Goal: Information Seeking & Learning: Find specific fact

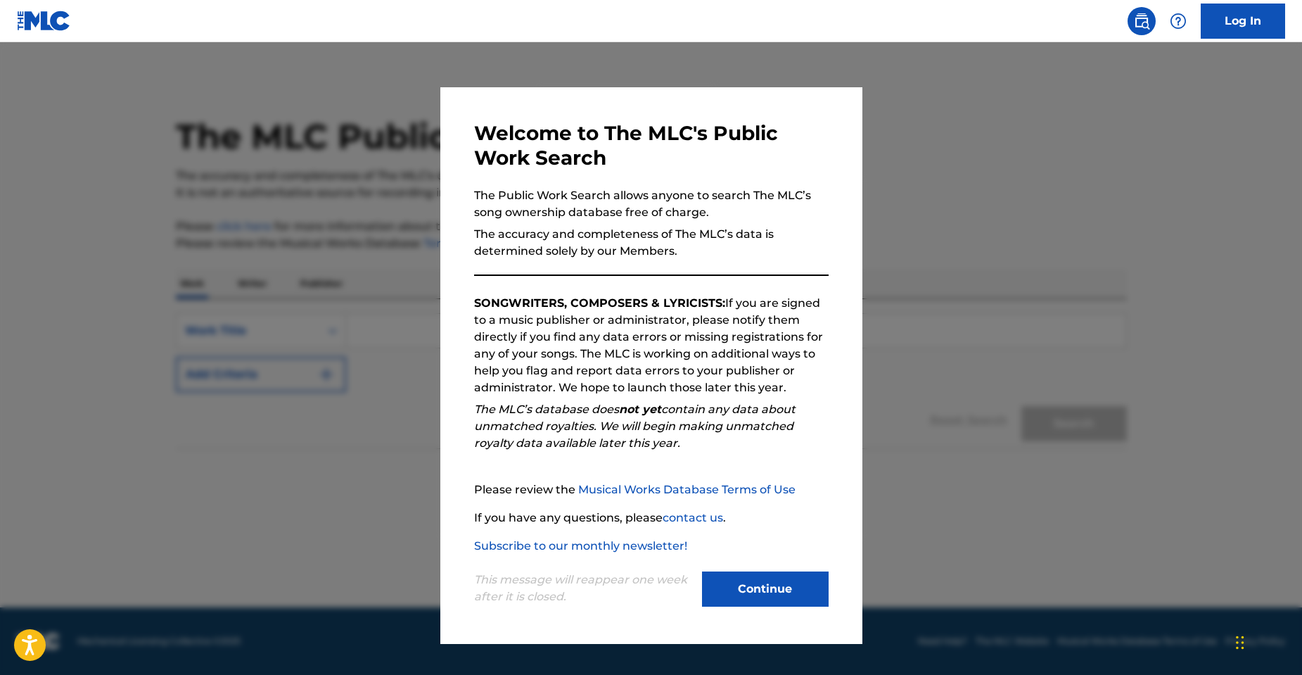
click at [766, 588] on button "Continue" at bounding box center [765, 588] width 127 height 35
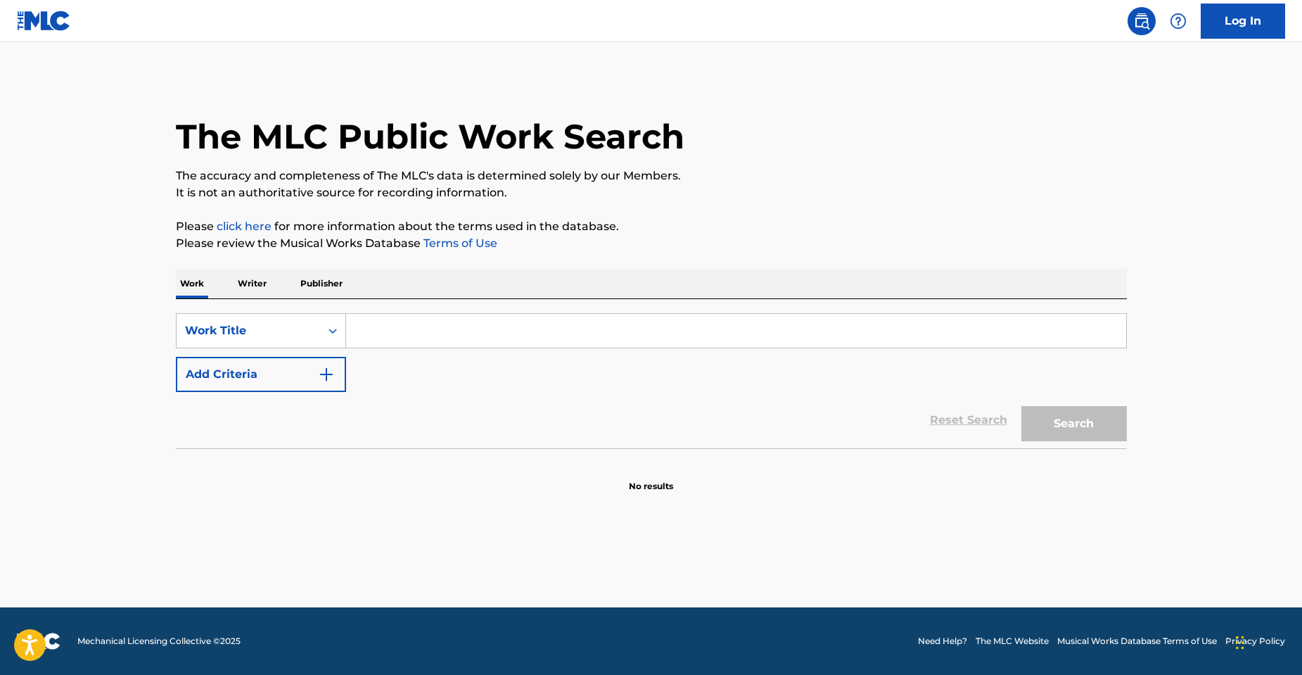
click at [288, 370] on button "Add Criteria" at bounding box center [261, 374] width 170 height 35
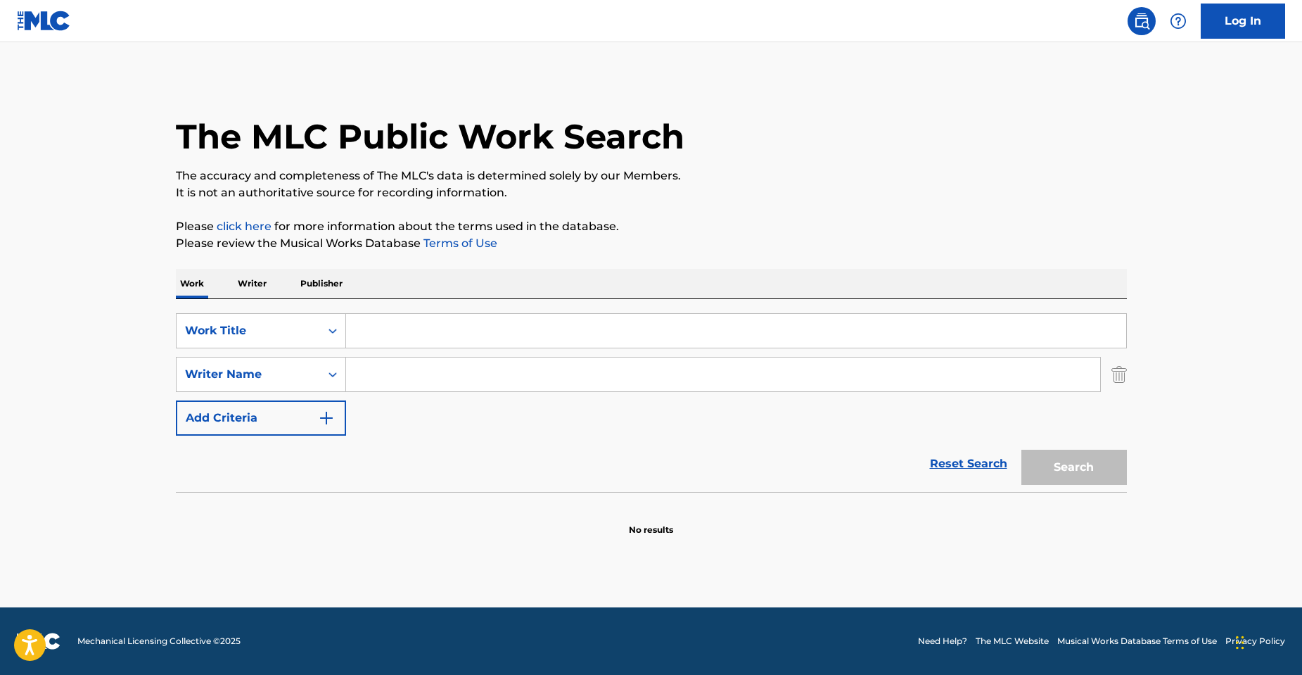
click at [426, 384] on input "Search Form" at bounding box center [723, 374] width 754 height 34
paste input "[PERSON_NAME]"
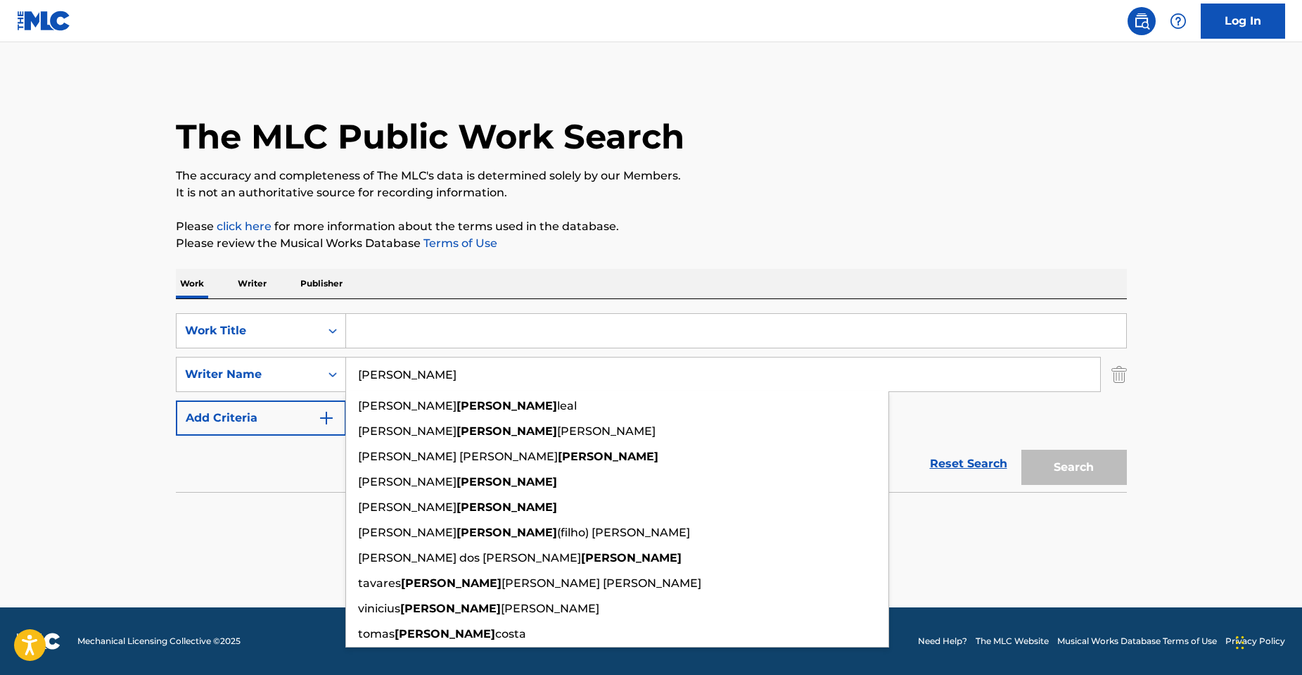
type input "[PERSON_NAME]"
click at [357, 332] on input "Search Form" at bounding box center [736, 331] width 780 height 34
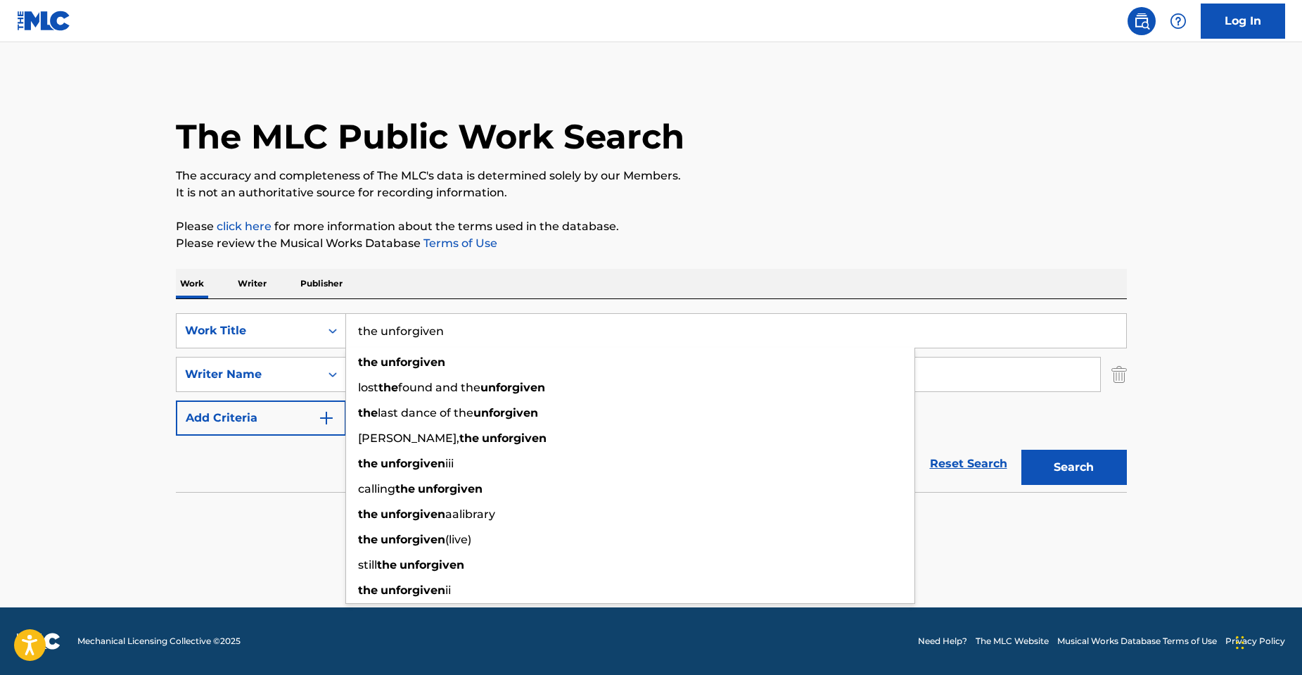
click at [1022, 450] on button "Search" at bounding box center [1075, 467] width 106 height 35
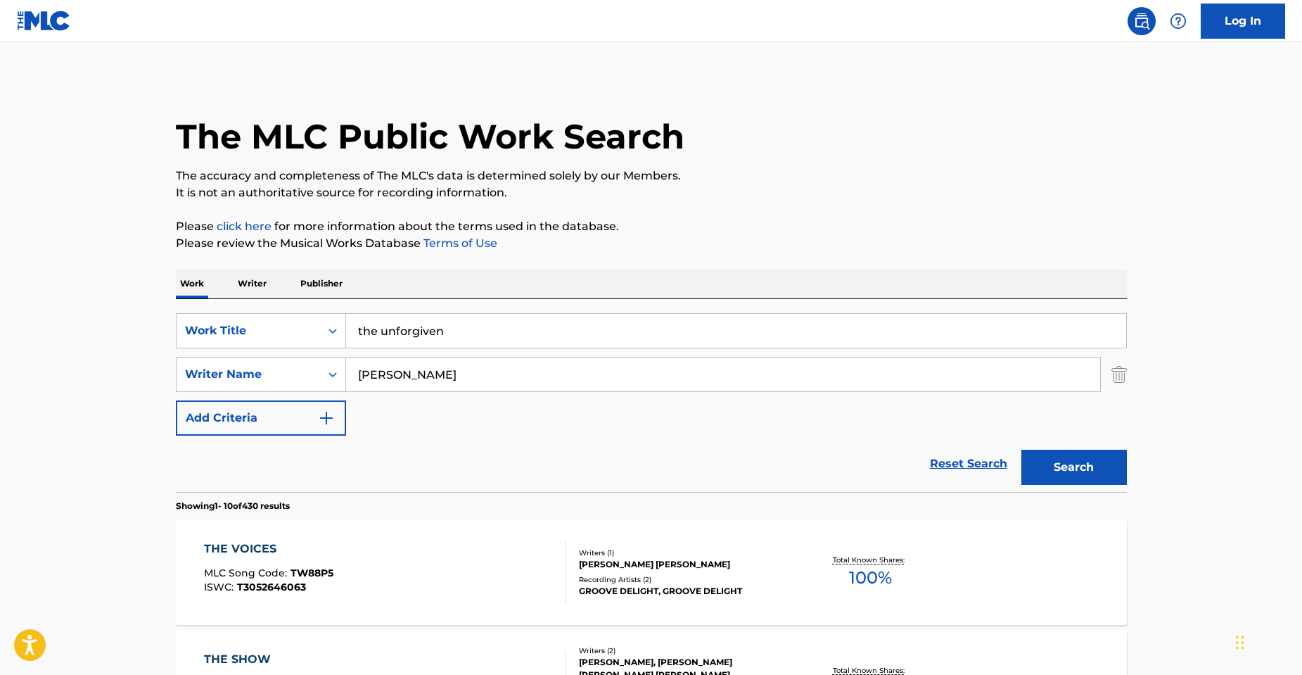
click at [1062, 459] on button "Search" at bounding box center [1075, 467] width 106 height 35
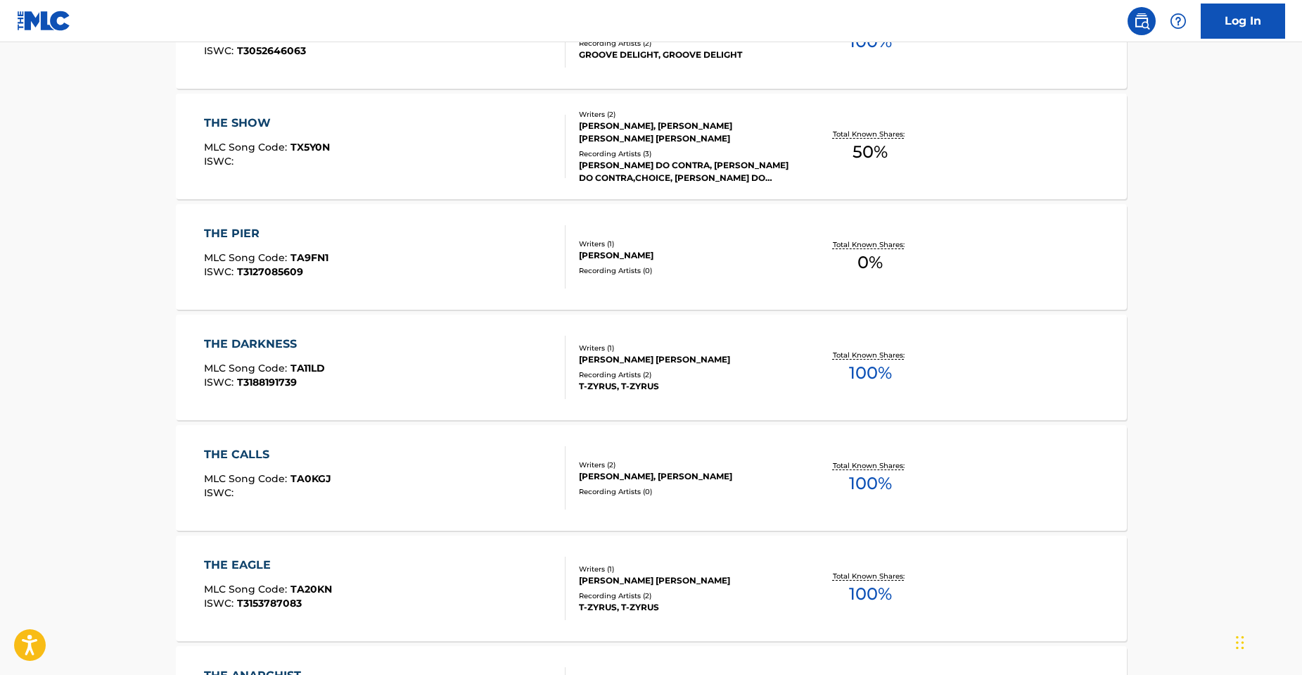
scroll to position [70, 0]
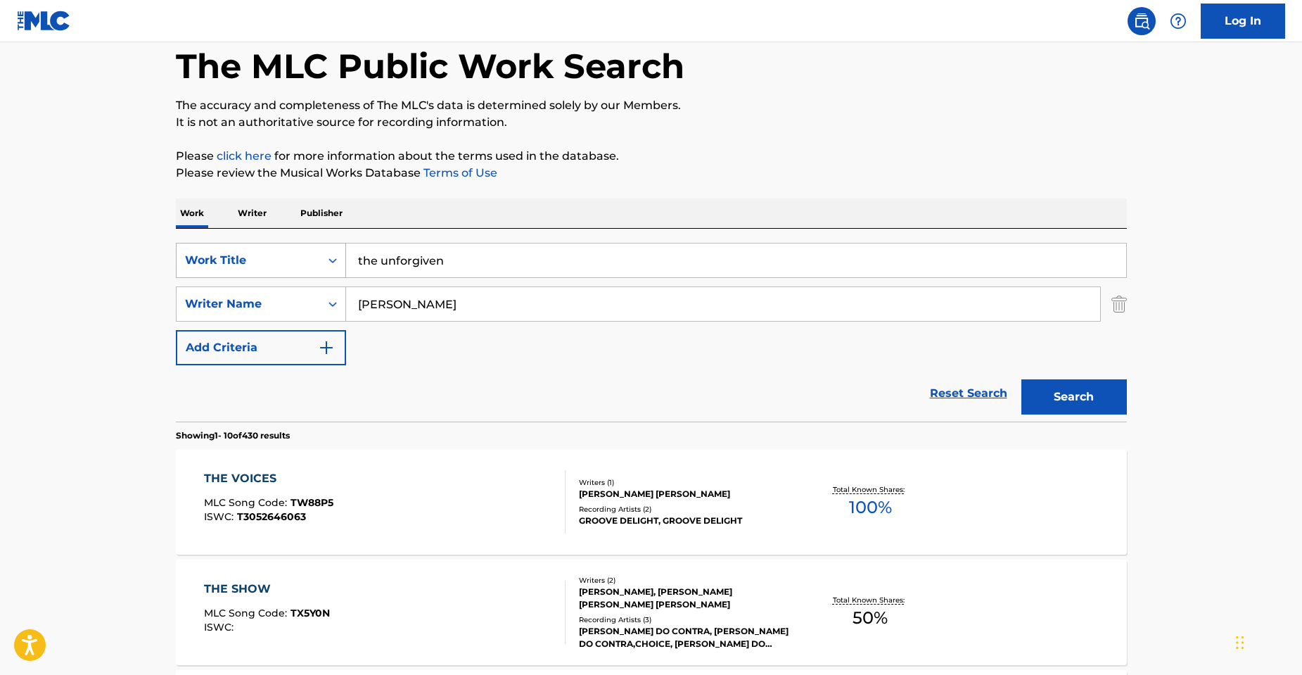
drag, startPoint x: 381, startPoint y: 266, endPoint x: 329, endPoint y: 255, distance: 52.4
click at [329, 255] on div "SearchWithCriteria52c91f11-d665-4b6a-a431-be20365eee61 Work Title the unforgiven" at bounding box center [651, 260] width 951 height 35
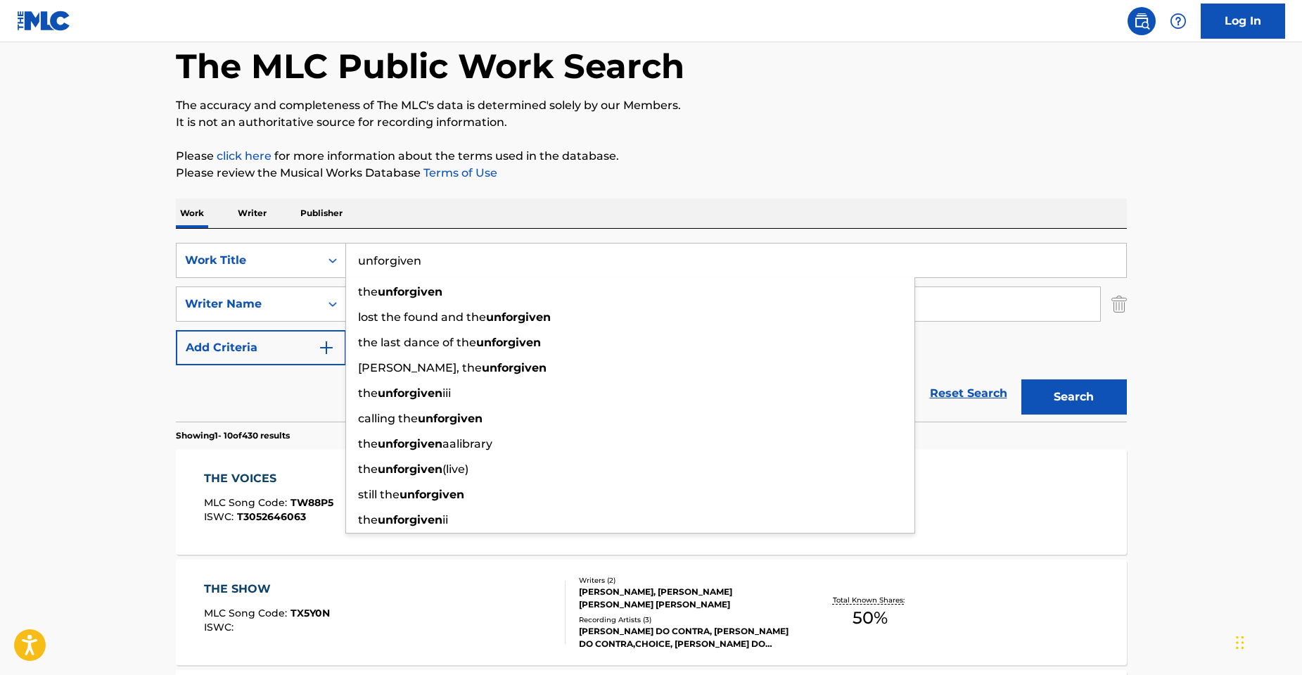
click at [1022, 379] on button "Search" at bounding box center [1075, 396] width 106 height 35
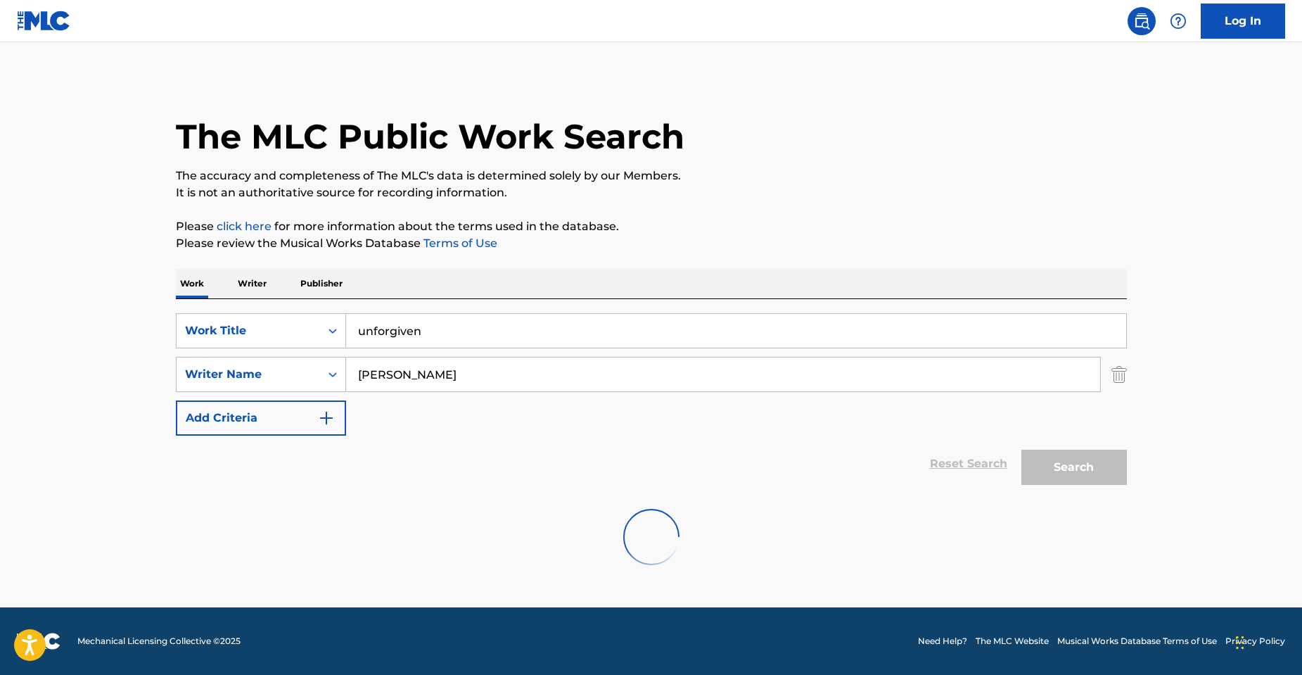
scroll to position [0, 0]
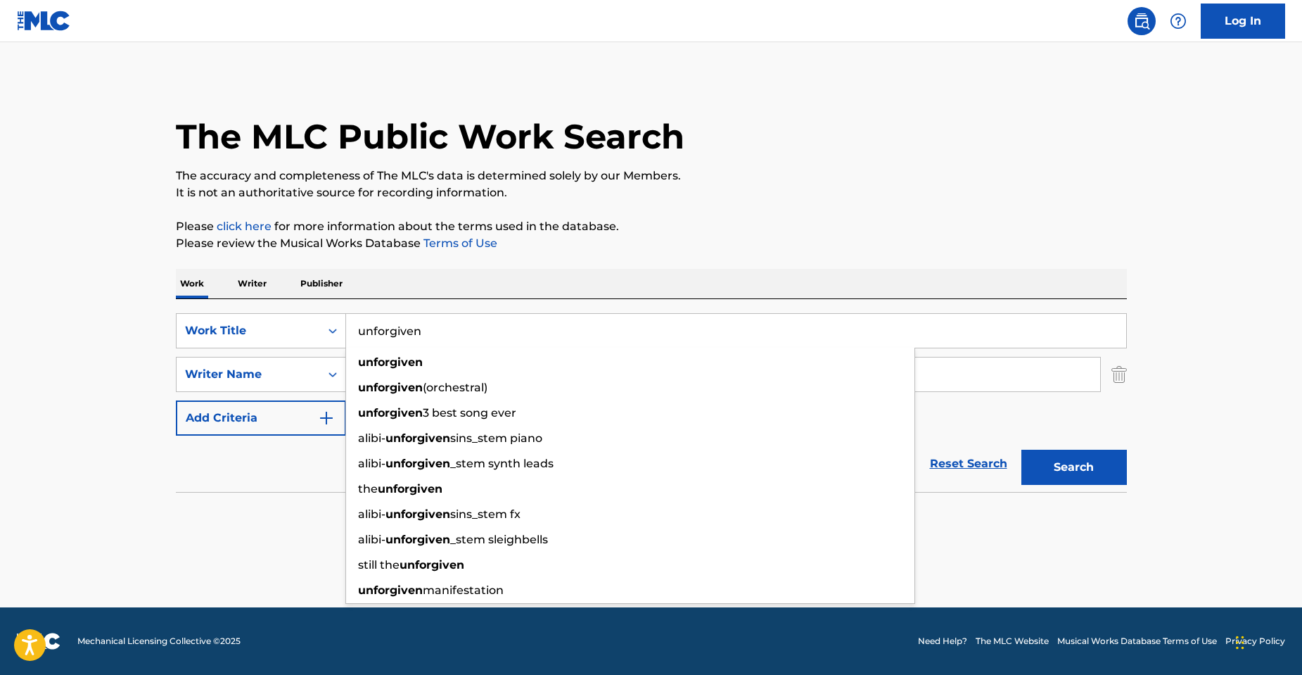
click at [24, 286] on main "The MLC Public Work Search The accuracy and completeness of The MLC's data is d…" at bounding box center [651, 324] width 1302 height 565
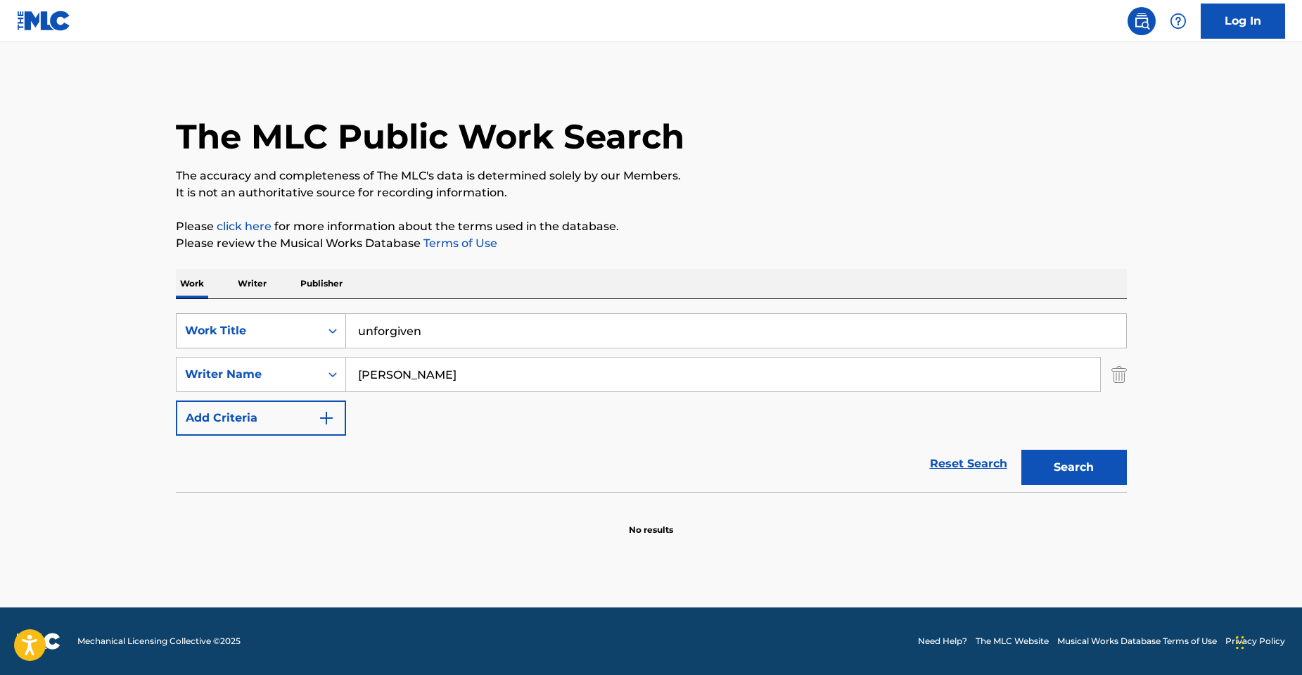
drag, startPoint x: 421, startPoint y: 324, endPoint x: 264, endPoint y: 291, distance: 160.3
click at [263, 316] on div "SearchWithCriteria52c91f11-d665-4b6a-a431-be20365eee61 Work Title unforgiven" at bounding box center [651, 330] width 951 height 35
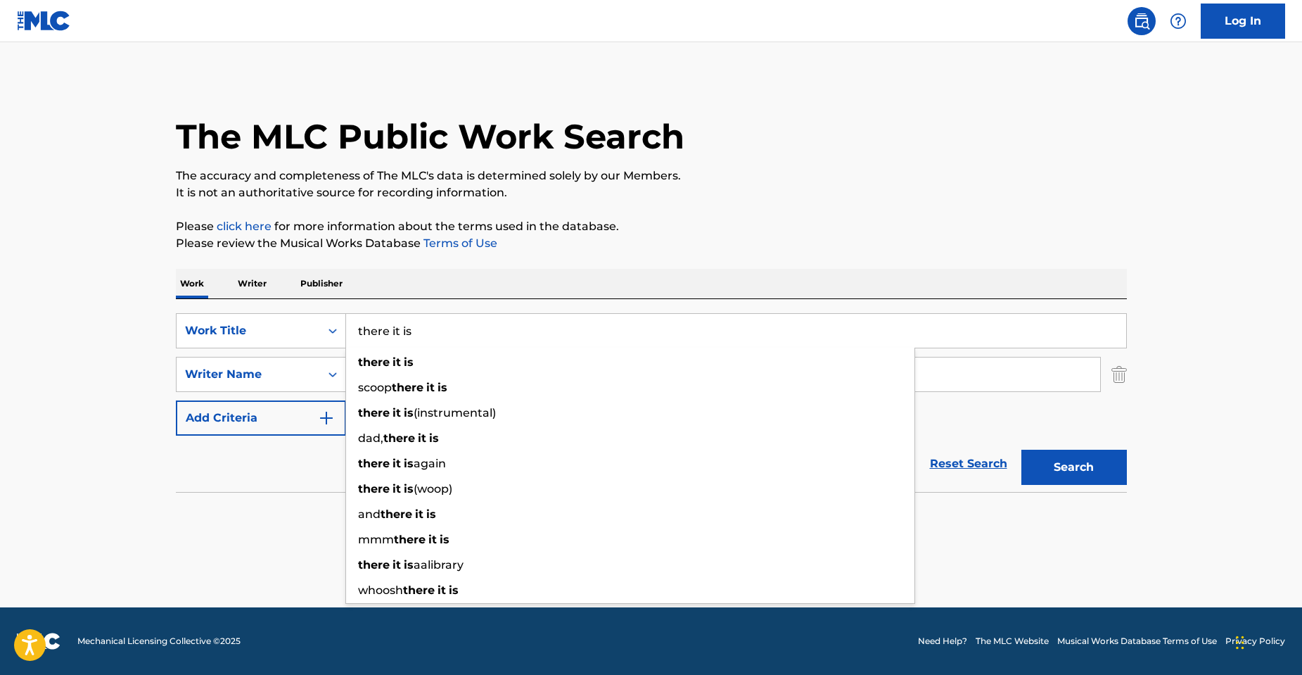
type input "there it is"
click at [12, 301] on main "The MLC Public Work Search The accuracy and completeness of The MLC's data is d…" at bounding box center [651, 324] width 1302 height 565
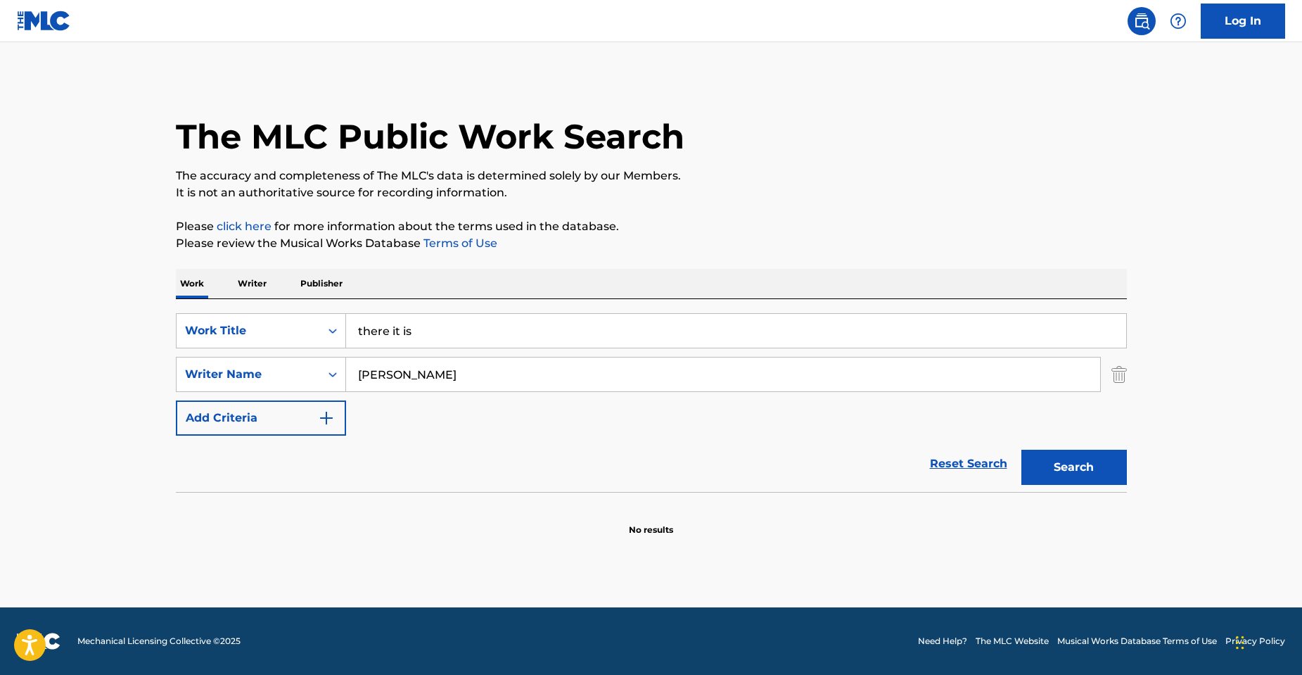
drag, startPoint x: 490, startPoint y: 374, endPoint x: 31, endPoint y: 349, distance: 459.4
click at [60, 350] on main "The MLC Public Work Search The accuracy and completeness of The MLC's data is d…" at bounding box center [651, 324] width 1302 height 565
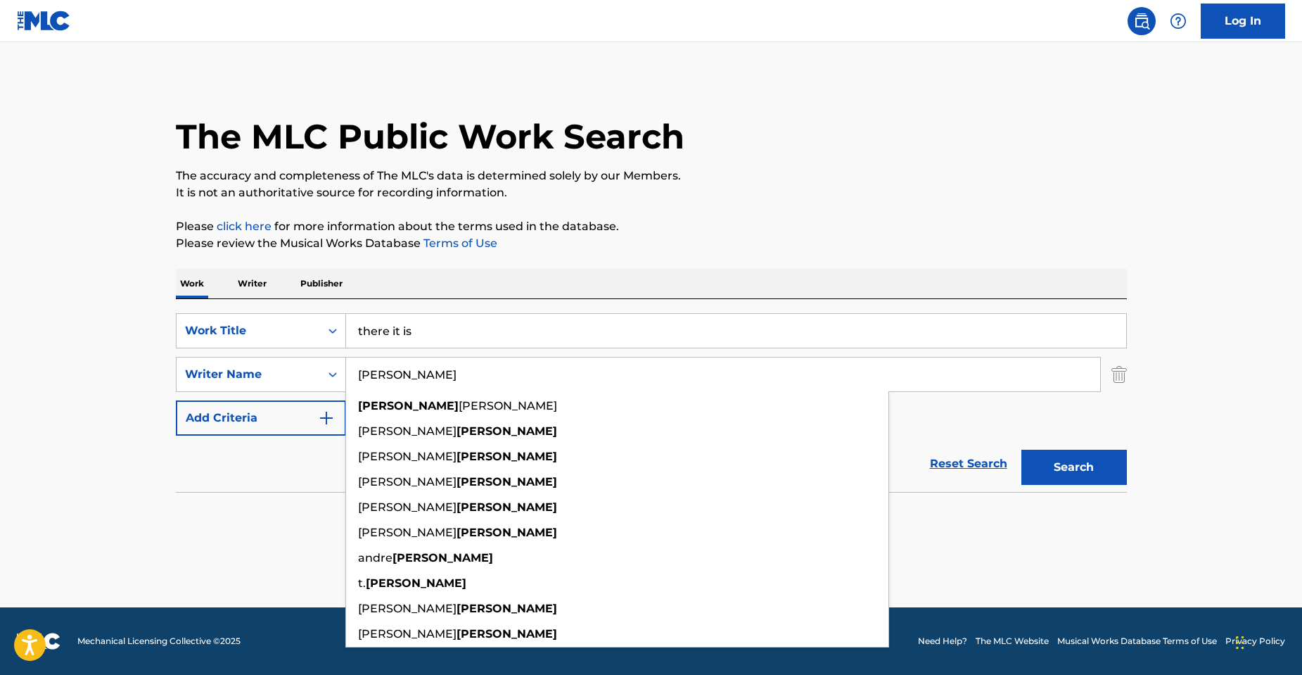
type input "[PERSON_NAME]"
click at [1022, 450] on button "Search" at bounding box center [1075, 467] width 106 height 35
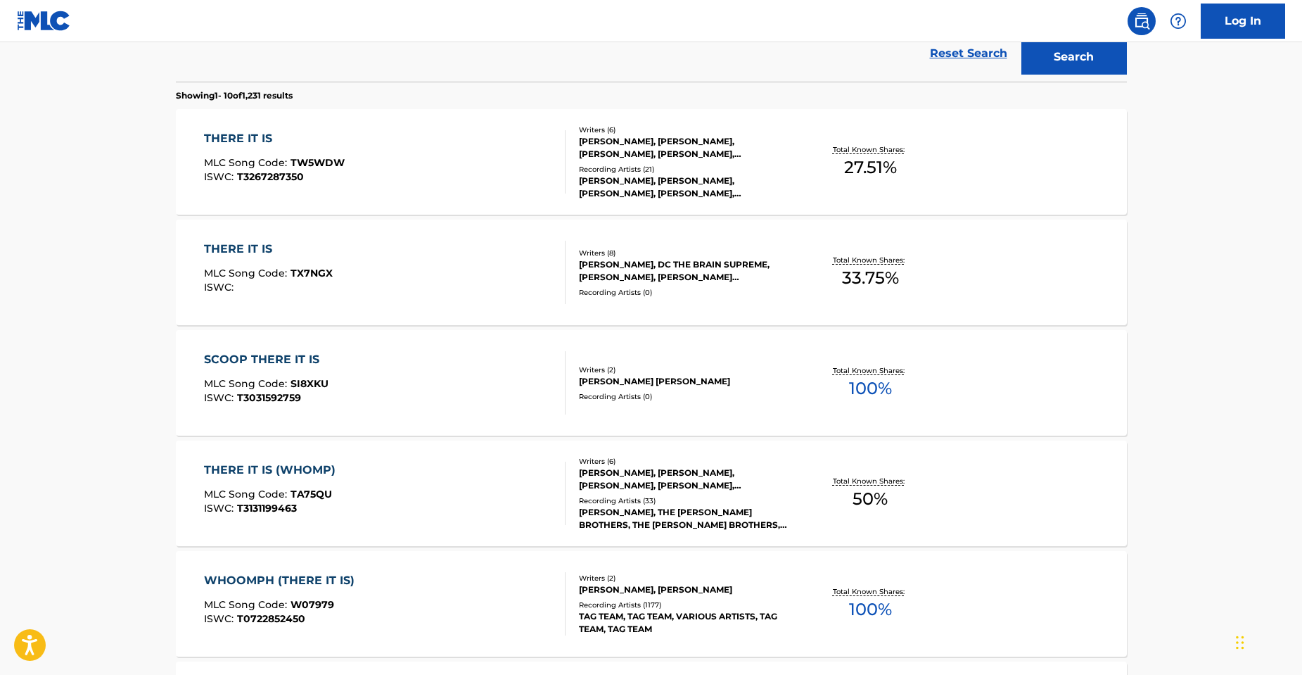
scroll to position [422, 0]
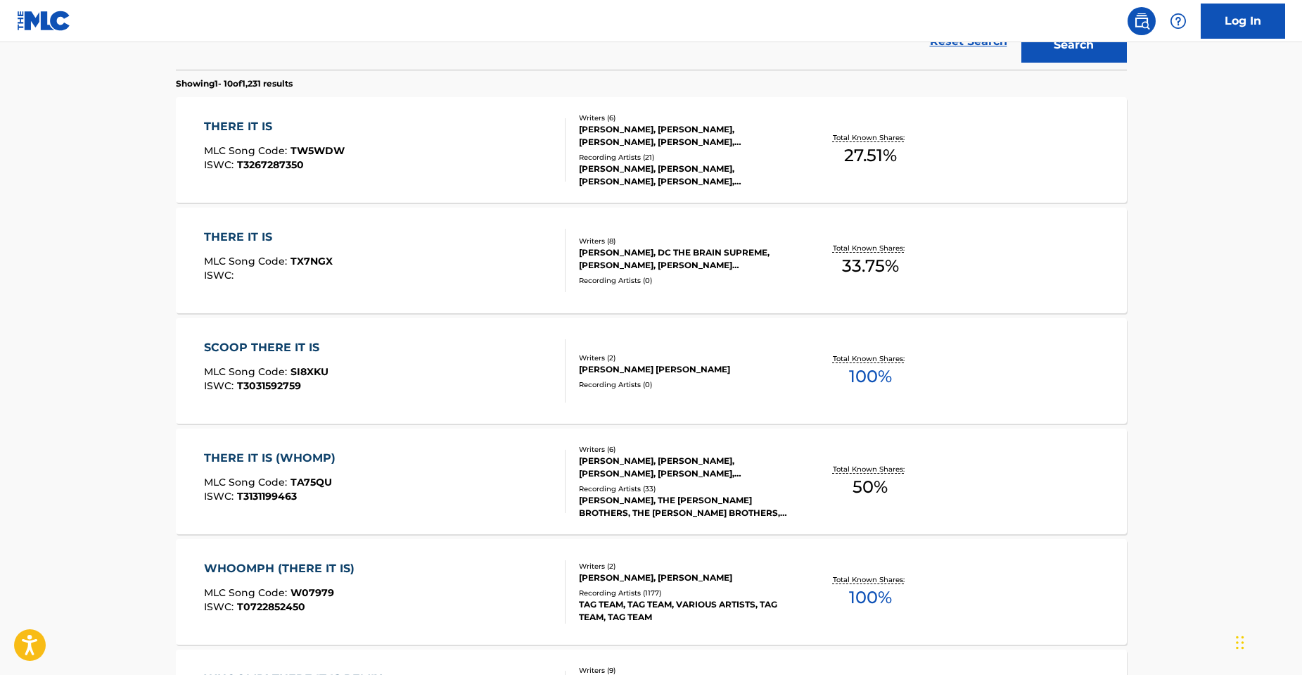
click at [436, 372] on div "SCOOP THERE IT IS MLC Song Code : SI8XKU ISWC : T3031592759" at bounding box center [385, 370] width 362 height 63
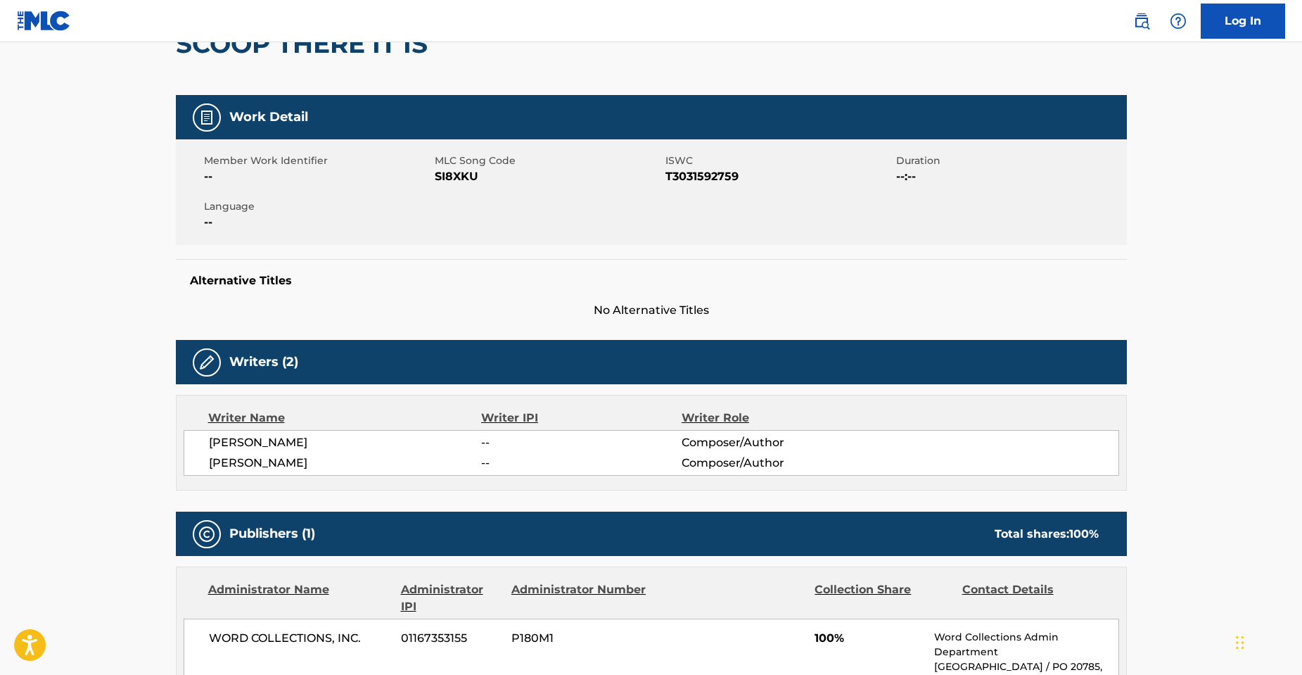
scroll to position [141, 0]
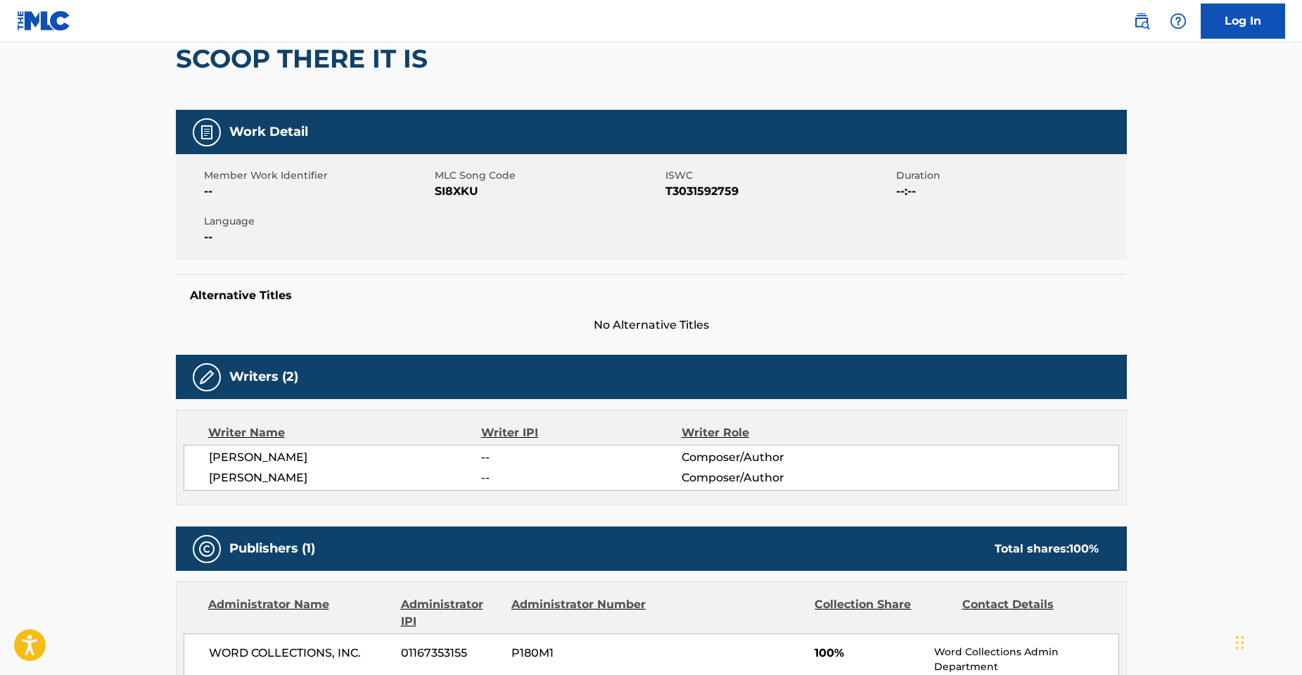
click at [447, 193] on span "SI8XKU" at bounding box center [548, 191] width 227 height 17
copy span "SI8XKU"
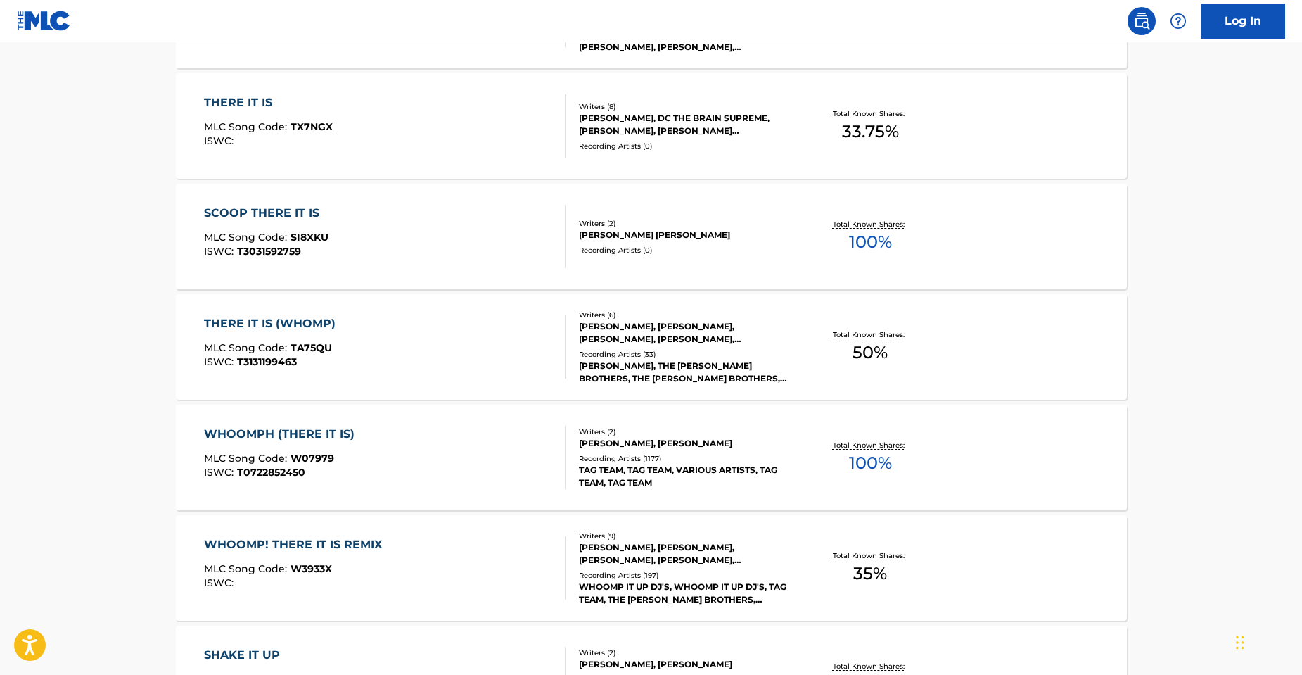
scroll to position [573, 0]
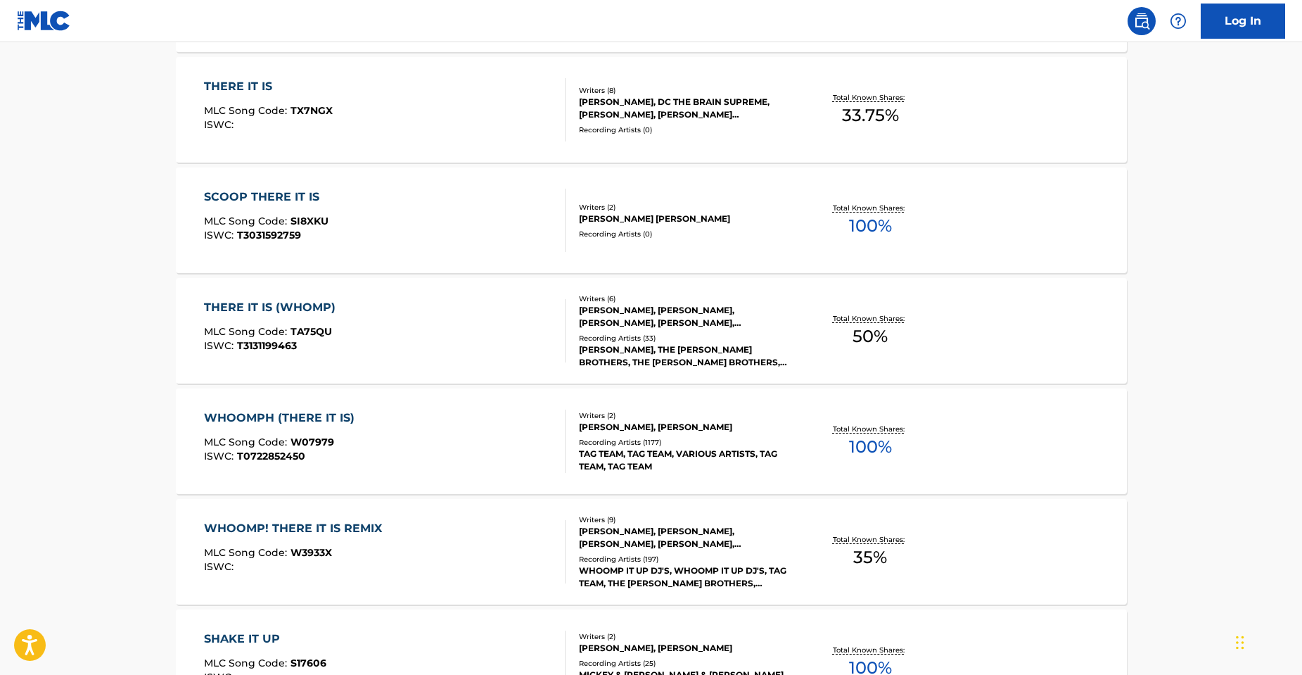
click at [364, 433] on div "WHOOMPH (THERE IT IS) MLC Song Code : W07979 ISWC : T0722852450" at bounding box center [385, 440] width 362 height 63
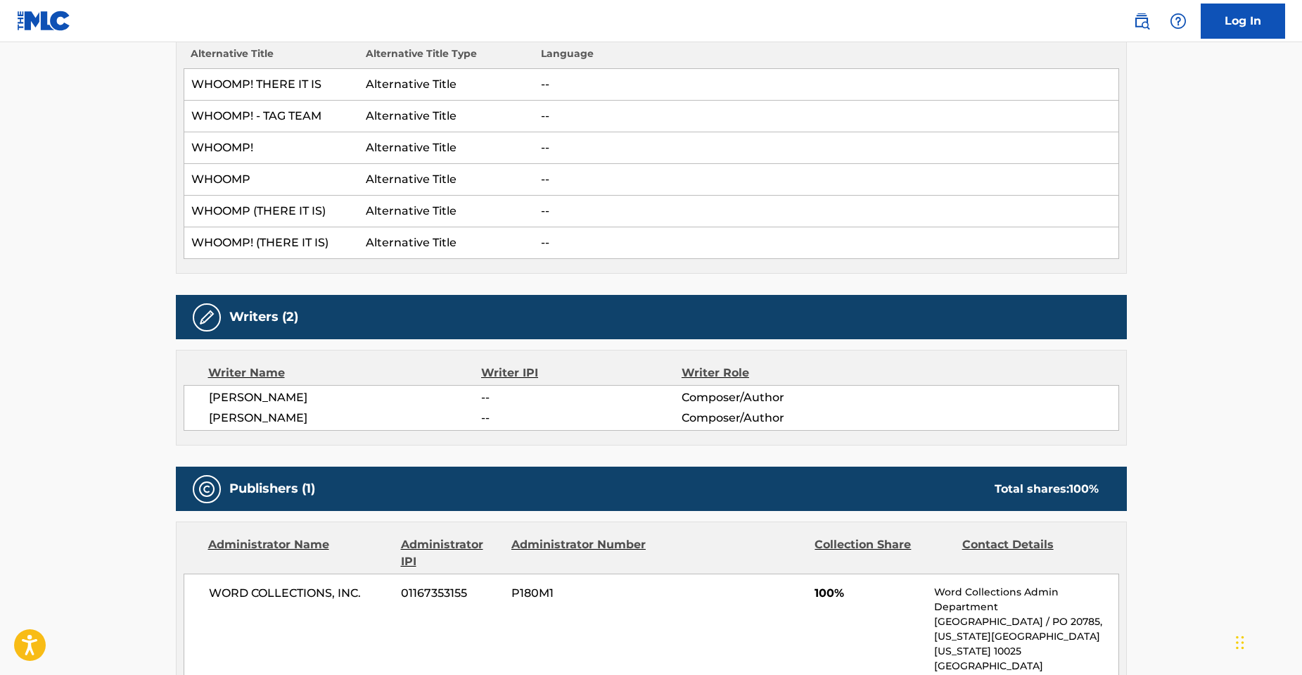
scroll to position [70, 0]
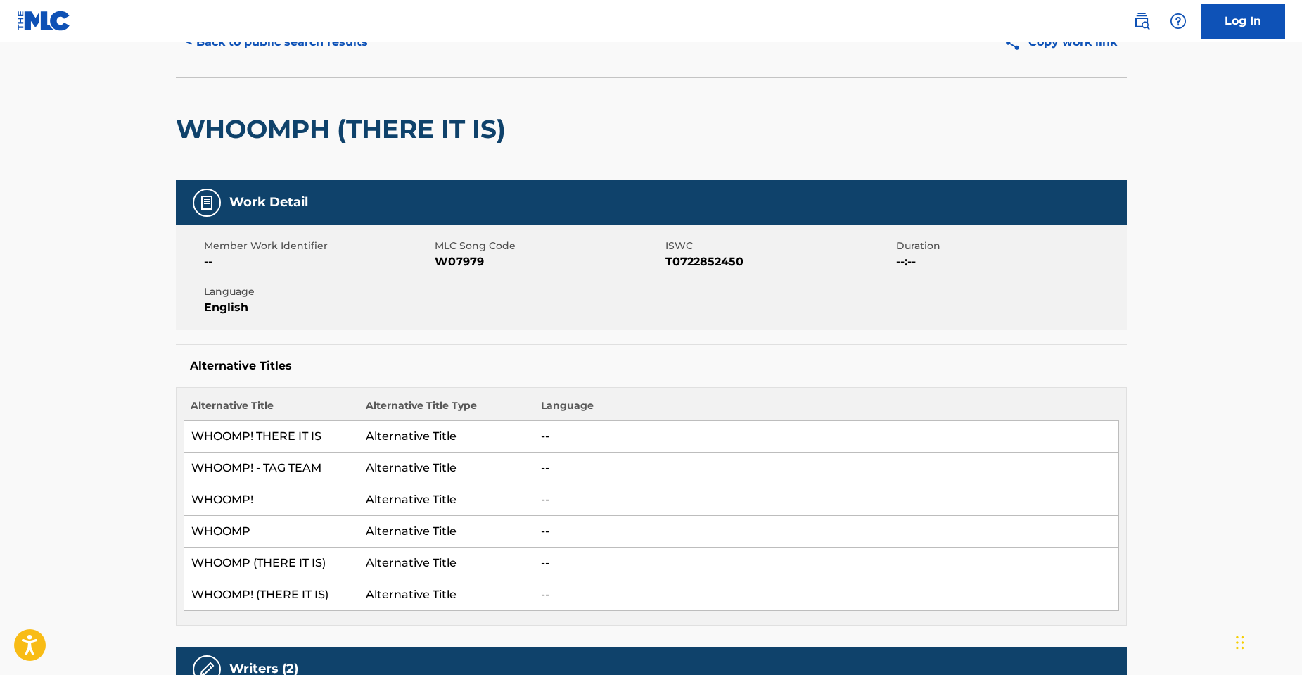
click at [451, 262] on span "W07979" at bounding box center [548, 261] width 227 height 17
copy span "W07979"
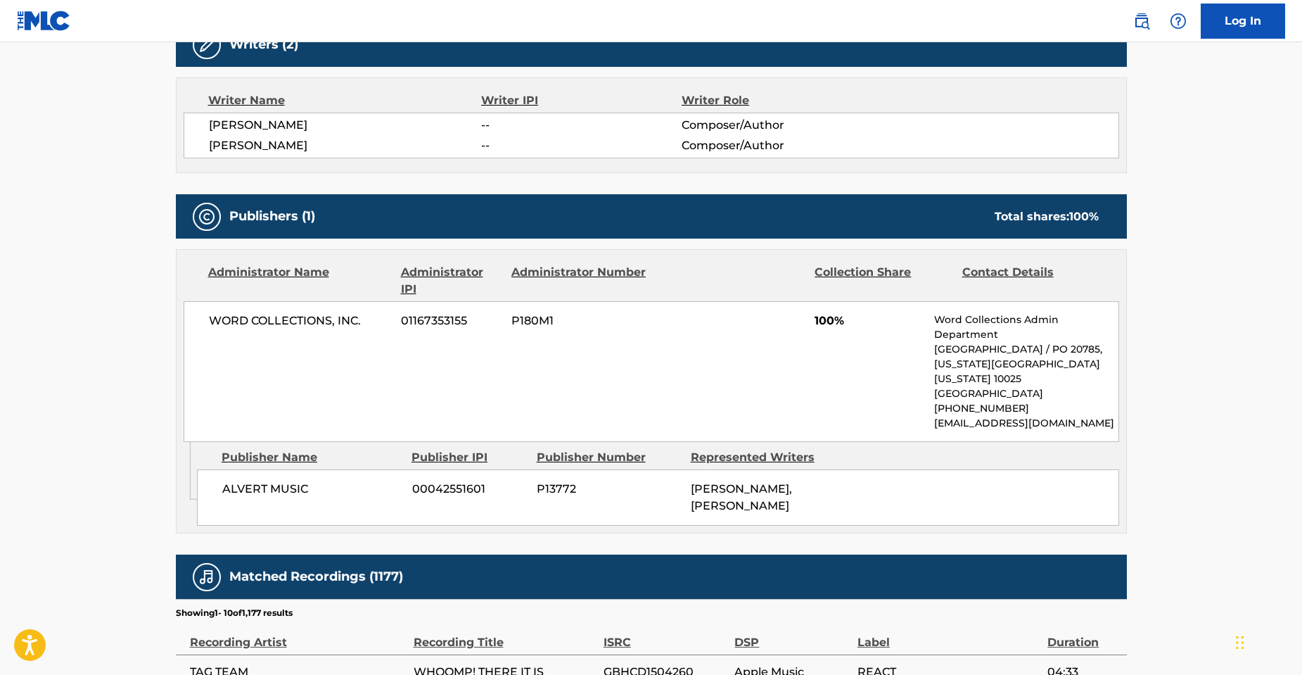
scroll to position [704, 0]
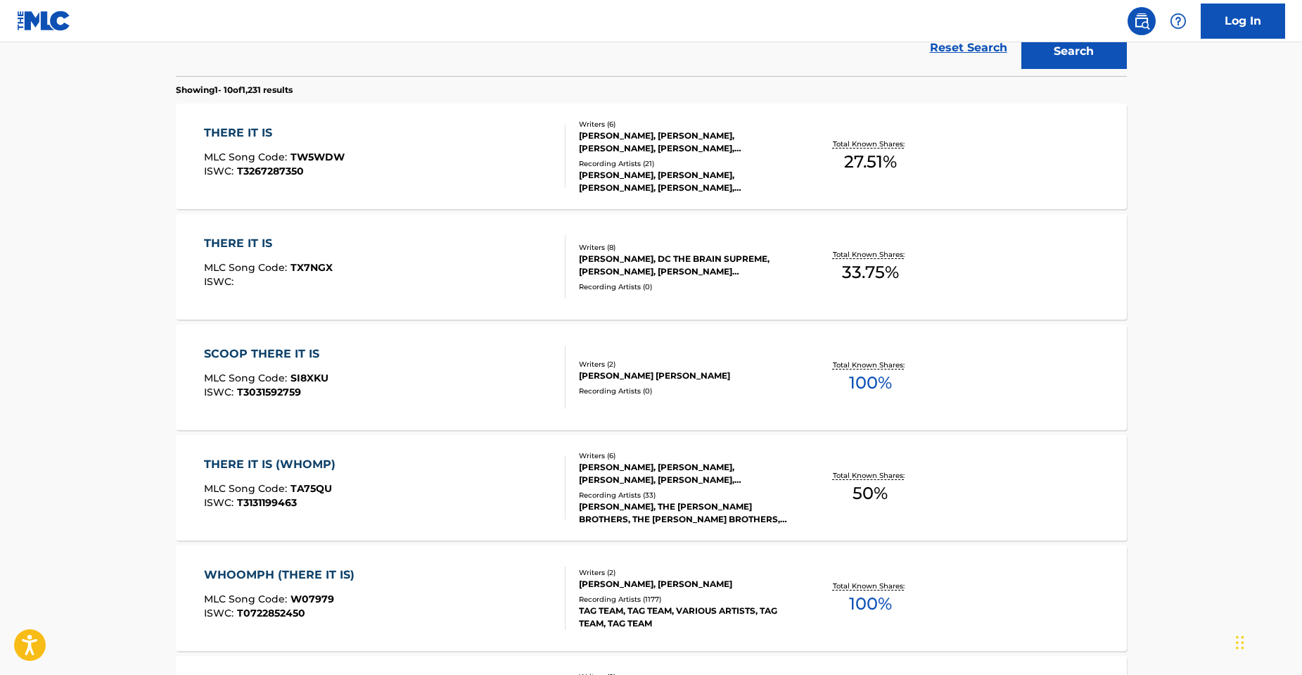
scroll to position [723, 0]
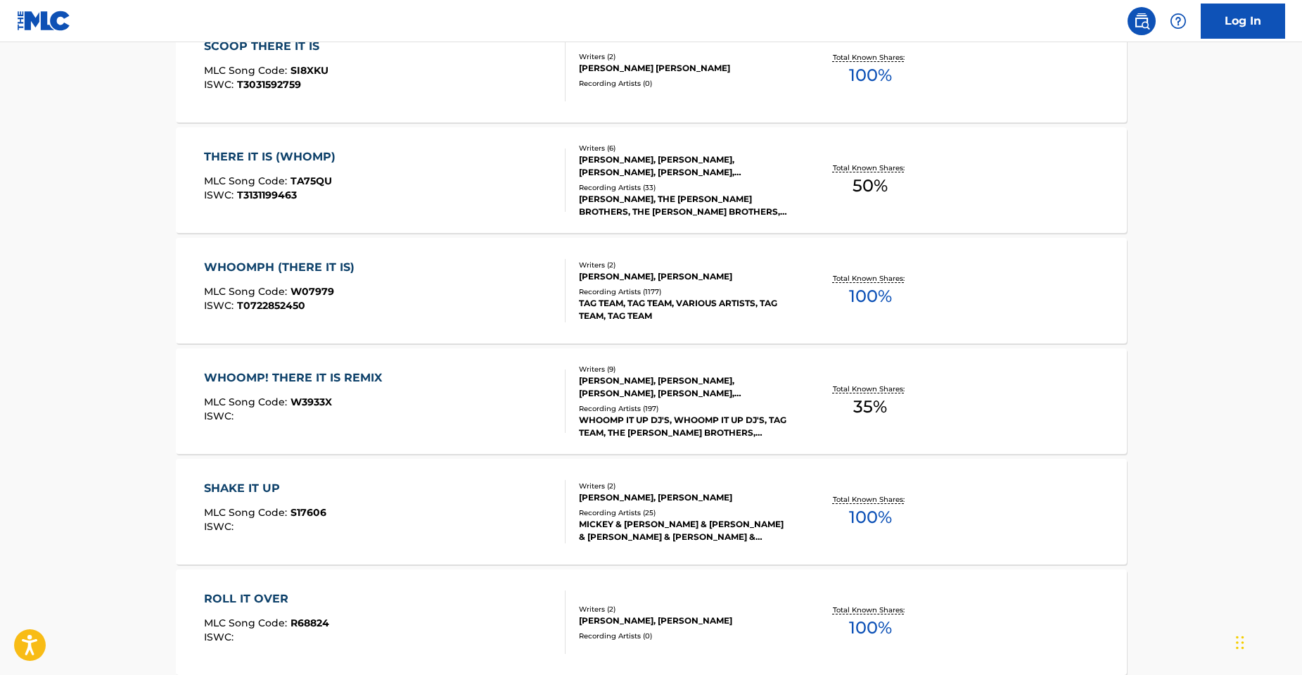
click at [649, 202] on div "[PERSON_NAME], THE [PERSON_NAME] BROTHERS, THE [PERSON_NAME] BROTHERS, [PERSON_…" at bounding box center [685, 205] width 212 height 25
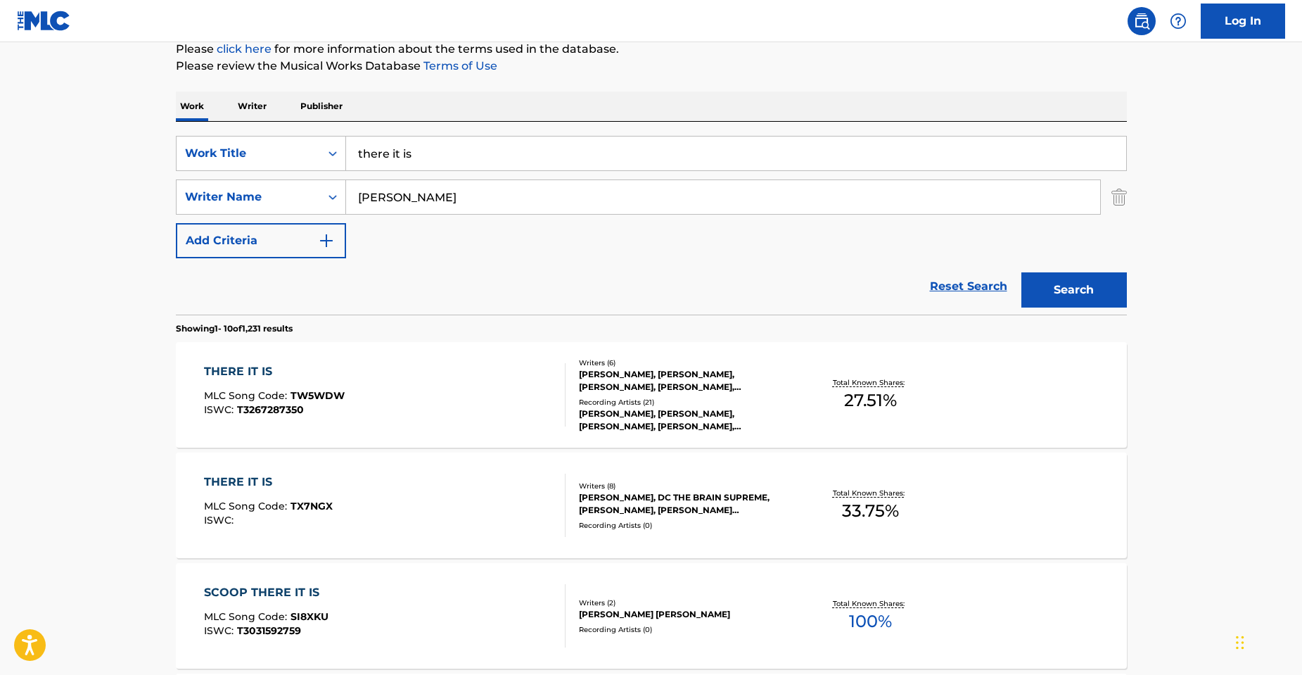
scroll to position [30, 0]
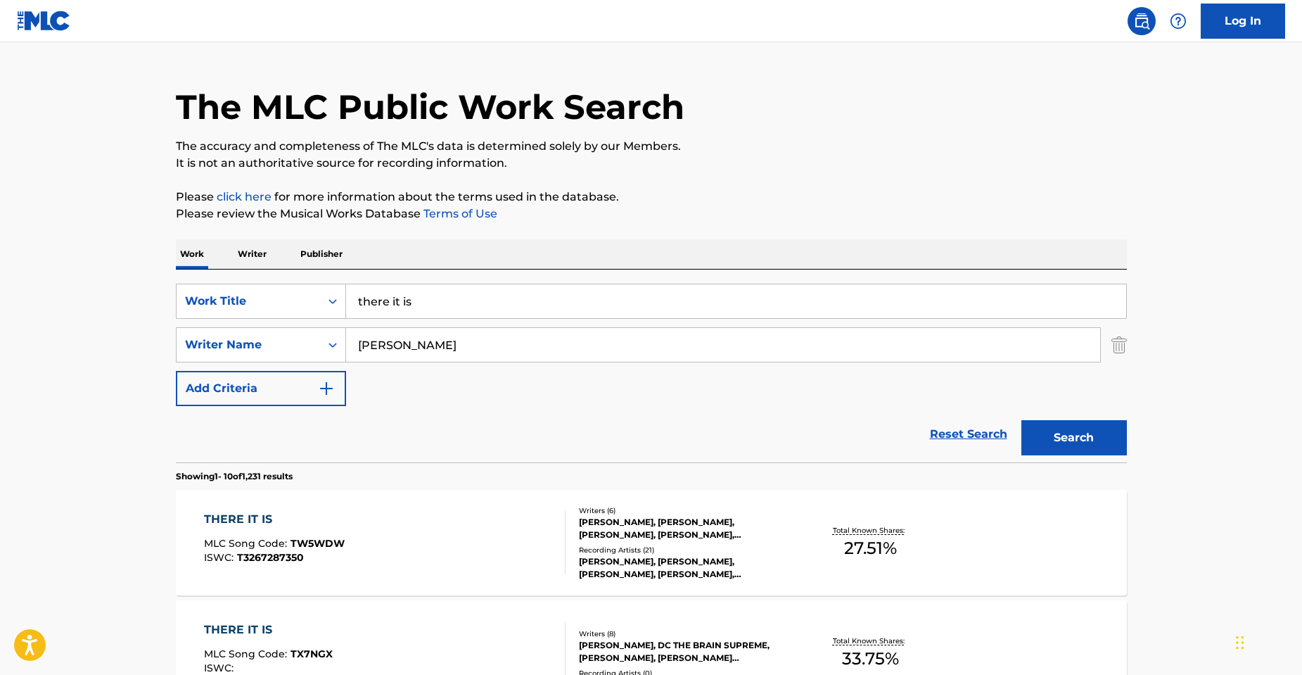
drag, startPoint x: 286, startPoint y: 345, endPoint x: 141, endPoint y: 280, distance: 158.4
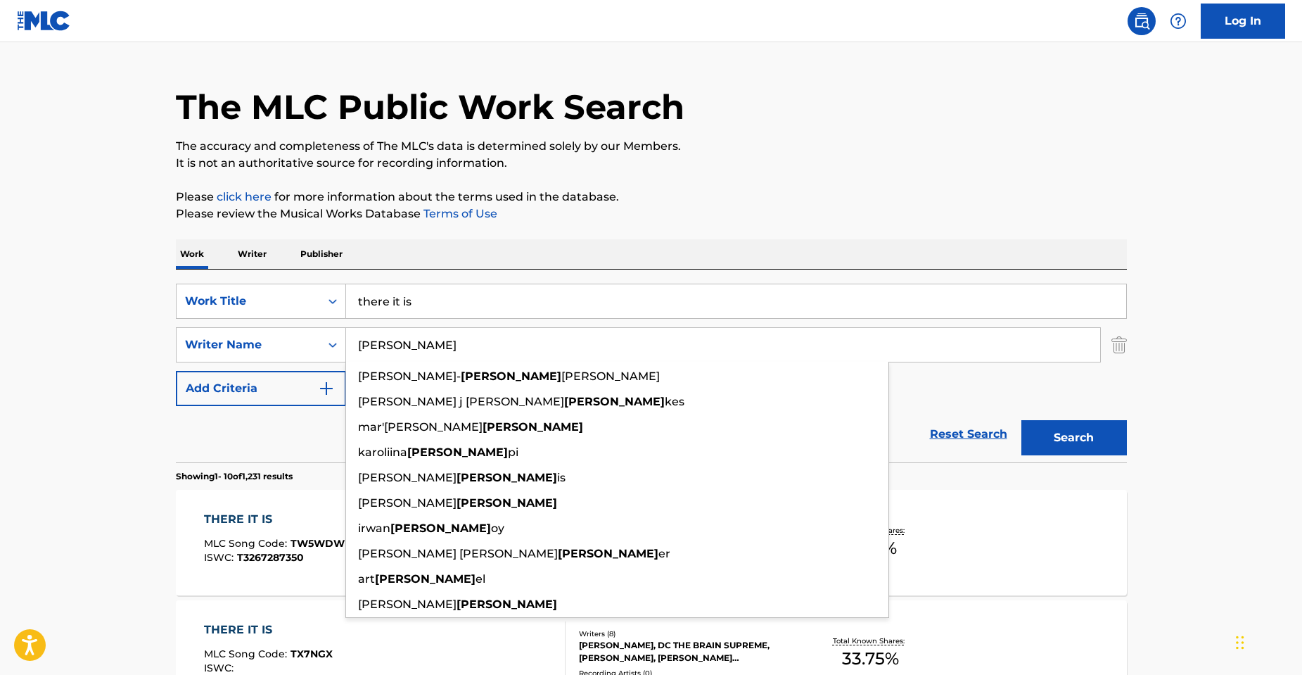
type input "[PERSON_NAME]"
click at [1022, 420] on button "Search" at bounding box center [1075, 437] width 106 height 35
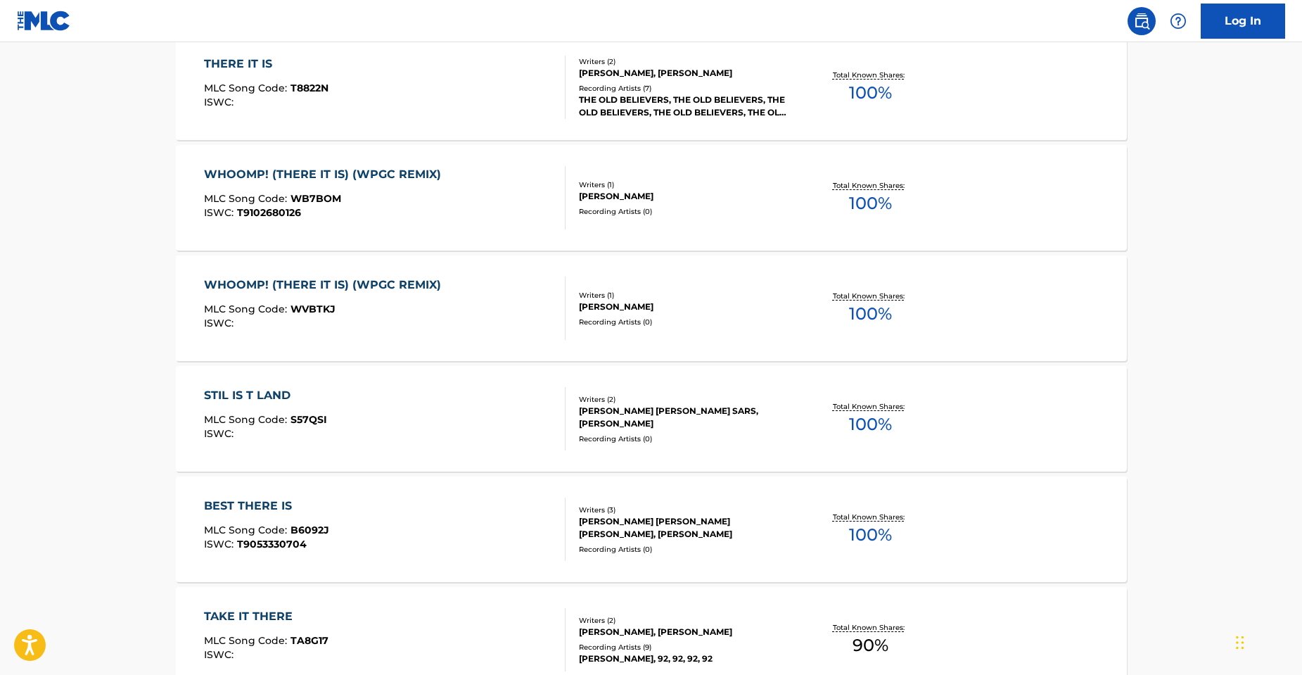
scroll to position [493, 0]
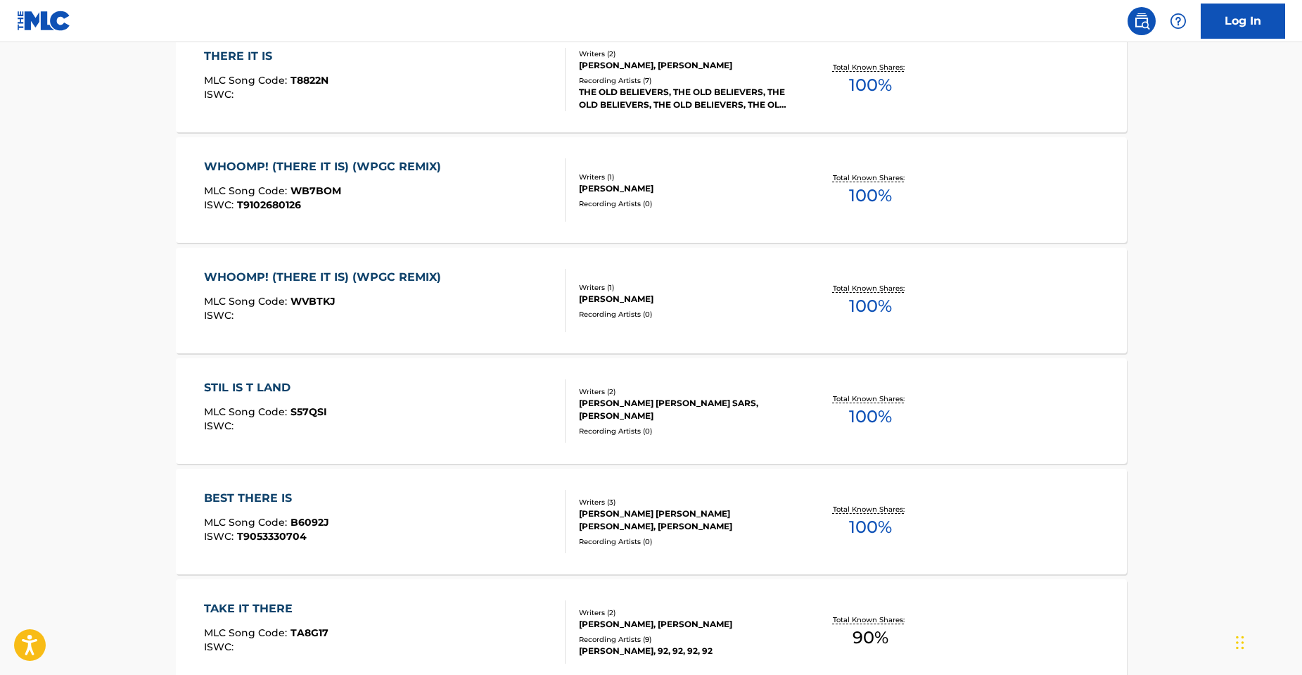
click at [495, 158] on div "WHOOMP! (THERE IT IS) (WPGC REMIX) MLC Song Code : WB7BOM ISWC : T9102680126 Wr…" at bounding box center [651, 190] width 951 height 106
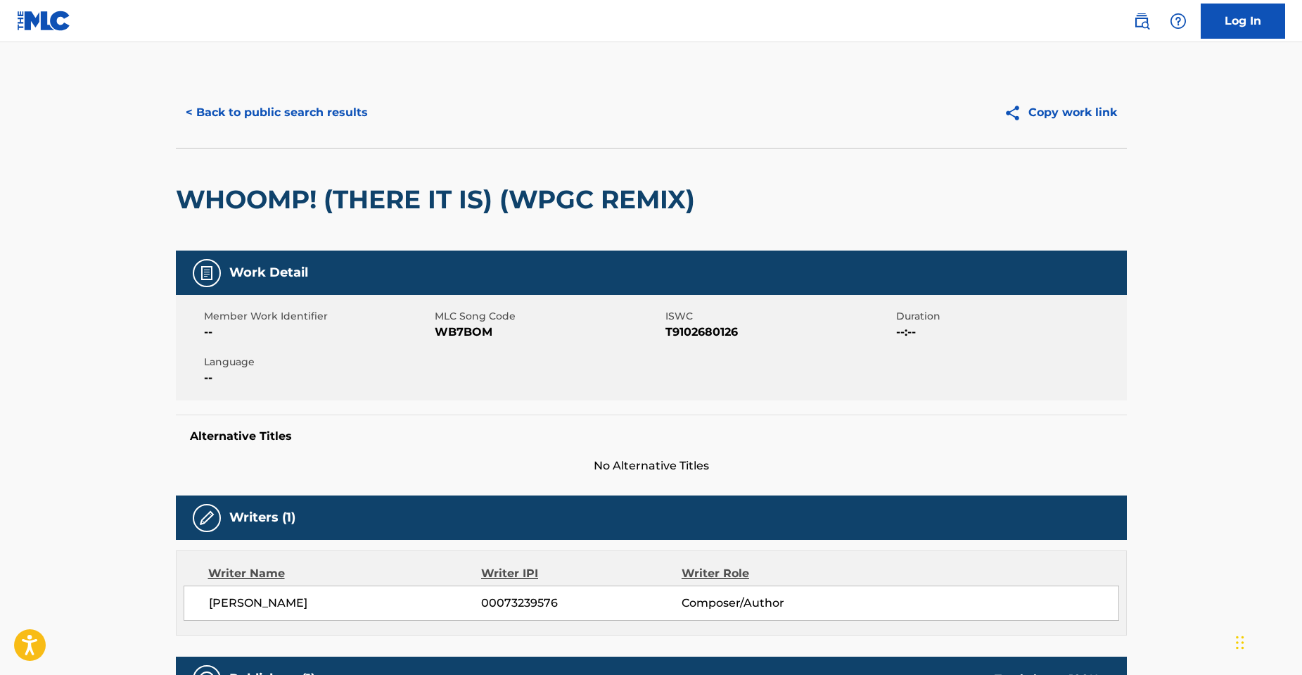
click at [196, 198] on h2 "WHOOMP! (THERE IT IS) (WPGC REMIX)" at bounding box center [439, 200] width 526 height 32
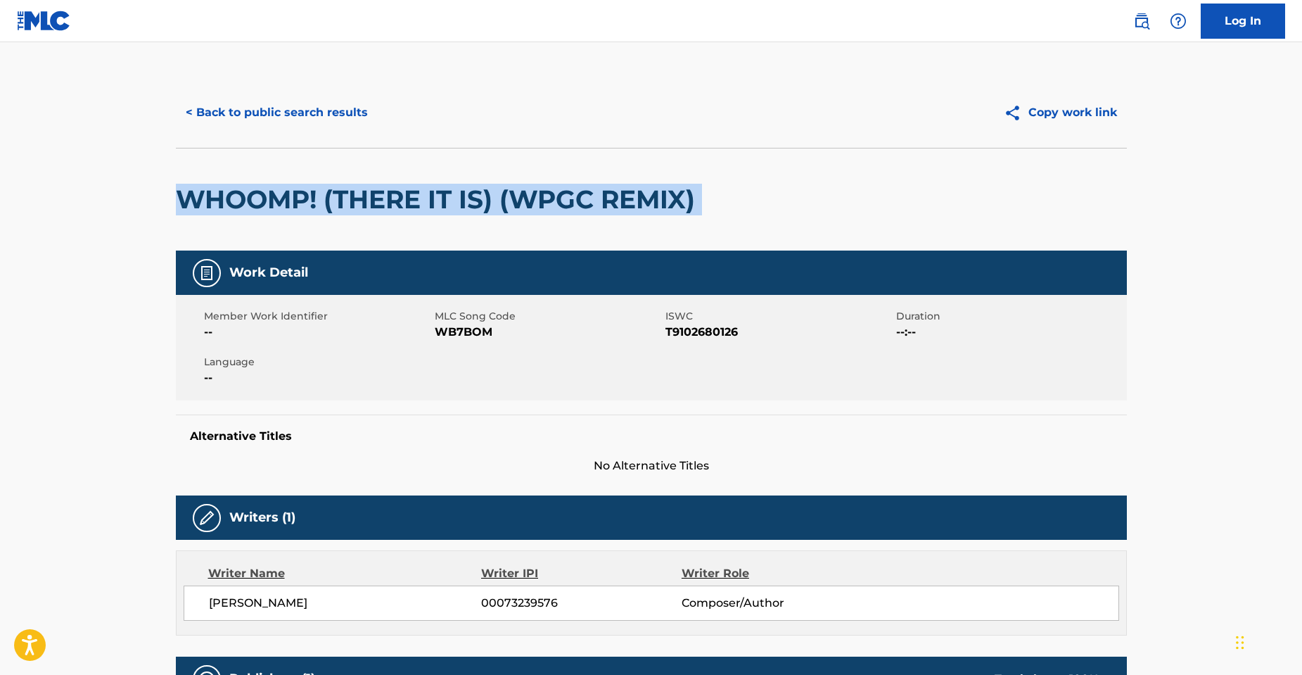
click at [196, 198] on h2 "WHOOMP! (THERE IT IS) (WPGC REMIX)" at bounding box center [439, 200] width 526 height 32
copy div "WHOOMP! (THERE IT IS) (WPGC REMIX)"
click at [203, 99] on button "< Back to public search results" at bounding box center [277, 112] width 202 height 35
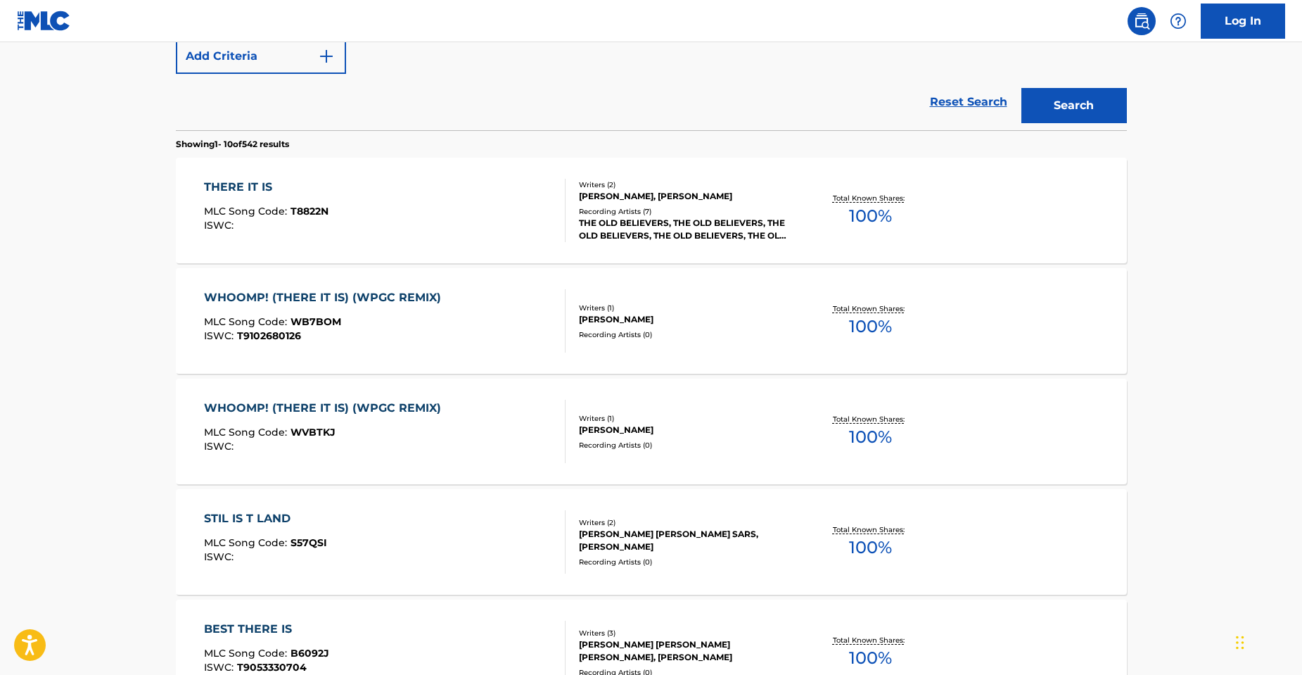
scroll to position [221, 0]
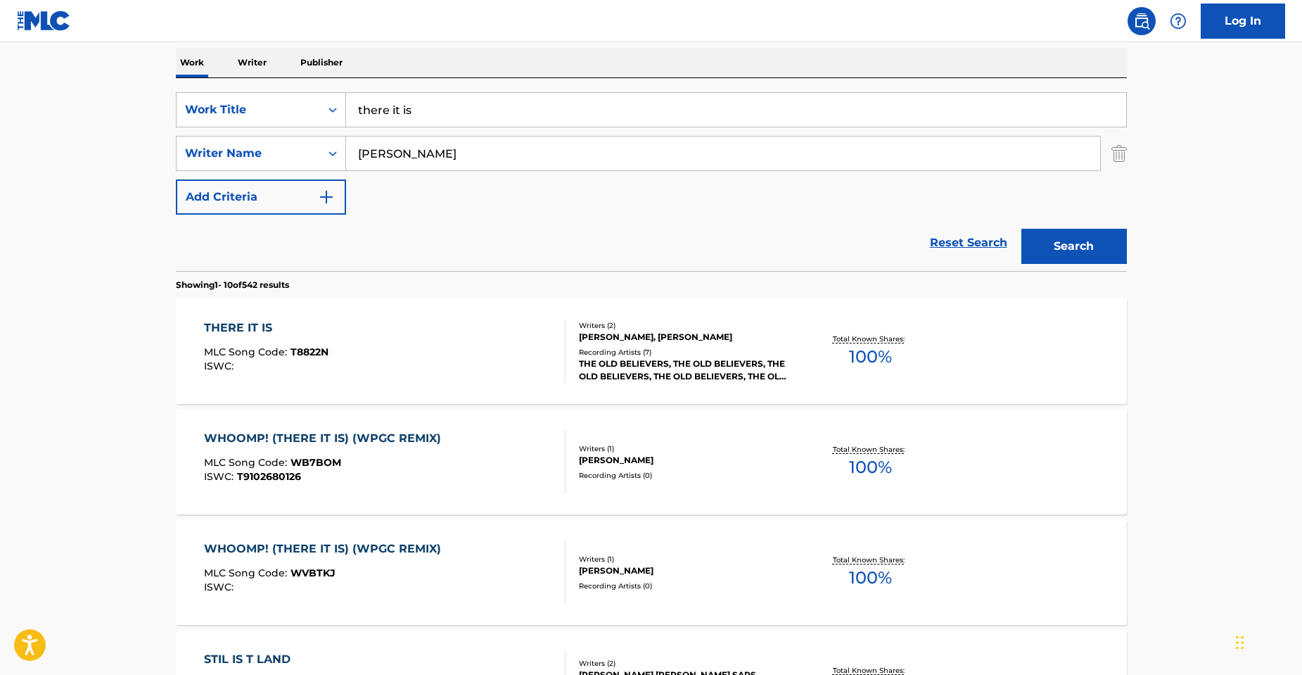
click at [511, 472] on div "WHOOMP! (THERE IT IS) (WPGC REMIX) MLC Song Code : WB7BOM ISWC : T9102680126" at bounding box center [385, 461] width 362 height 63
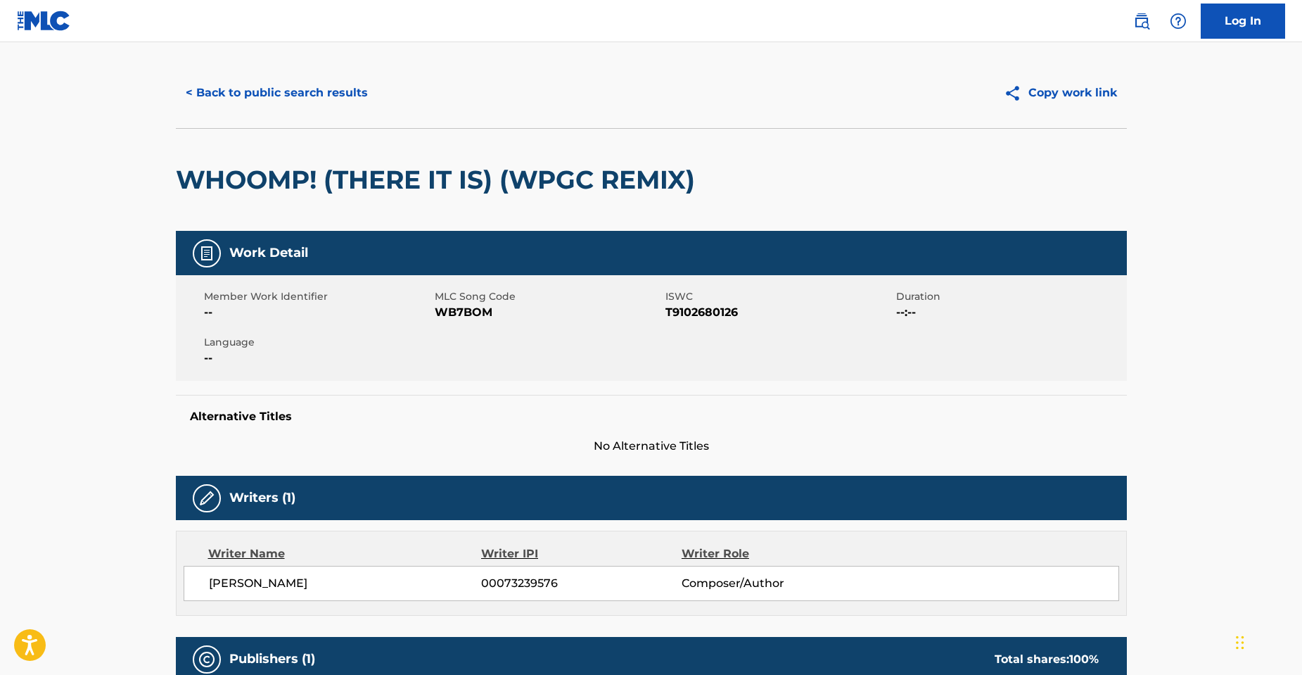
scroll to position [15, 0]
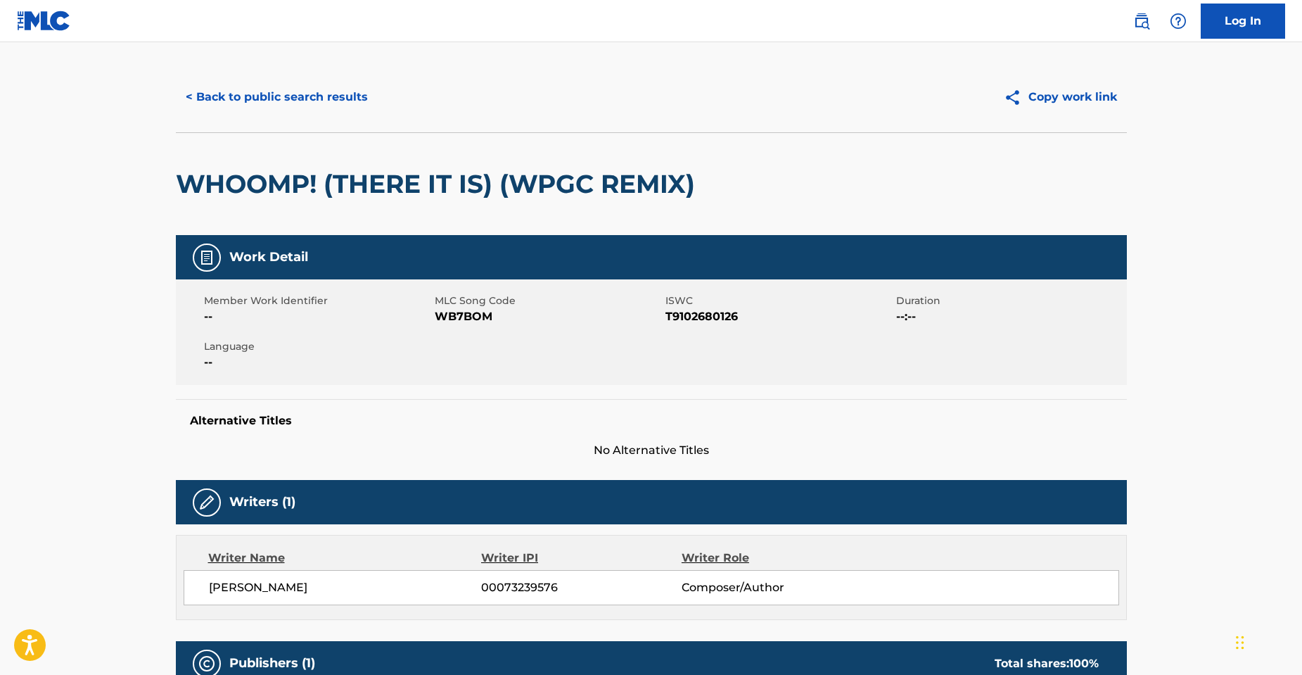
scroll to position [221, 0]
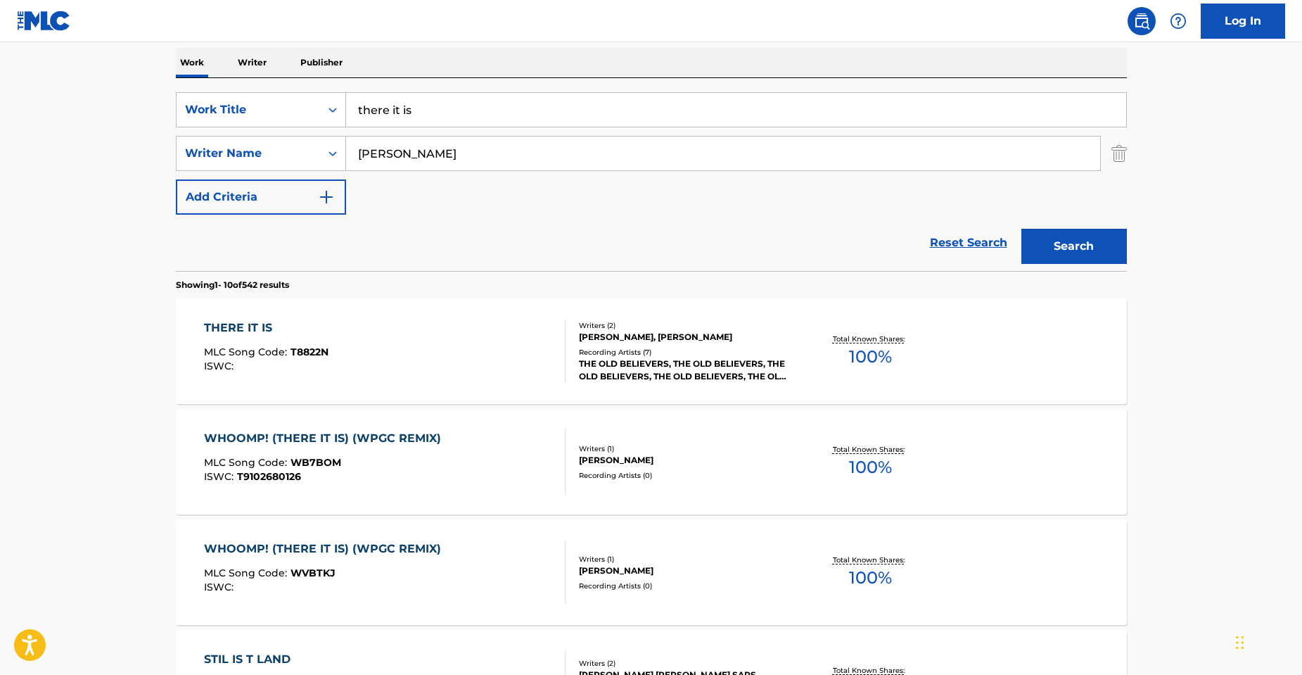
click at [436, 566] on div "WHOOMP! (THERE IT IS) (WPGC REMIX) MLC Song Code : WVBTKJ ISWC :" at bounding box center [326, 571] width 244 height 63
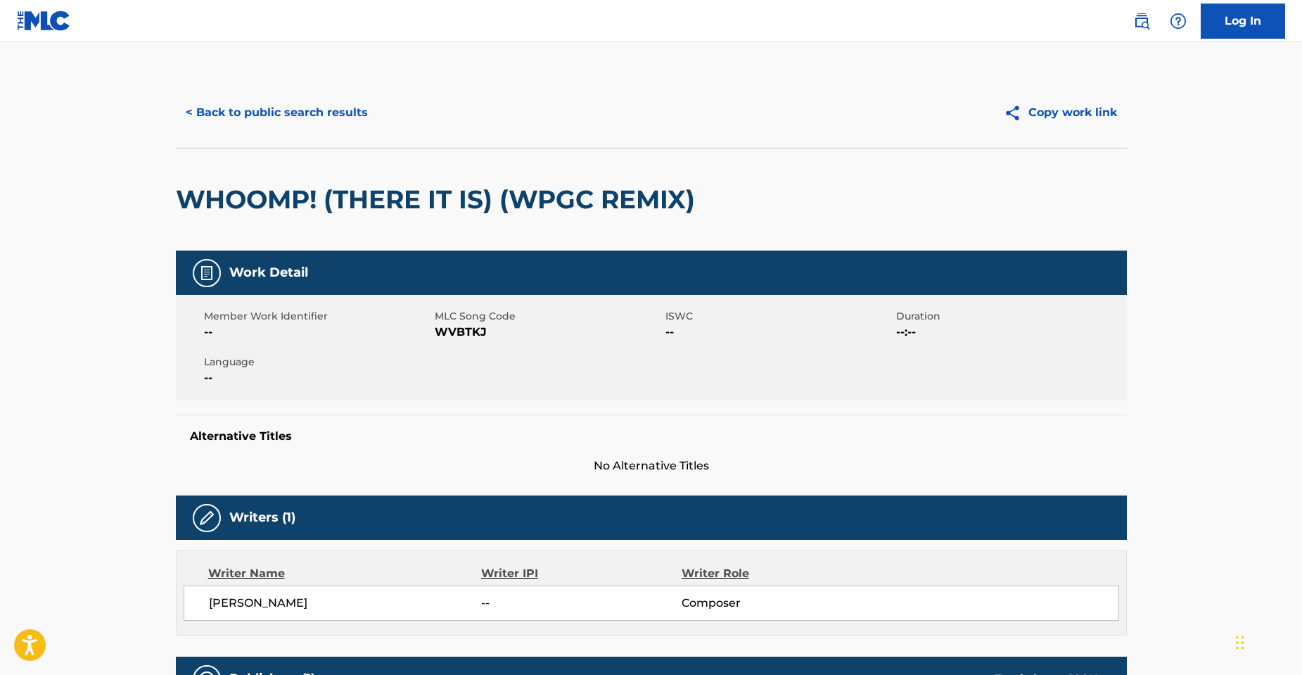
click at [208, 122] on button "< Back to public search results" at bounding box center [277, 112] width 202 height 35
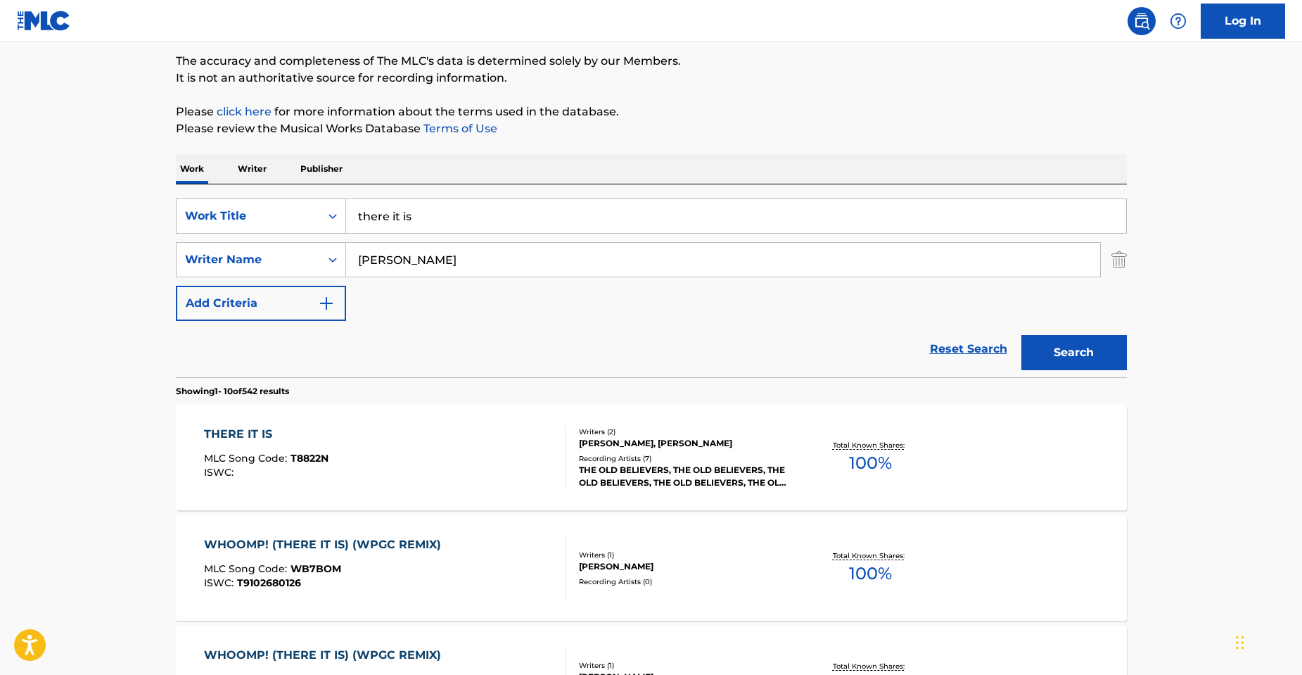
scroll to position [10, 0]
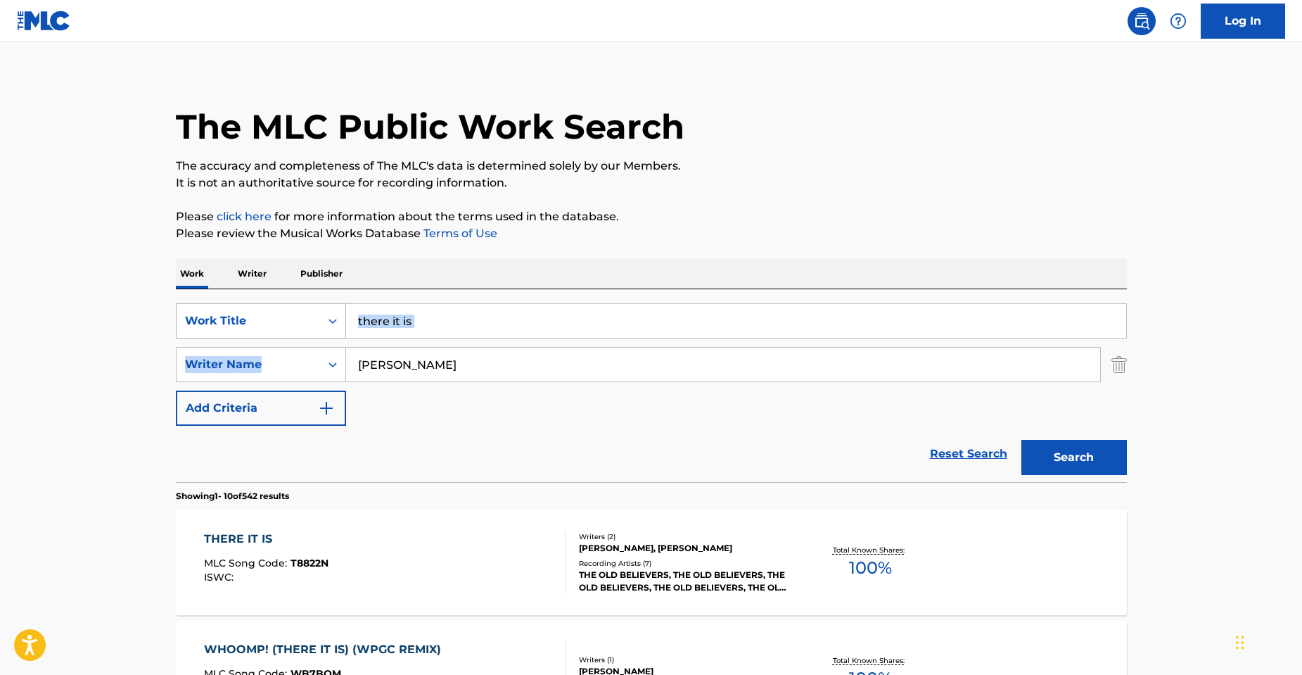
drag, startPoint x: 429, startPoint y: 341, endPoint x: 307, endPoint y: 317, distance: 123.9
click at [317, 322] on div "SearchWithCriteria52c91f11-d665-4b6a-a431-be20365eee61 Work Title there it is S…" at bounding box center [651, 364] width 951 height 122
click at [444, 325] on input "there it is" at bounding box center [736, 321] width 780 height 34
click at [445, 323] on input "there it is" at bounding box center [736, 321] width 780 height 34
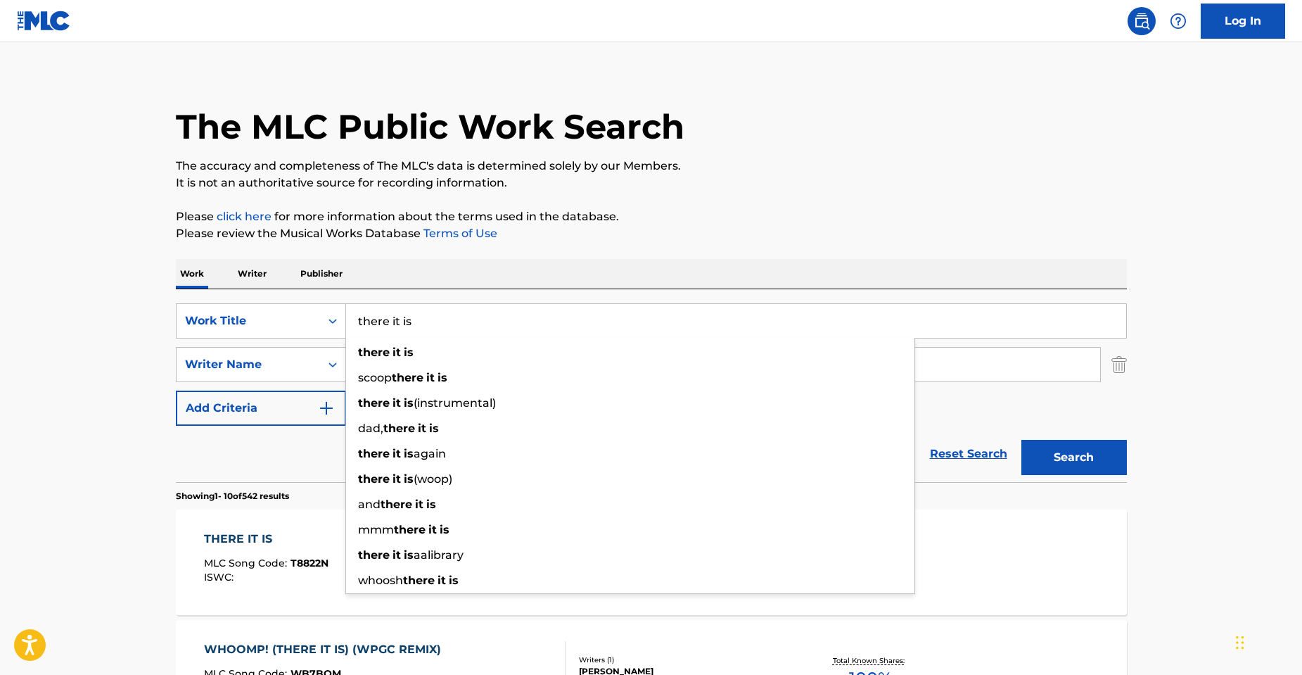
click at [445, 323] on input "there it is" at bounding box center [736, 321] width 780 height 34
type input "whoomp"
click at [1022, 440] on button "Search" at bounding box center [1075, 457] width 106 height 35
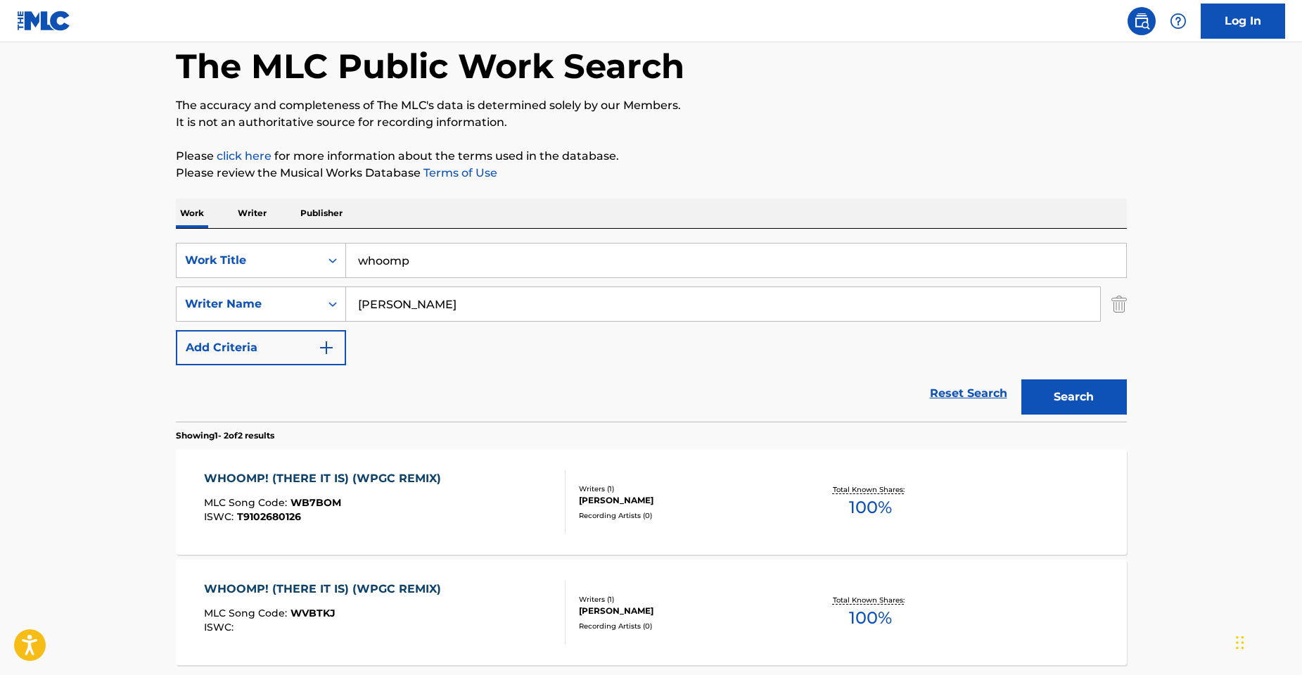
scroll to position [141, 0]
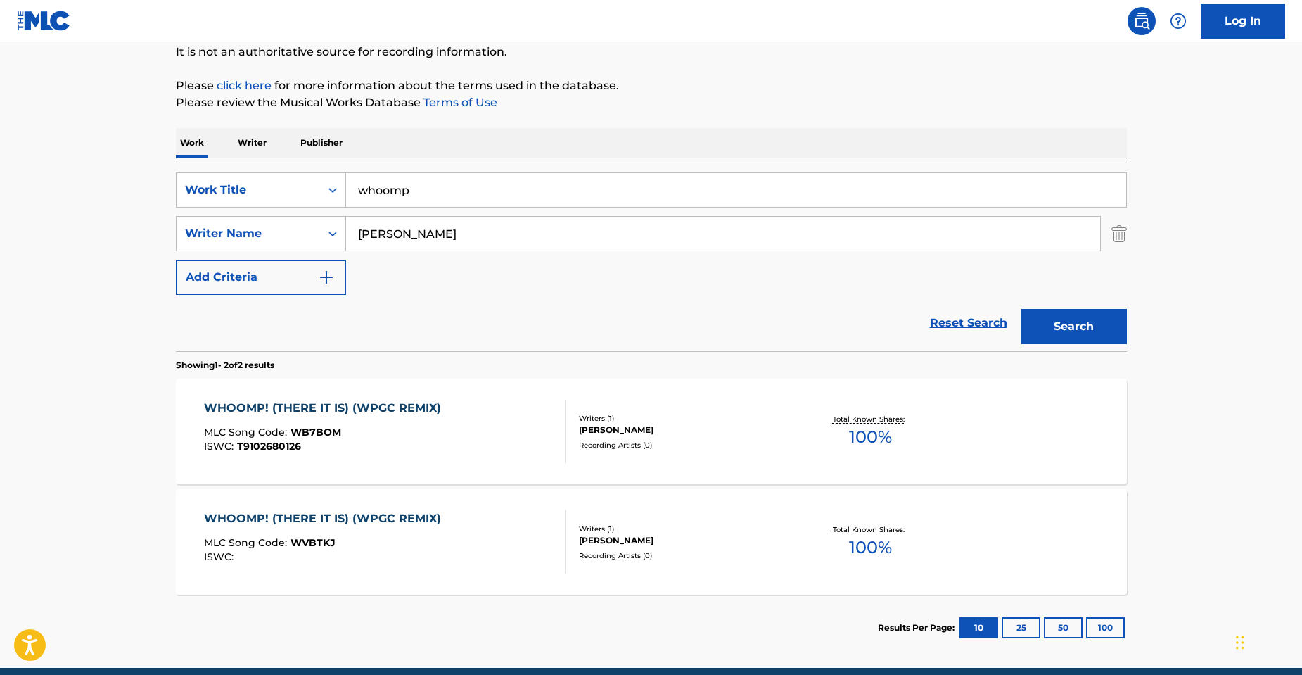
click at [407, 410] on div "WHOOMP! (THERE IT IS) (WPGC REMIX)" at bounding box center [326, 408] width 244 height 17
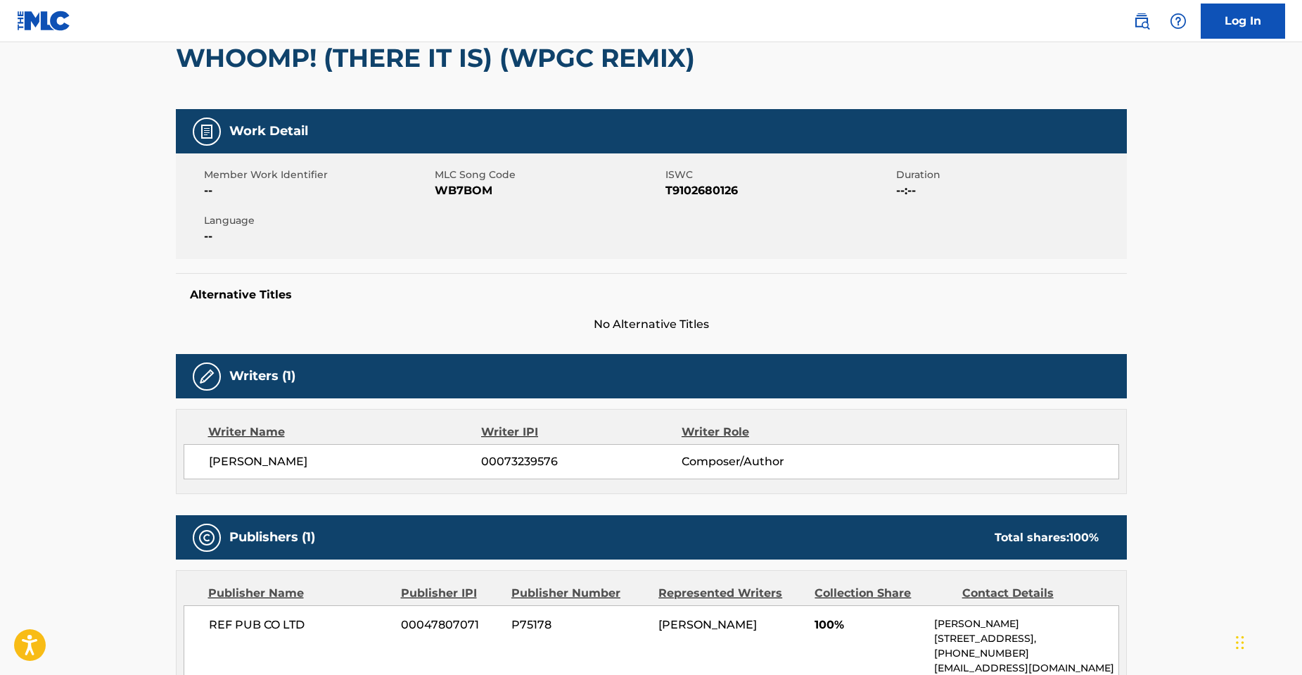
scroll to position [281, 0]
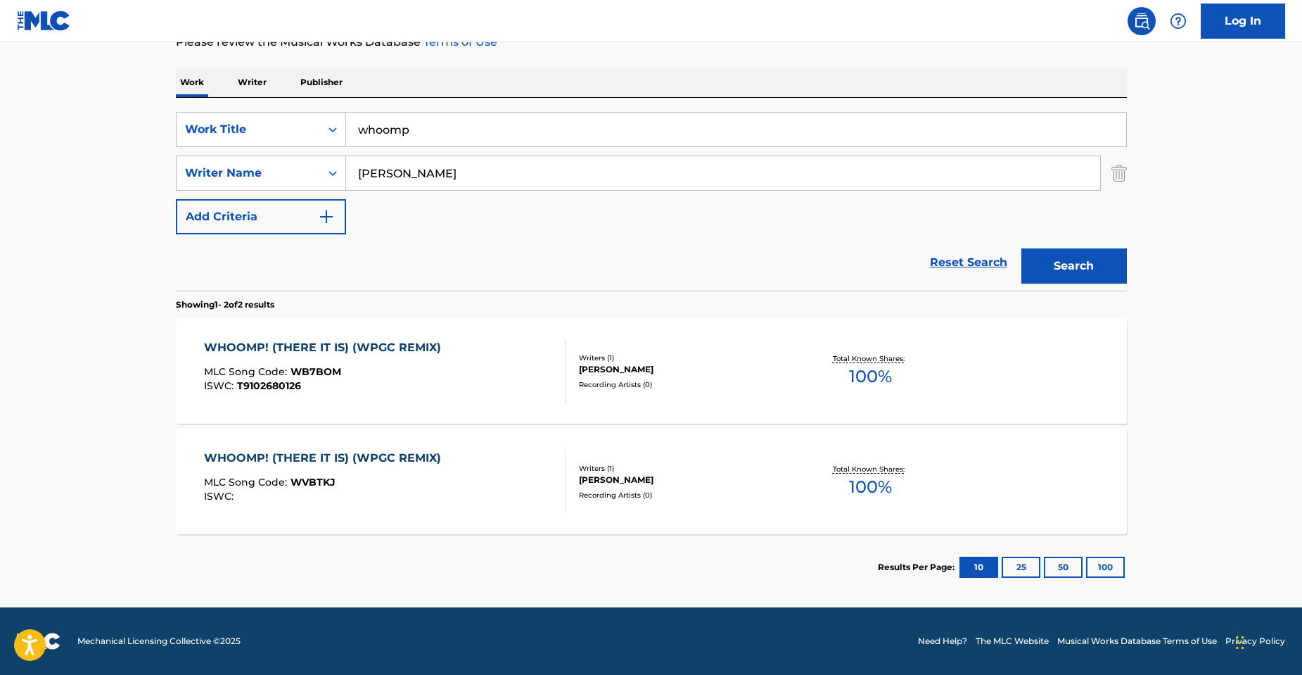
scroll to position [201, 0]
drag, startPoint x: 445, startPoint y: 167, endPoint x: 124, endPoint y: 87, distance: 330.5
click at [193, 184] on div "SearchWithCriteriaf74f94a9-36d2-412d-9de8-e6c73f46daf8 Writer Name [PERSON_NAME]" at bounding box center [651, 172] width 951 height 35
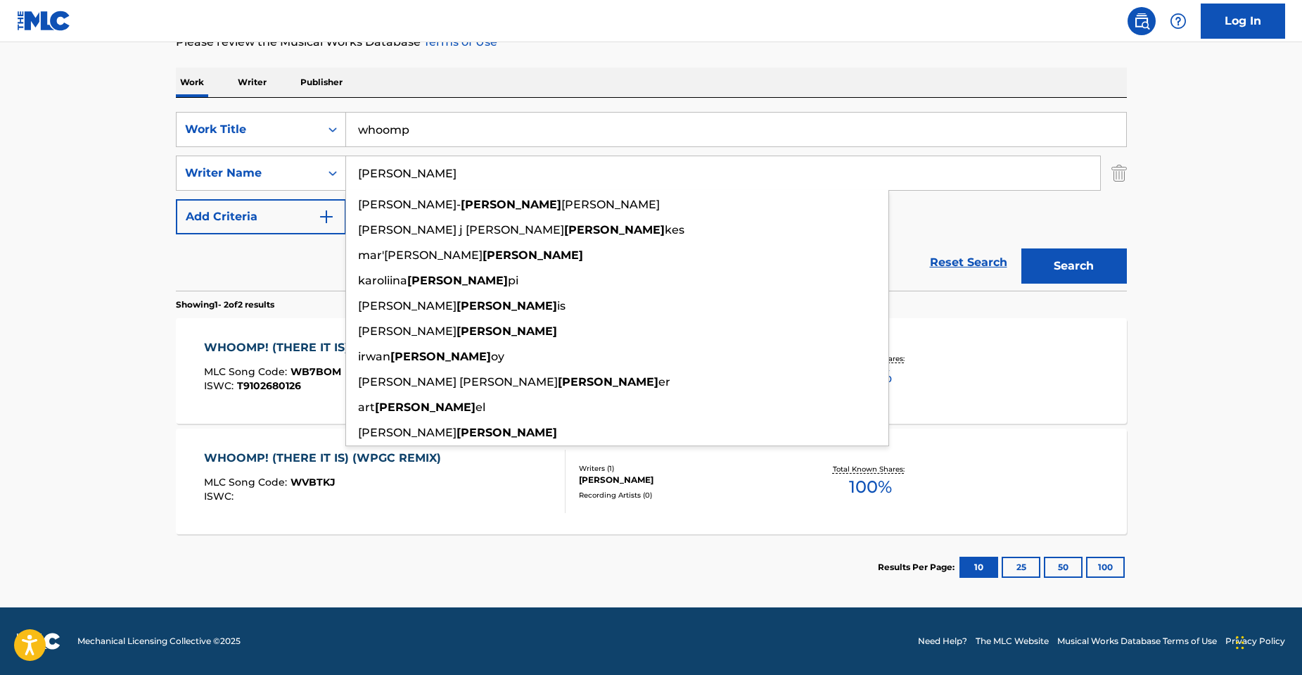
paste input "[PERSON_NAME]"
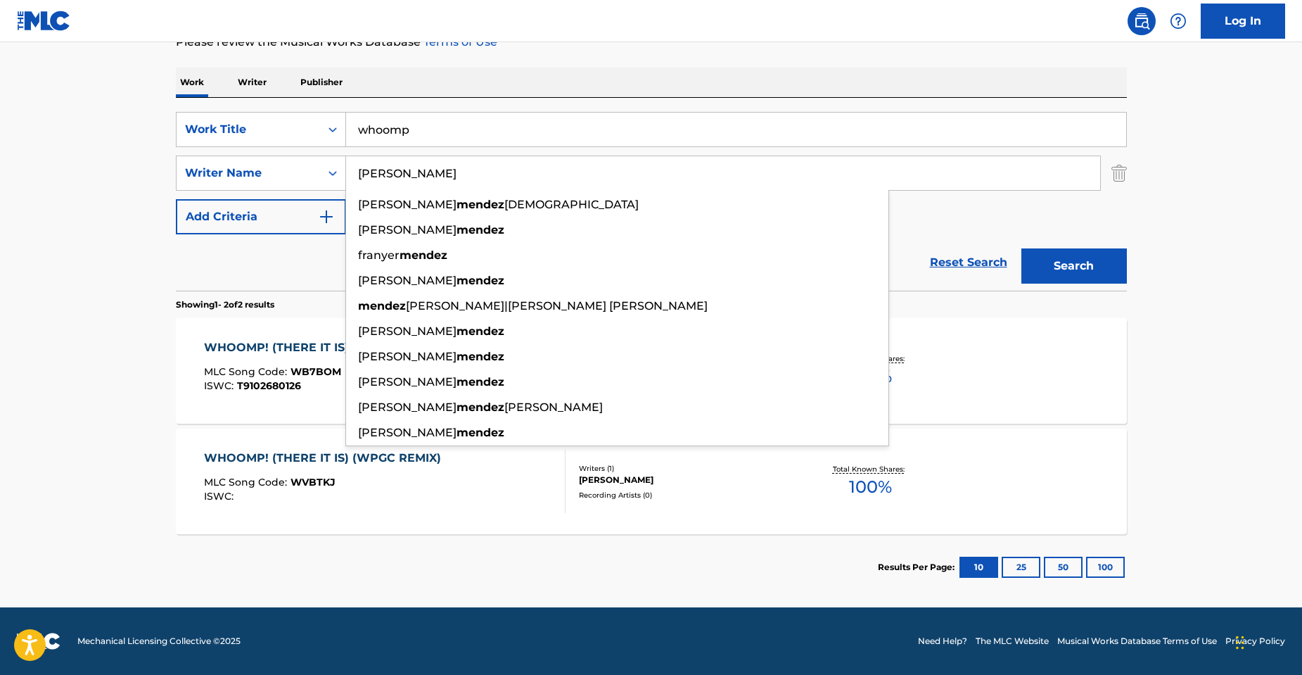
click at [1022, 248] on button "Search" at bounding box center [1075, 265] width 106 height 35
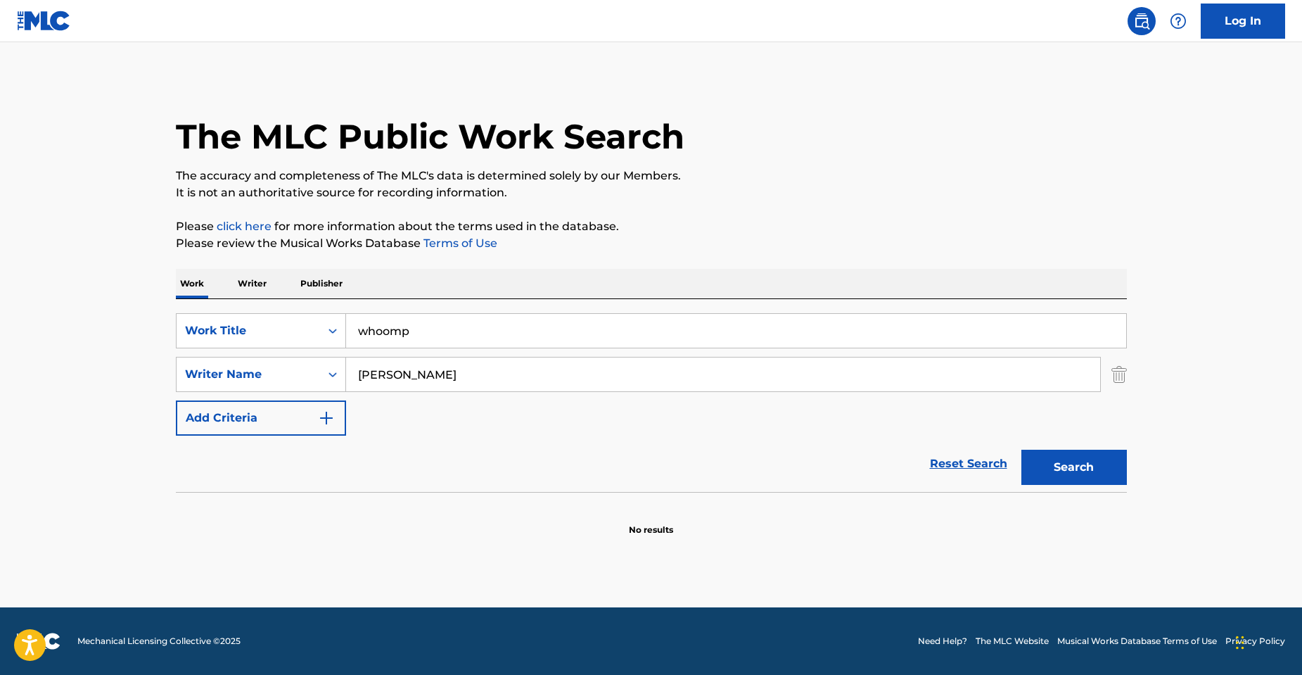
click at [514, 361] on input "[PERSON_NAME]" at bounding box center [723, 374] width 754 height 34
type input "[PERSON_NAME]"
click at [1022, 450] on button "Search" at bounding box center [1075, 467] width 106 height 35
drag, startPoint x: 431, startPoint y: 327, endPoint x: 117, endPoint y: 293, distance: 316.4
click at [143, 303] on main "The MLC Public Work Search The accuracy and completeness of The MLC's data is d…" at bounding box center [651, 324] width 1302 height 565
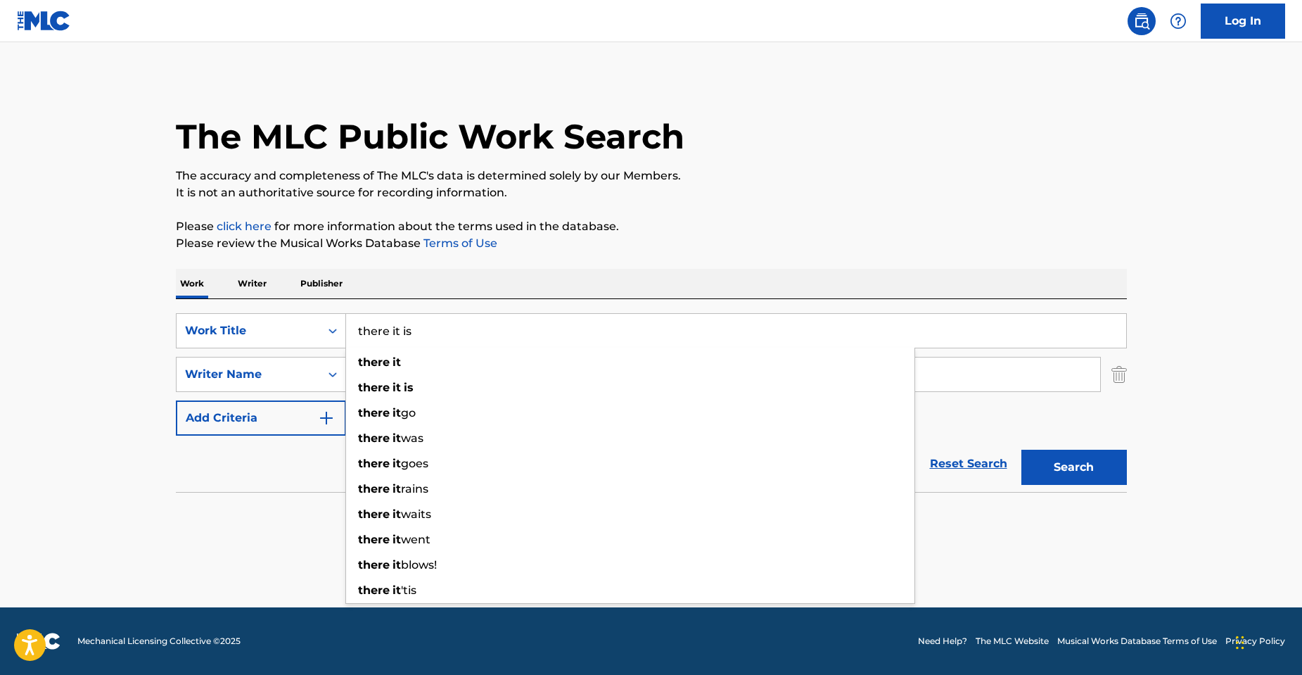
type input "there it is"
click at [1022, 450] on button "Search" at bounding box center [1075, 467] width 106 height 35
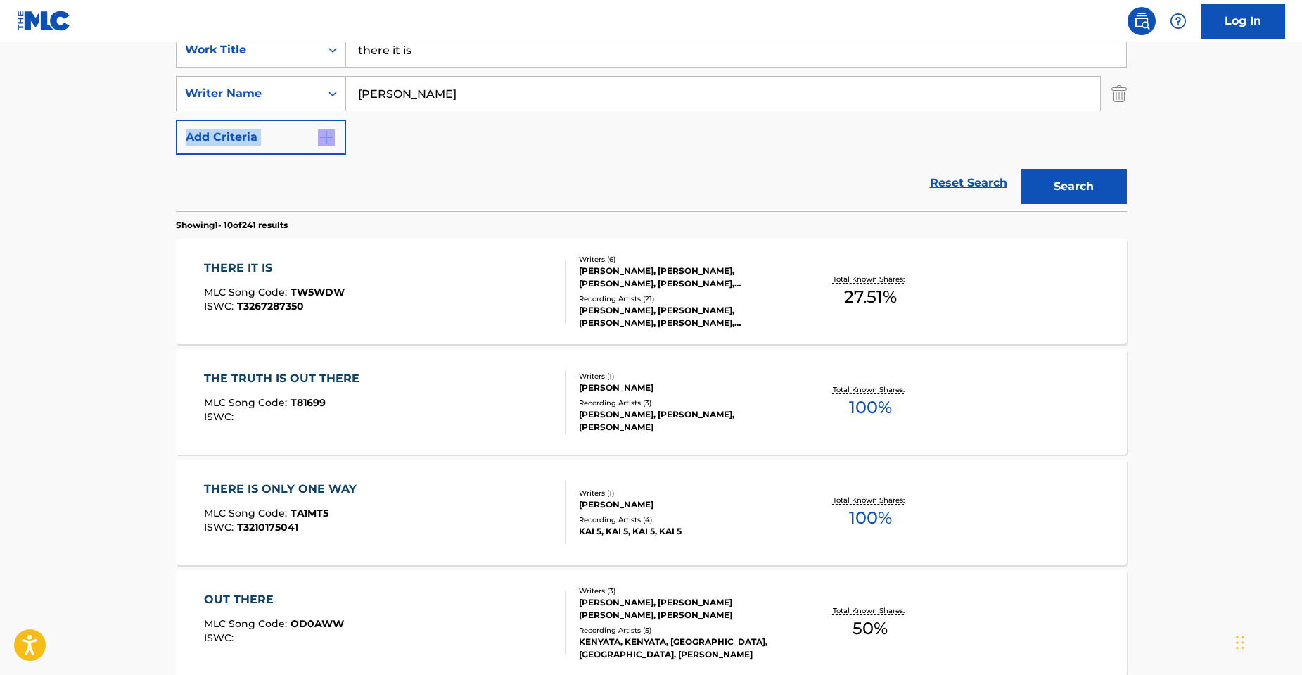
scroll to position [281, 0]
click at [463, 276] on div "THERE IT IS MLC Song Code : TW5WDW ISWC : T3267287350" at bounding box center [385, 290] width 362 height 63
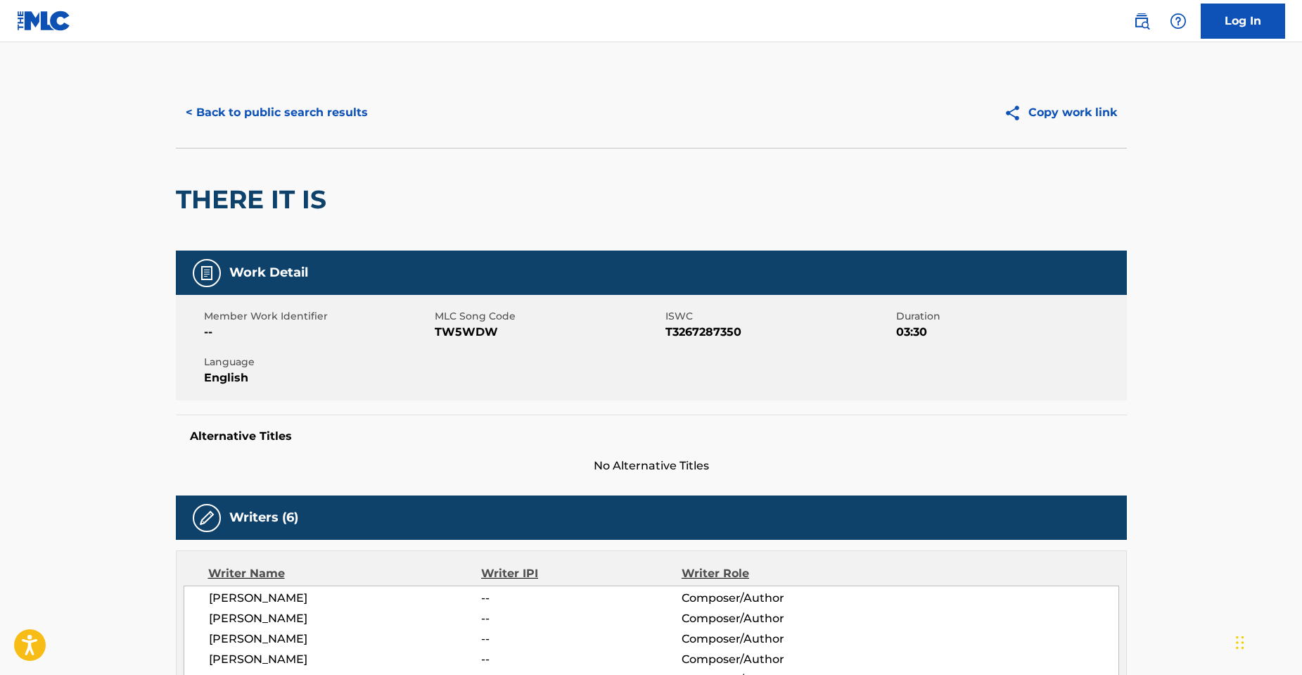
click at [457, 322] on span "MLC Song Code" at bounding box center [548, 316] width 227 height 15
click at [461, 323] on span "MLC Song Code" at bounding box center [548, 316] width 227 height 15
click at [474, 336] on span "TW5WDW" at bounding box center [548, 332] width 227 height 17
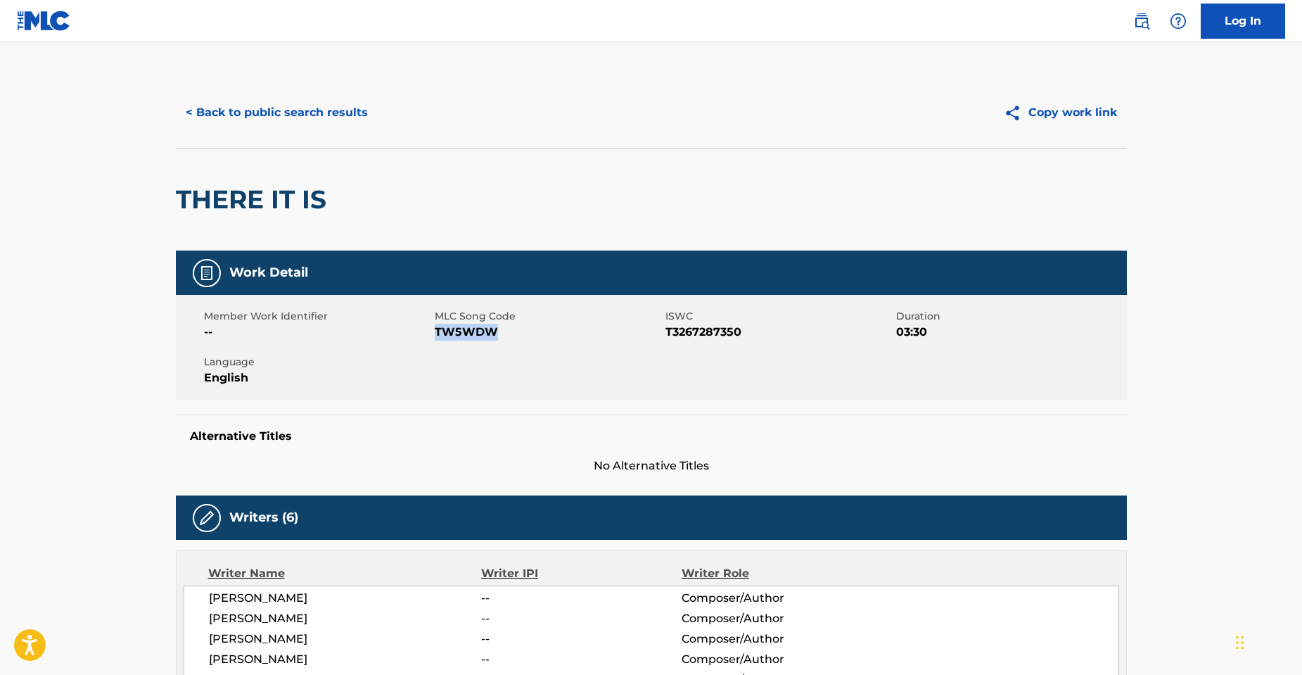
copy span "TW5WDW"
click at [217, 105] on button "< Back to public search results" at bounding box center [277, 112] width 202 height 35
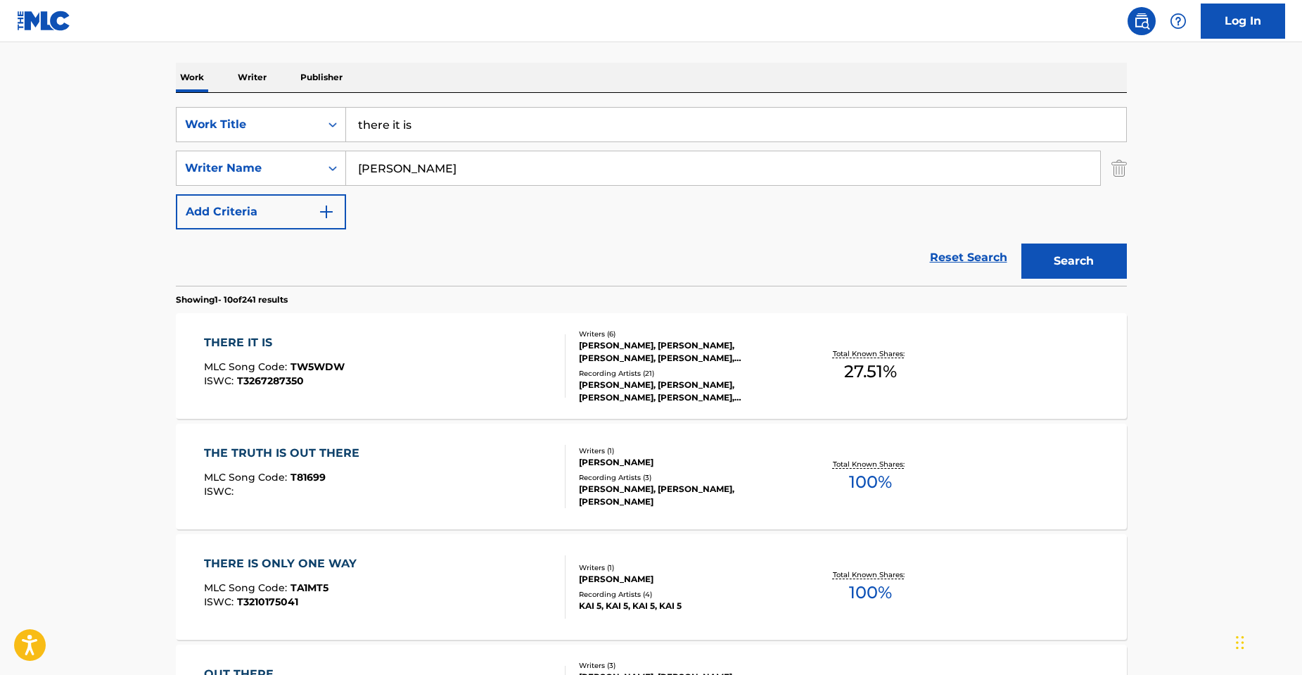
scroll to position [141, 0]
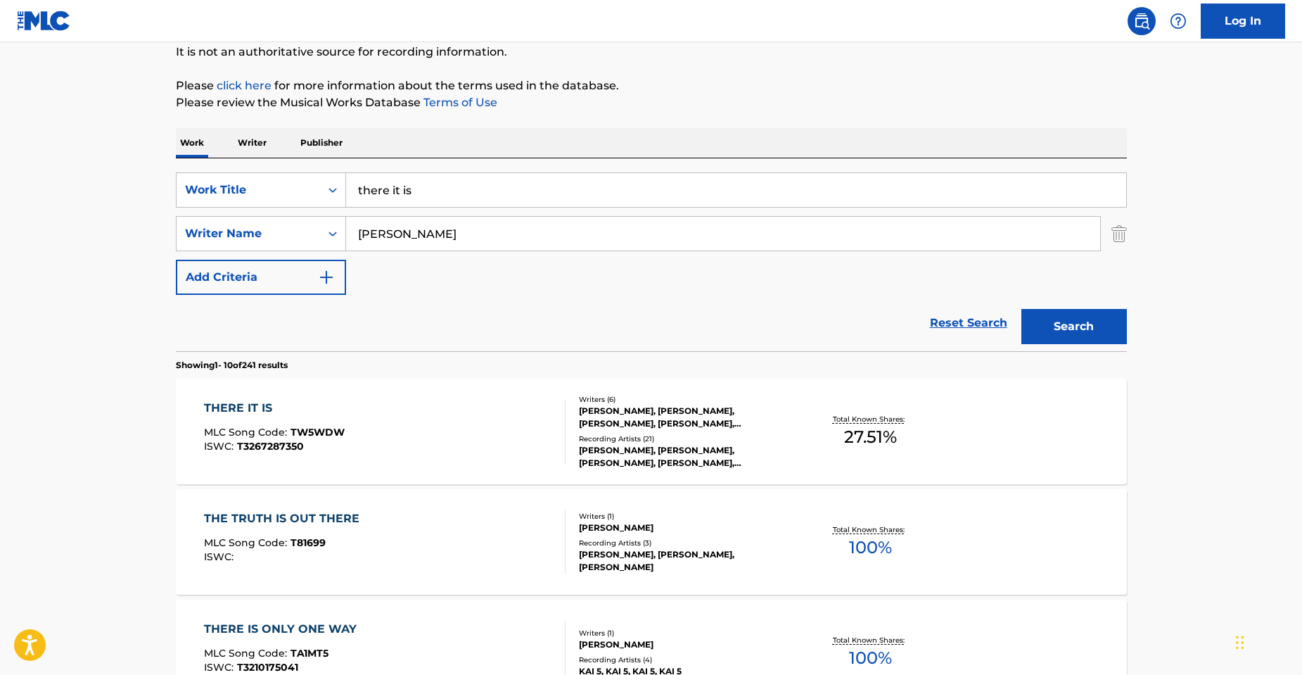
drag, startPoint x: 418, startPoint y: 228, endPoint x: 224, endPoint y: 208, distance: 194.6
click at [249, 227] on div "SearchWithCriteriaf74f94a9-36d2-412d-9de8-e6c73f46daf8 Writer Name [PERSON_NAME]" at bounding box center [651, 233] width 951 height 35
paste input "NINZATTI"
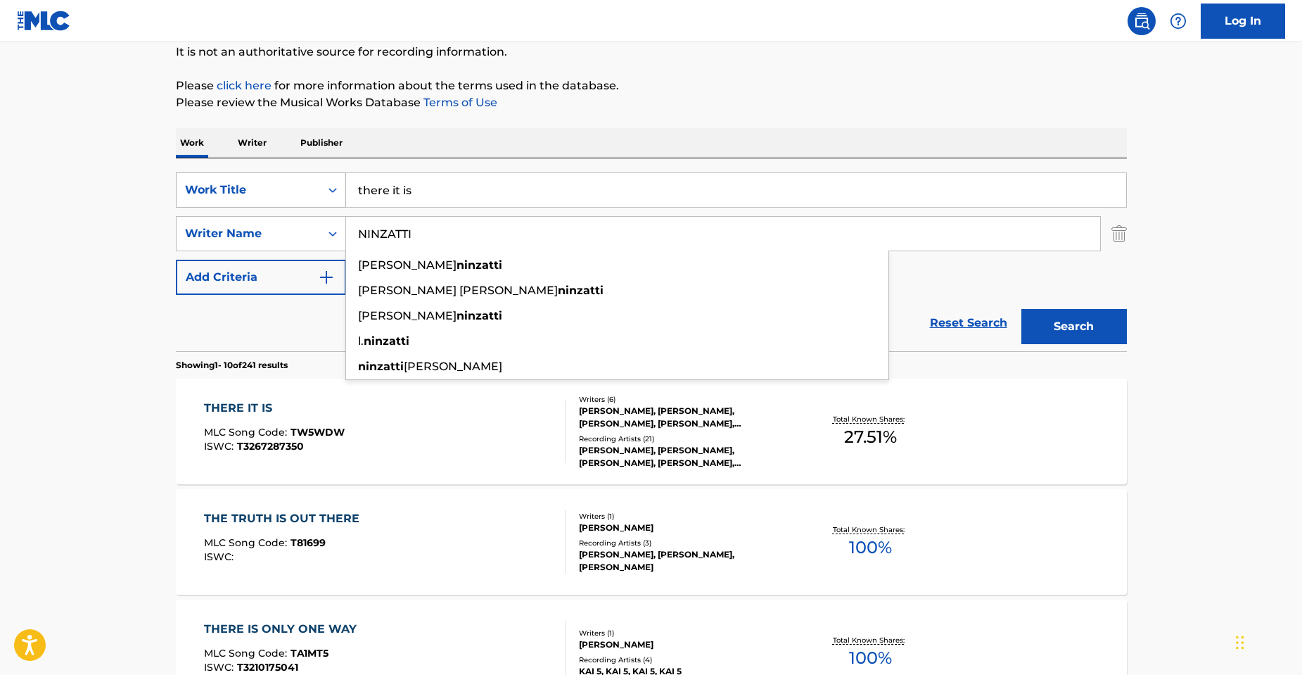
type input "NINZATTI"
click at [1022, 309] on button "Search" at bounding box center [1075, 326] width 106 height 35
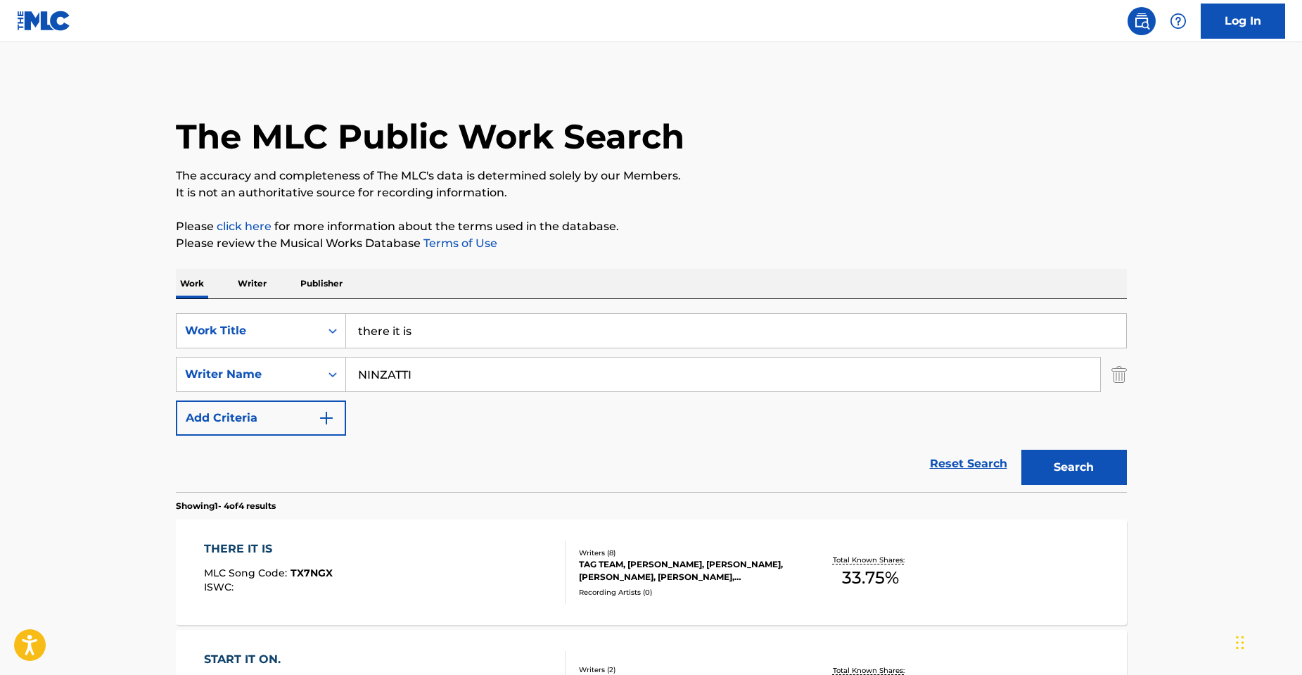
scroll to position [281, 0]
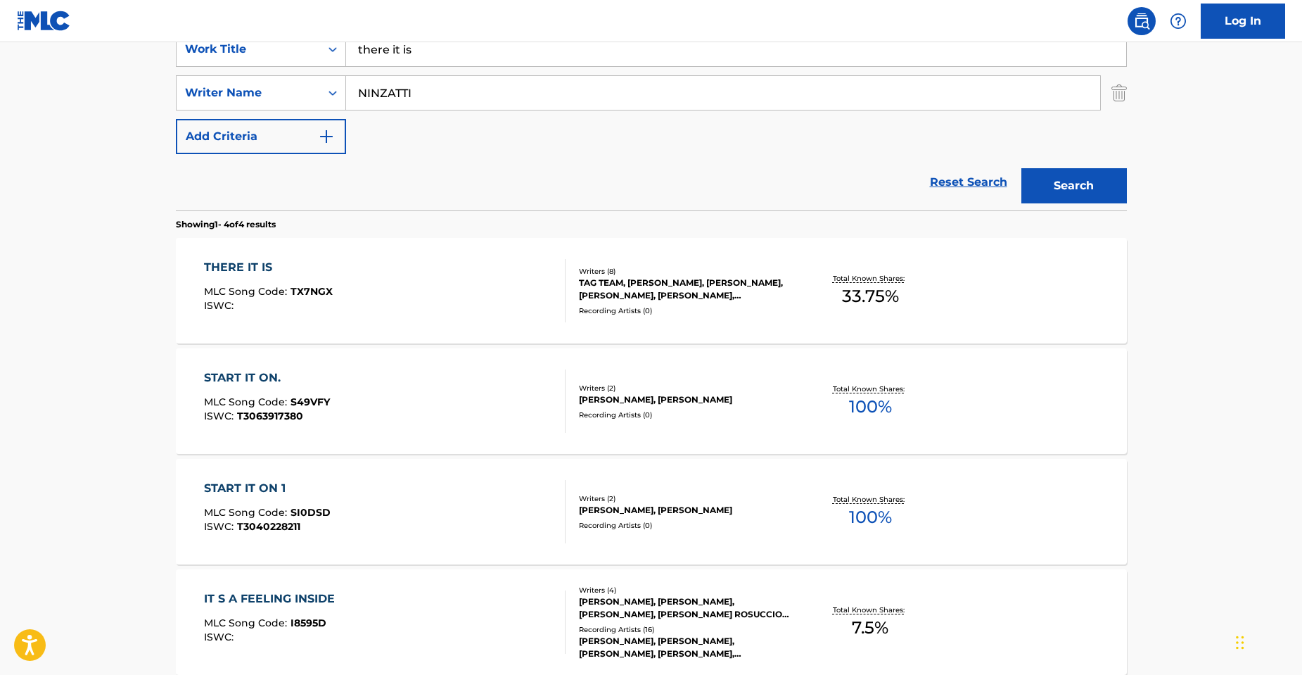
click at [649, 288] on div "TAG TEAM, [PERSON_NAME], [PERSON_NAME], [PERSON_NAME], [PERSON_NAME], [PERSON_N…" at bounding box center [685, 289] width 212 height 25
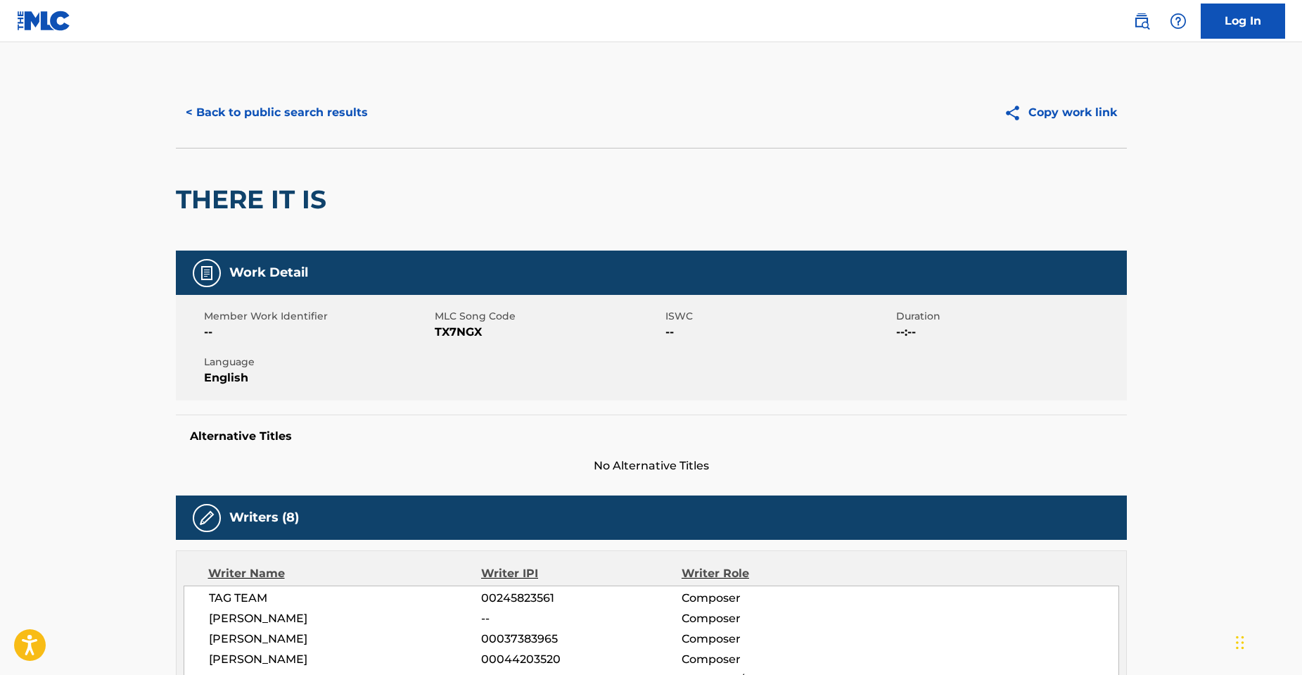
click at [453, 330] on span "TX7NGX" at bounding box center [548, 332] width 227 height 17
copy span "TX7NGX"
click at [252, 109] on button "< Back to public search results" at bounding box center [277, 112] width 202 height 35
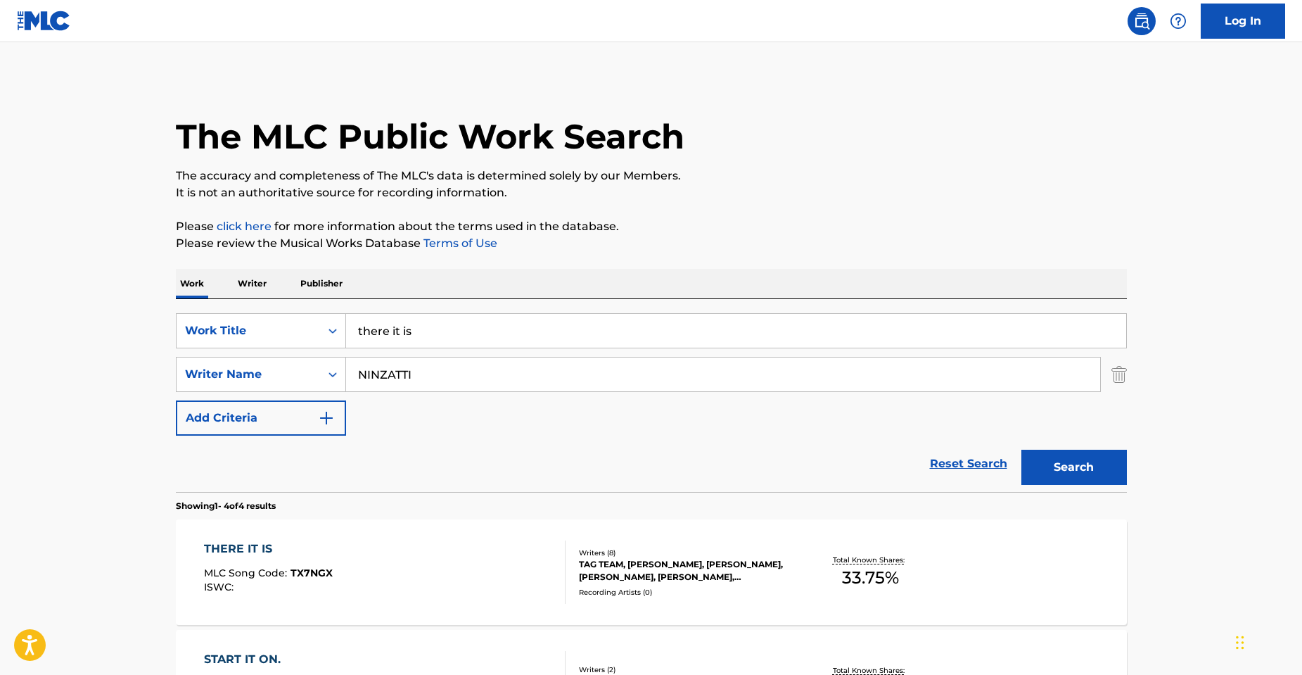
scroll to position [281, 0]
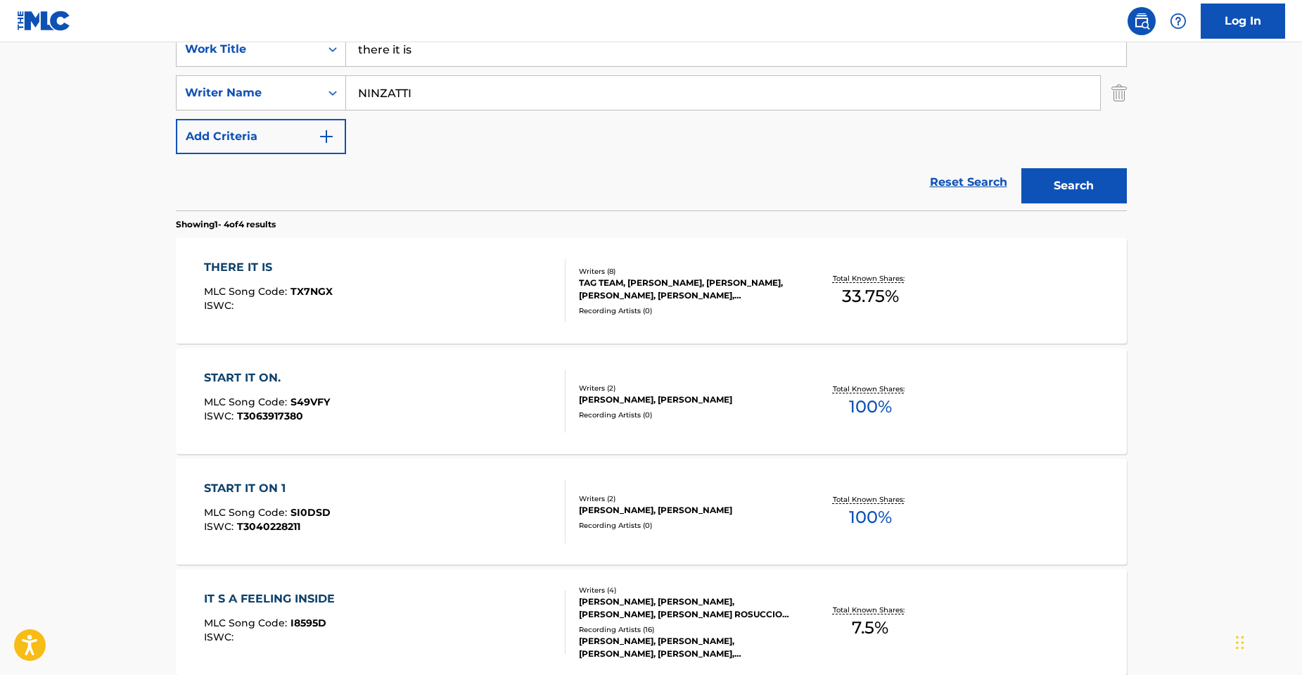
drag, startPoint x: 431, startPoint y: 87, endPoint x: 147, endPoint y: 84, distance: 283.6
click at [151, 96] on main "The MLC Public Work Search The accuracy and completeness of The MLC's data is d…" at bounding box center [651, 254] width 1302 height 987
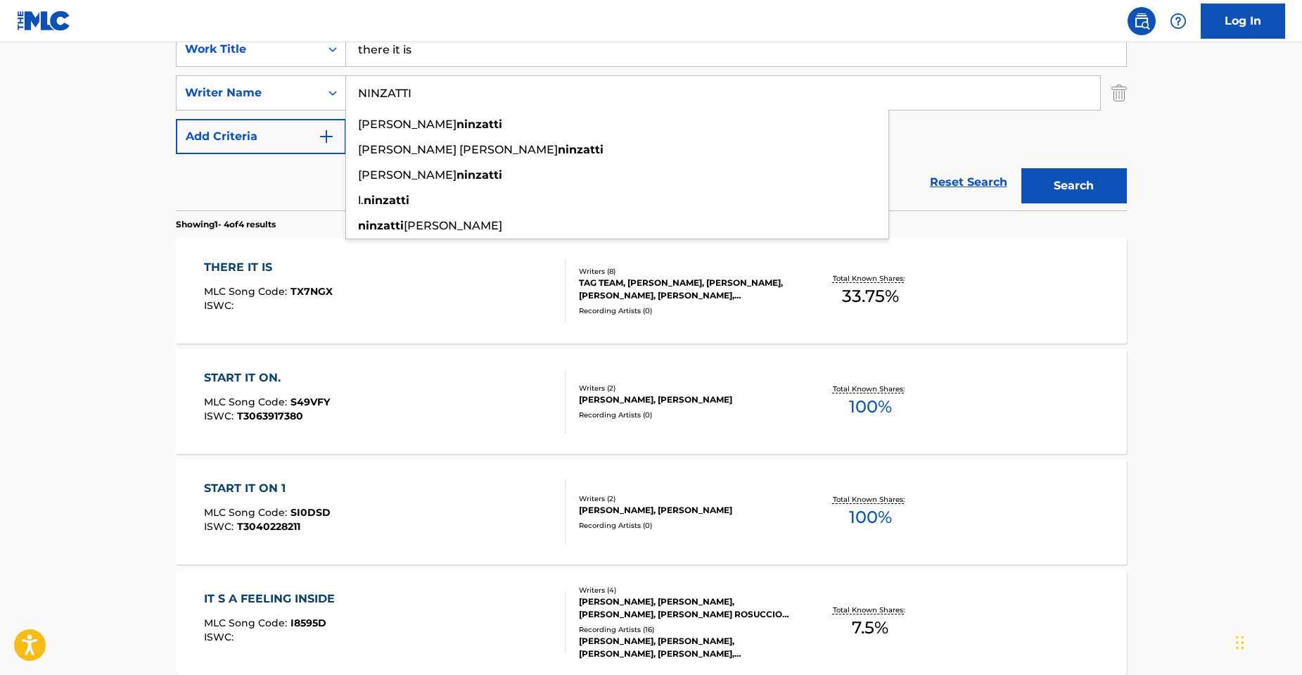
paste input "Hammerton"
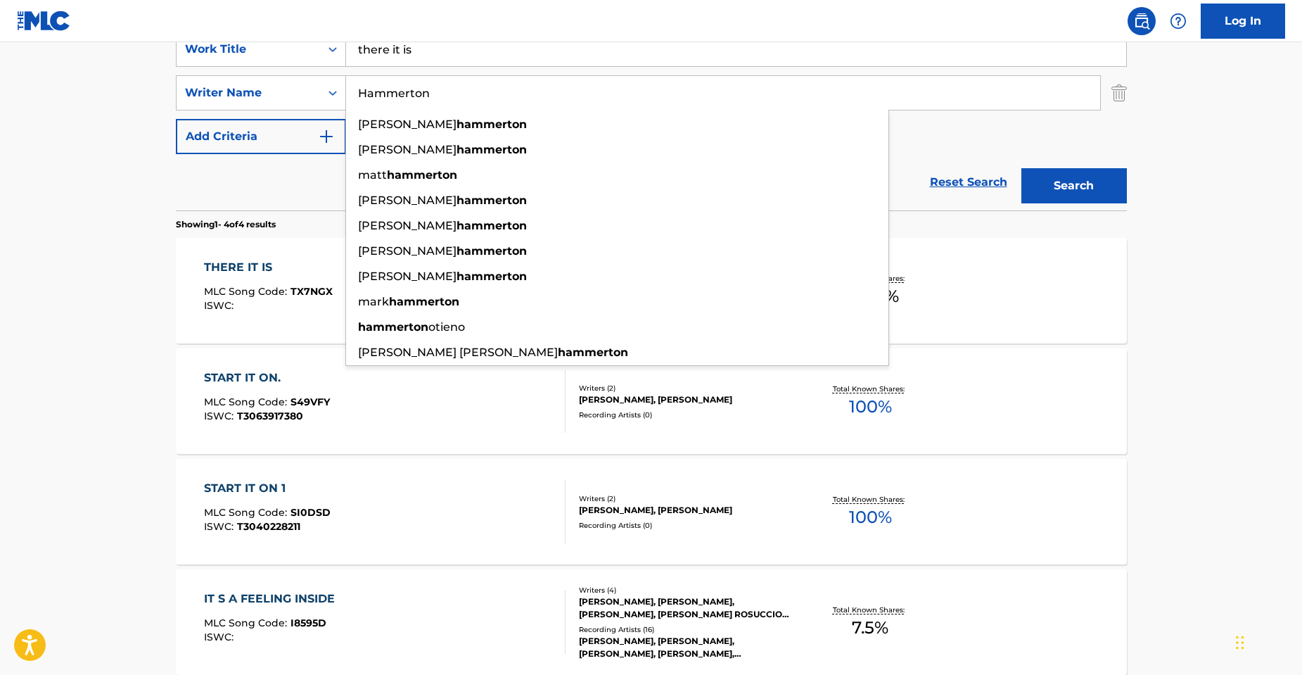
type input "Hammerton"
click at [1022, 168] on button "Search" at bounding box center [1075, 185] width 106 height 35
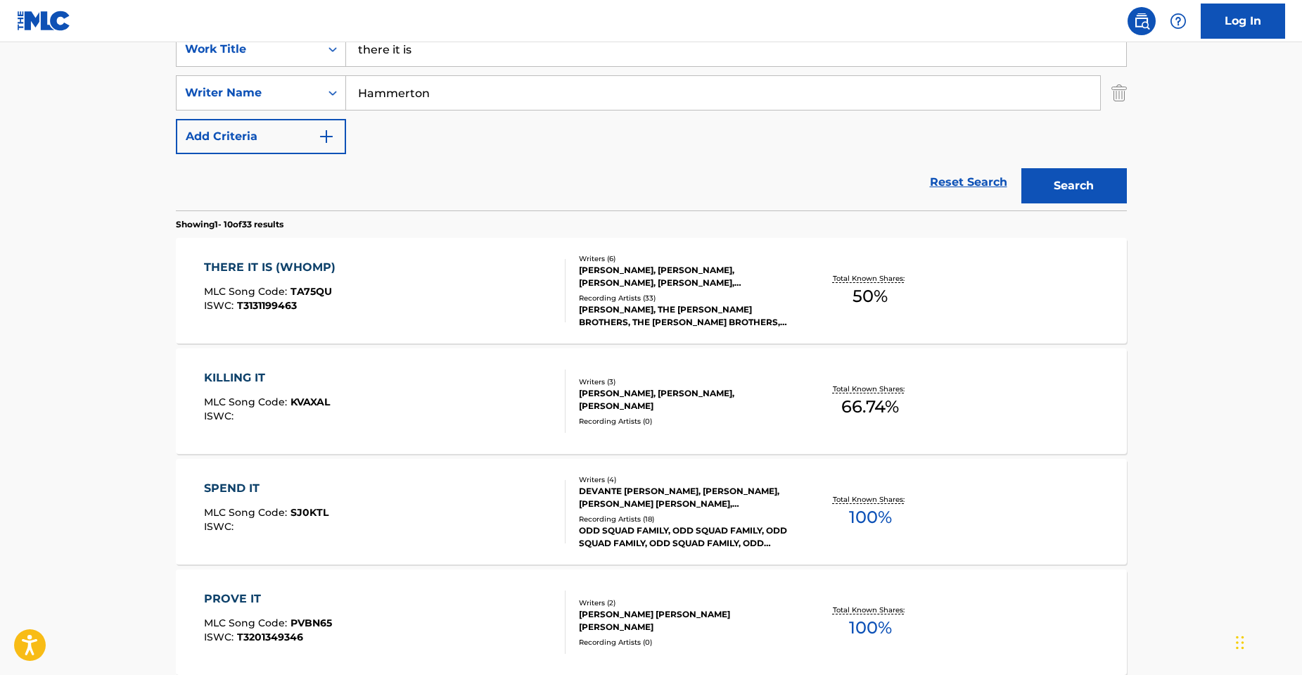
click at [721, 260] on div "Writers ( 6 )" at bounding box center [685, 258] width 212 height 11
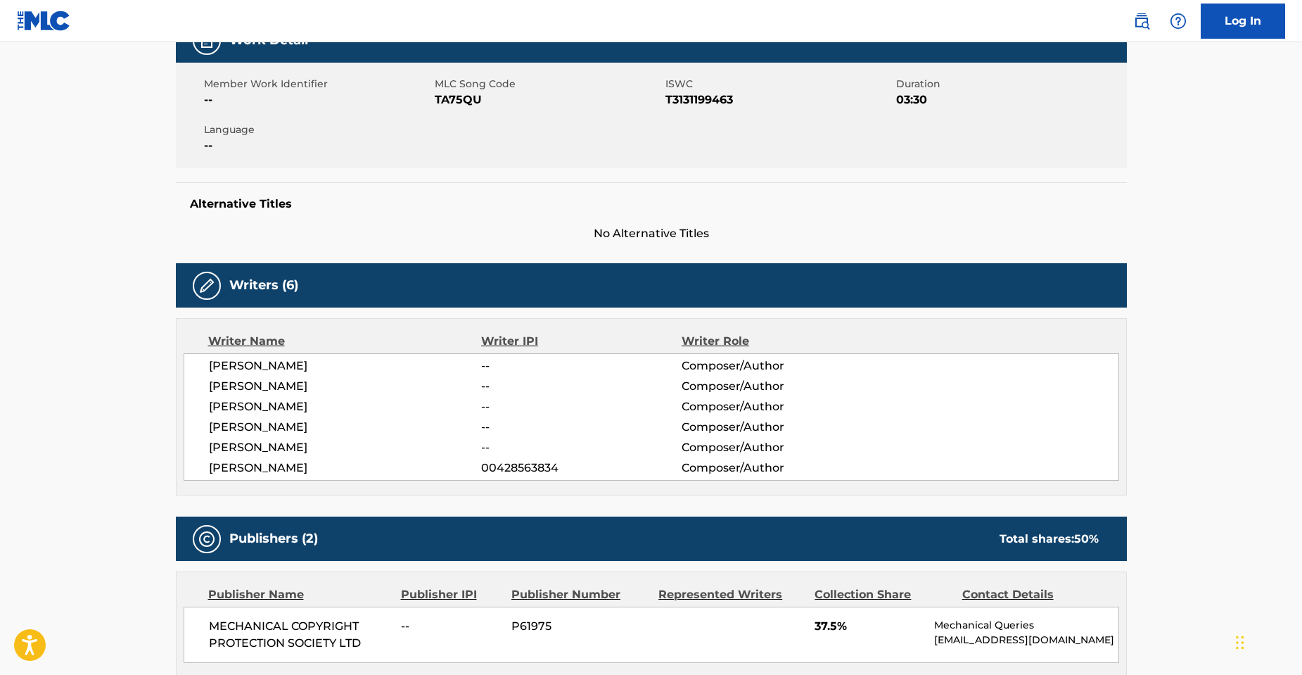
scroll to position [205, 0]
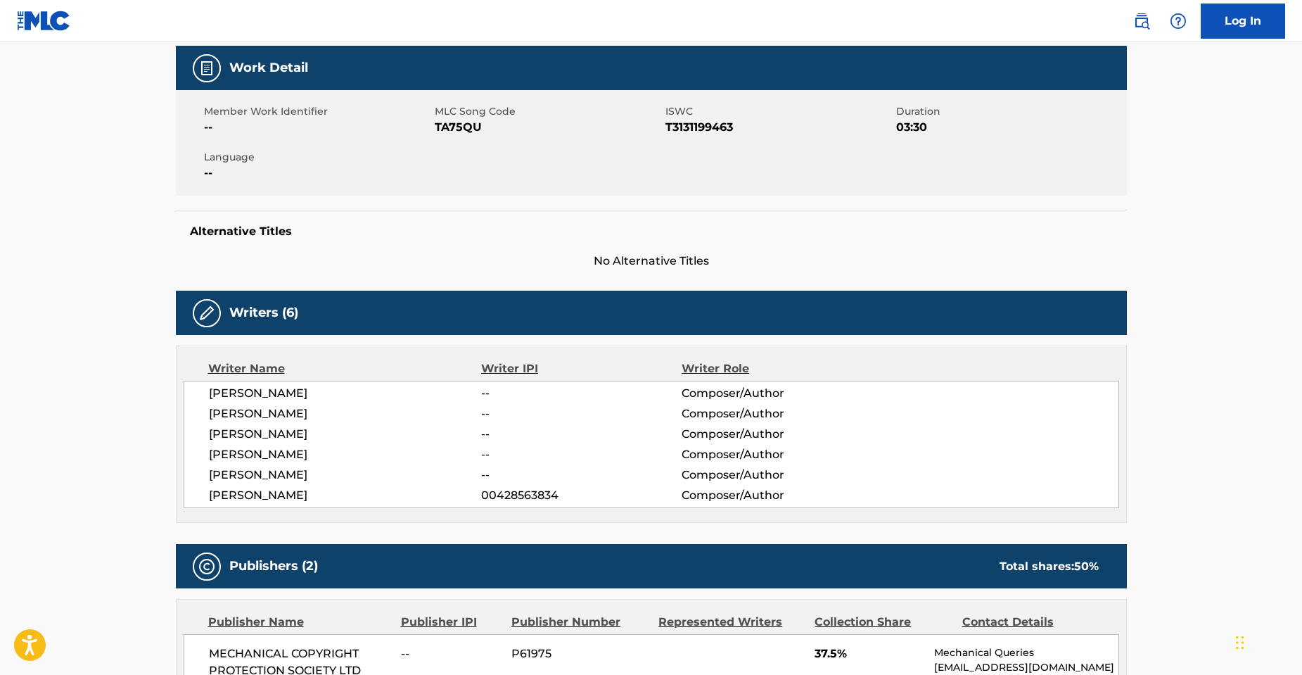
click at [477, 119] on span "TA75QU" at bounding box center [548, 127] width 227 height 17
click at [474, 135] on span "TA75QU" at bounding box center [548, 127] width 227 height 17
copy span "TA75QU"
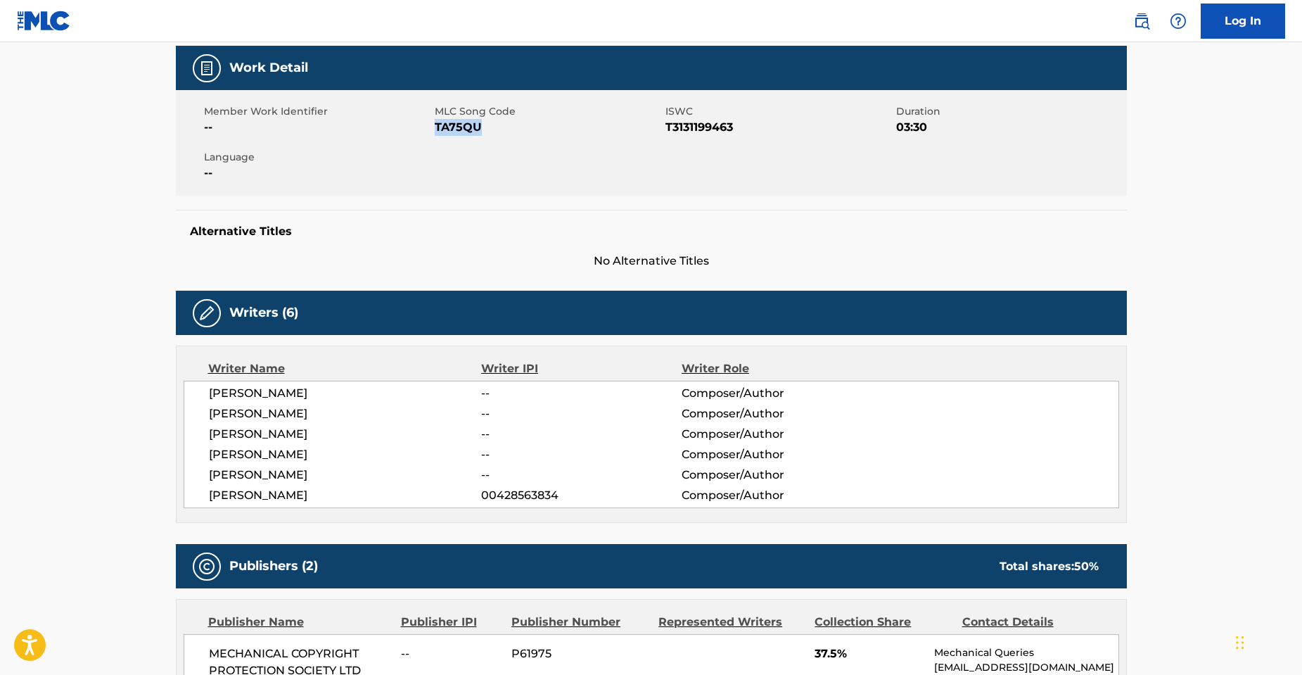
scroll to position [0, 0]
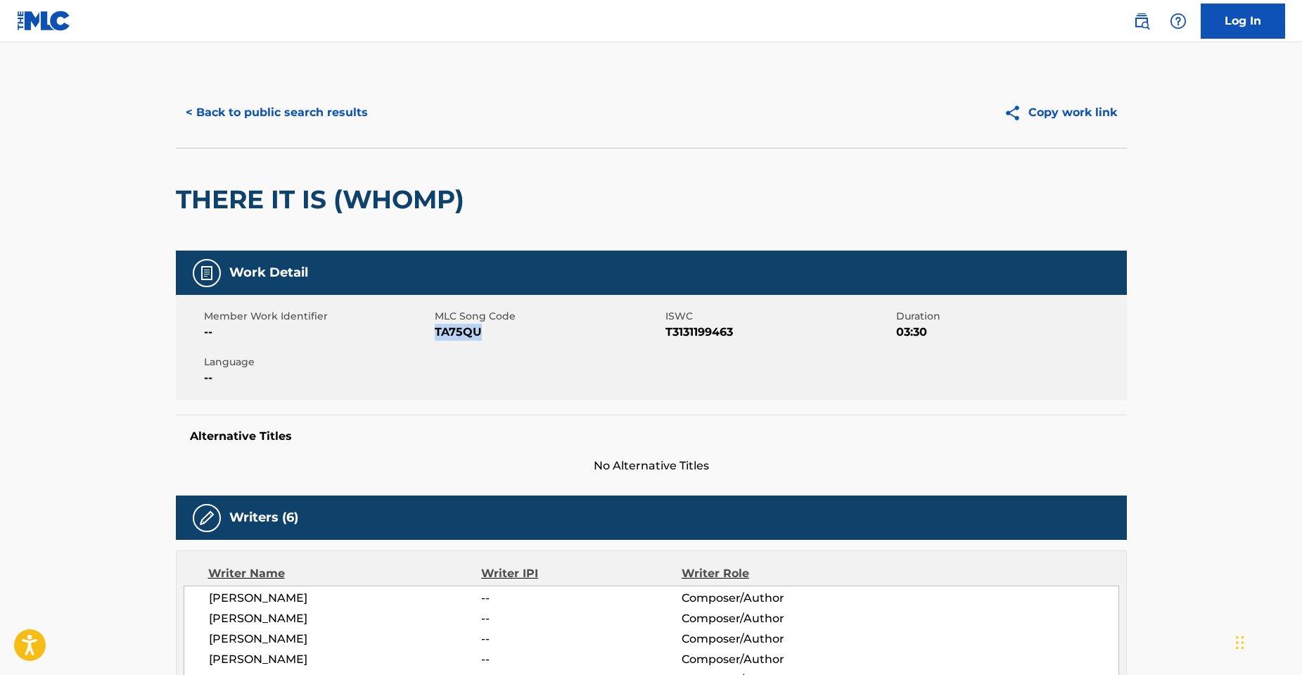
click at [229, 117] on button "< Back to public search results" at bounding box center [277, 112] width 202 height 35
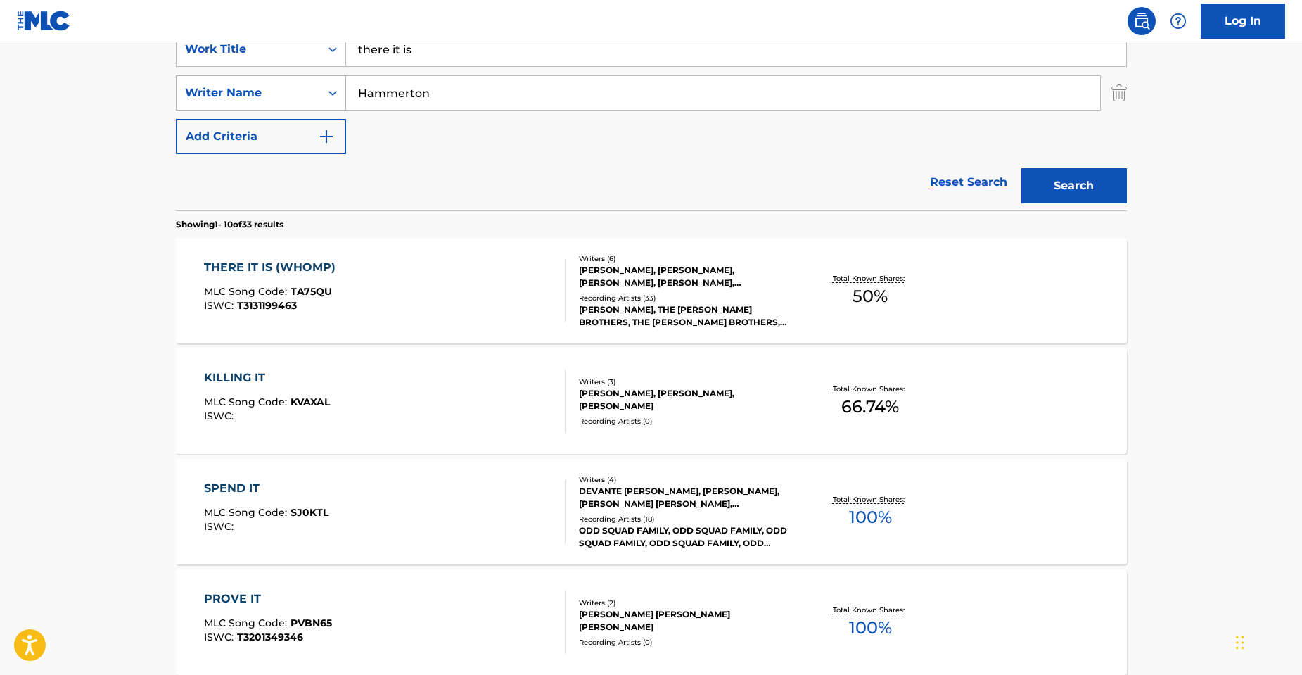
drag, startPoint x: 426, startPoint y: 96, endPoint x: 257, endPoint y: 95, distance: 169.6
click at [257, 95] on div "SearchWithCriteriaf74f94a9-36d2-412d-9de8-e6c73f46daf8 Writer Name [PERSON_NAME]" at bounding box center [651, 92] width 951 height 35
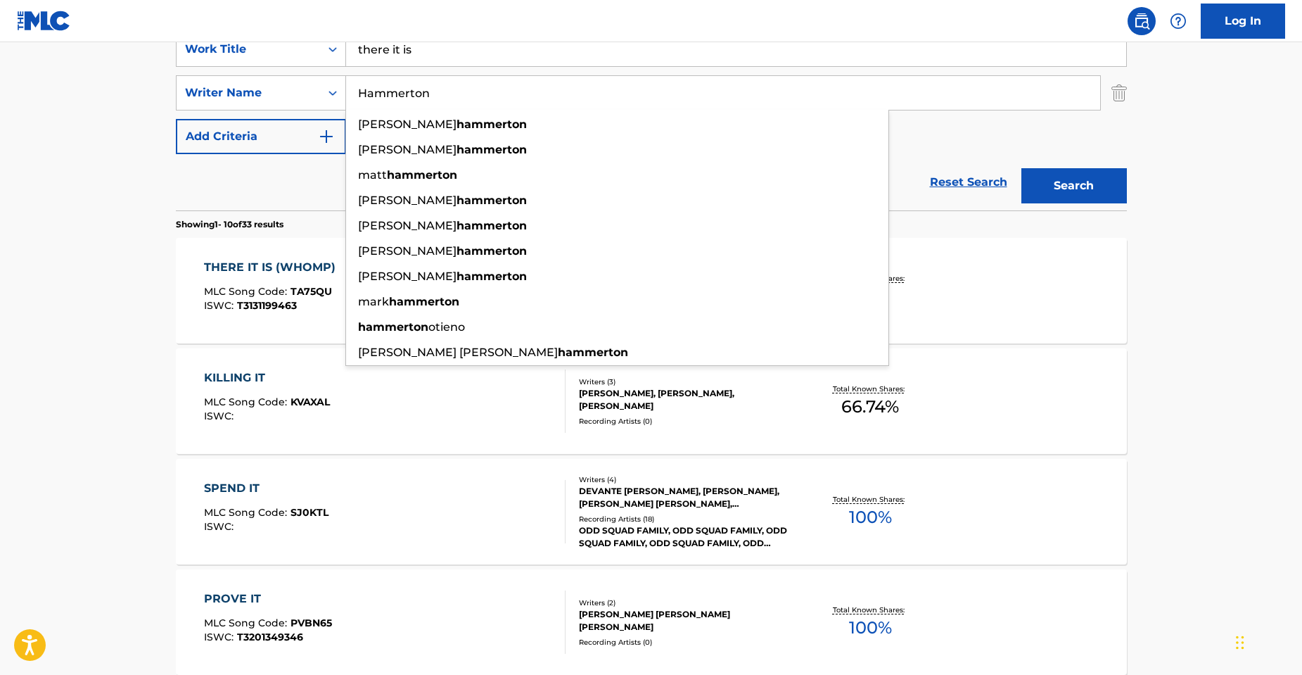
paste input "[PERSON_NAME]"
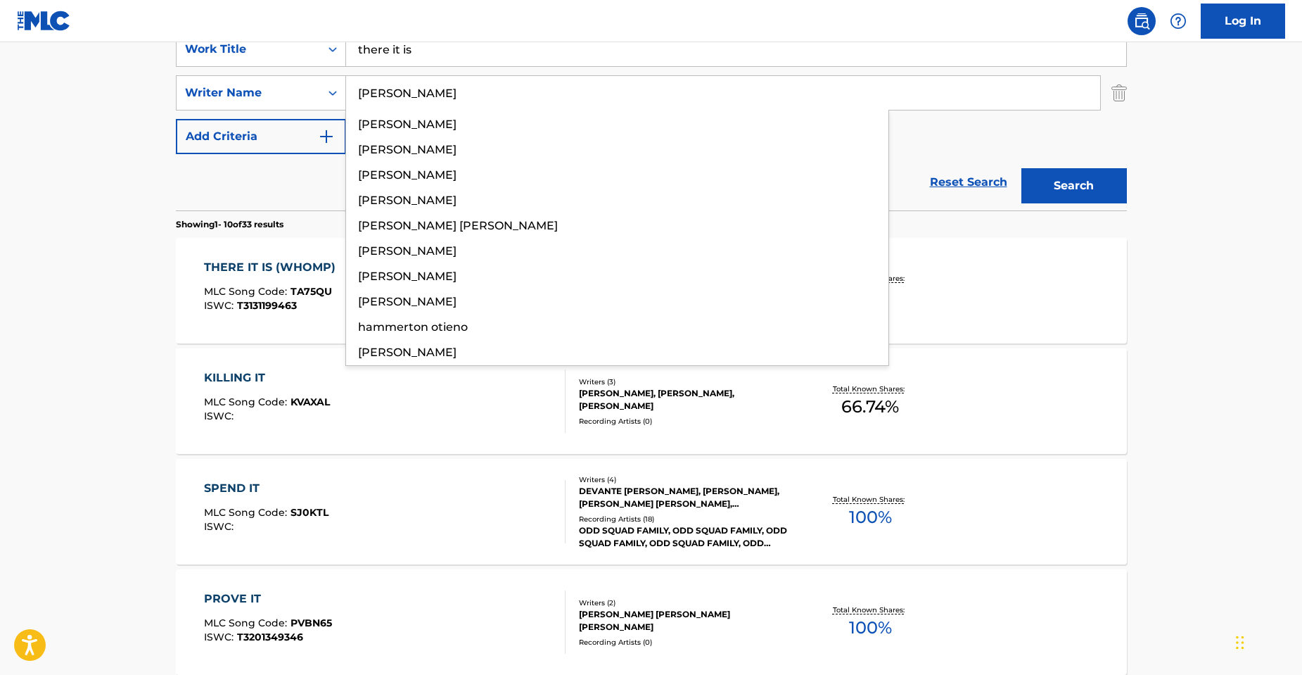
type input "[PERSON_NAME]"
click at [1022, 168] on button "Search" at bounding box center [1075, 185] width 106 height 35
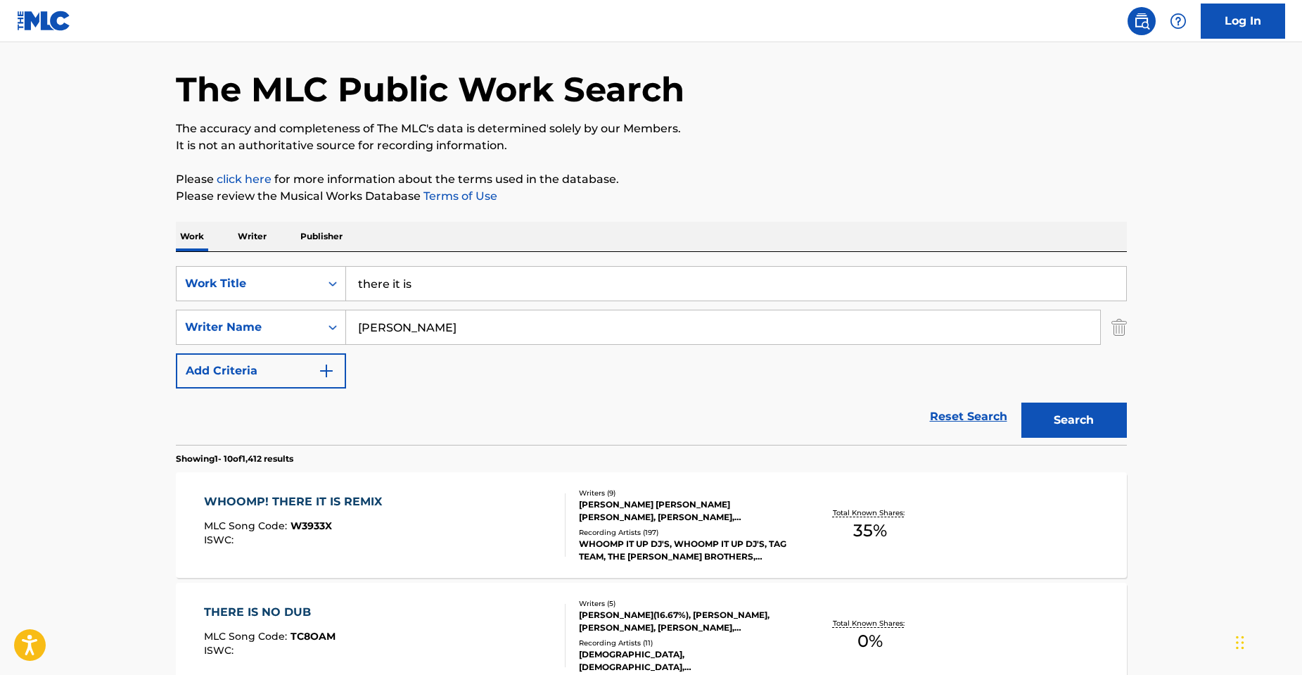
scroll to position [70, 0]
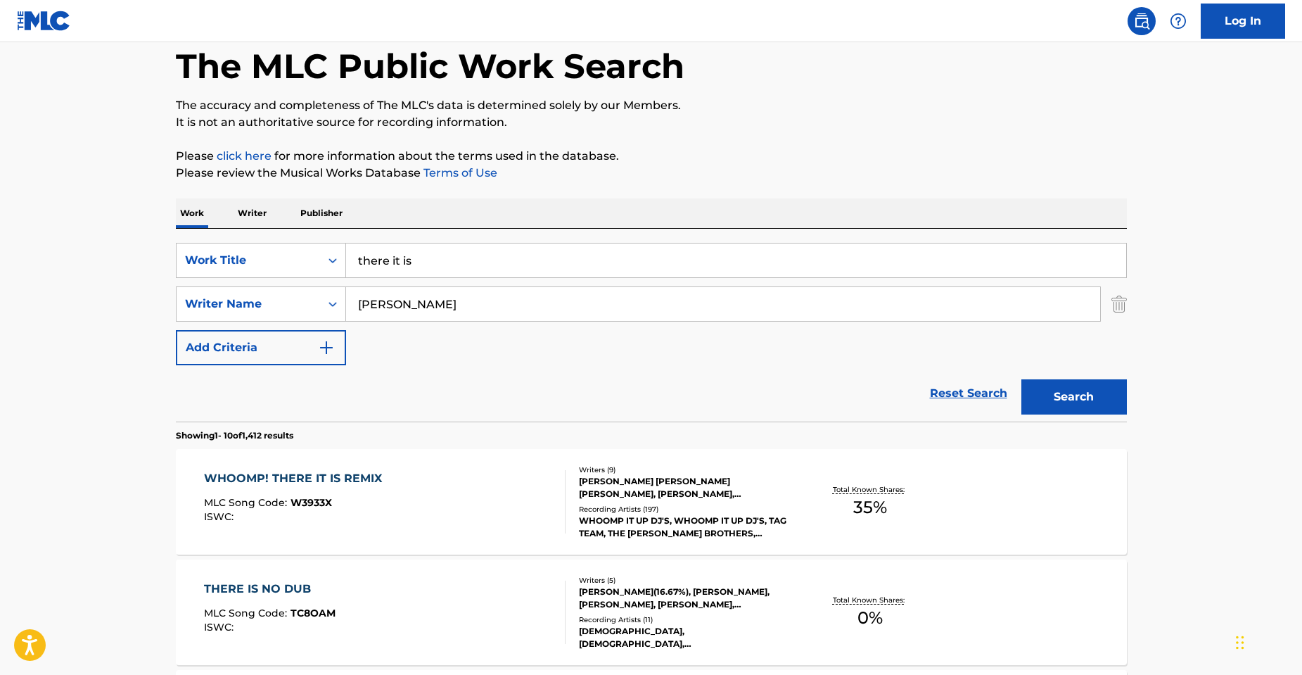
click at [478, 488] on div "WHOOMP! THERE IT IS REMIX MLC Song Code : W3933X ISWC :" at bounding box center [385, 501] width 362 height 63
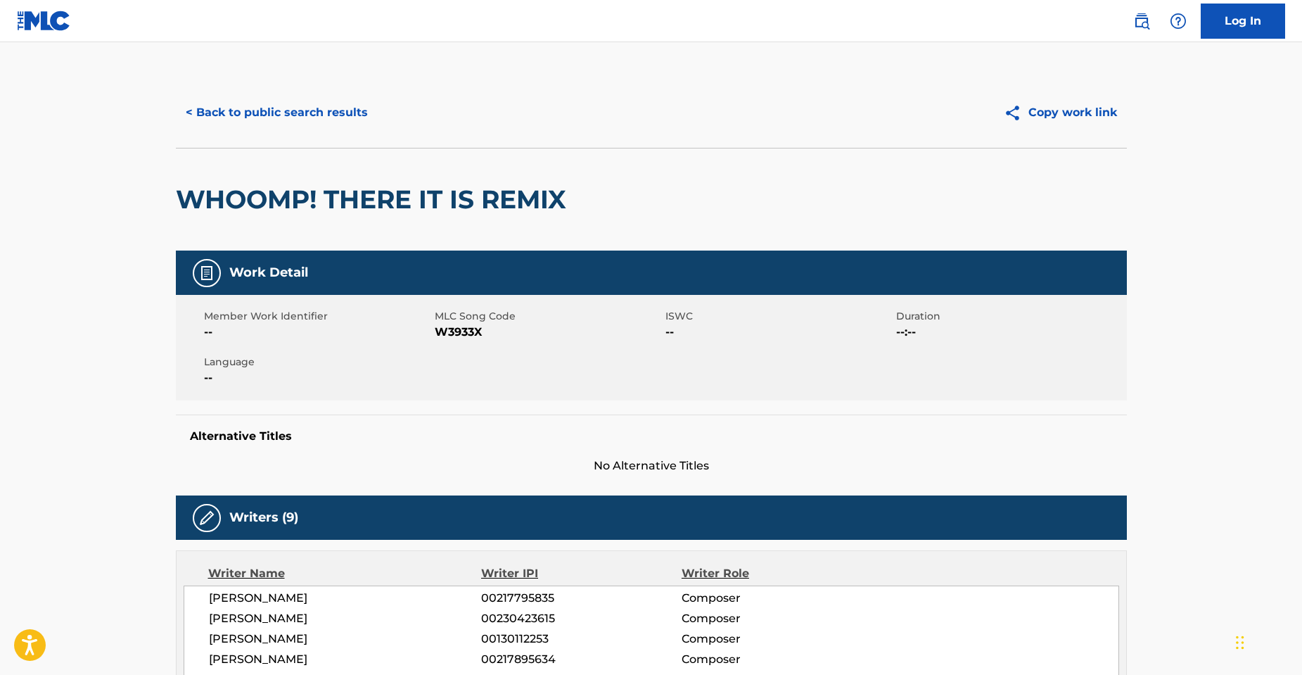
click at [455, 329] on span "W3933X" at bounding box center [548, 332] width 227 height 17
copy span "W3933X"
click at [208, 104] on button "< Back to public search results" at bounding box center [277, 112] width 202 height 35
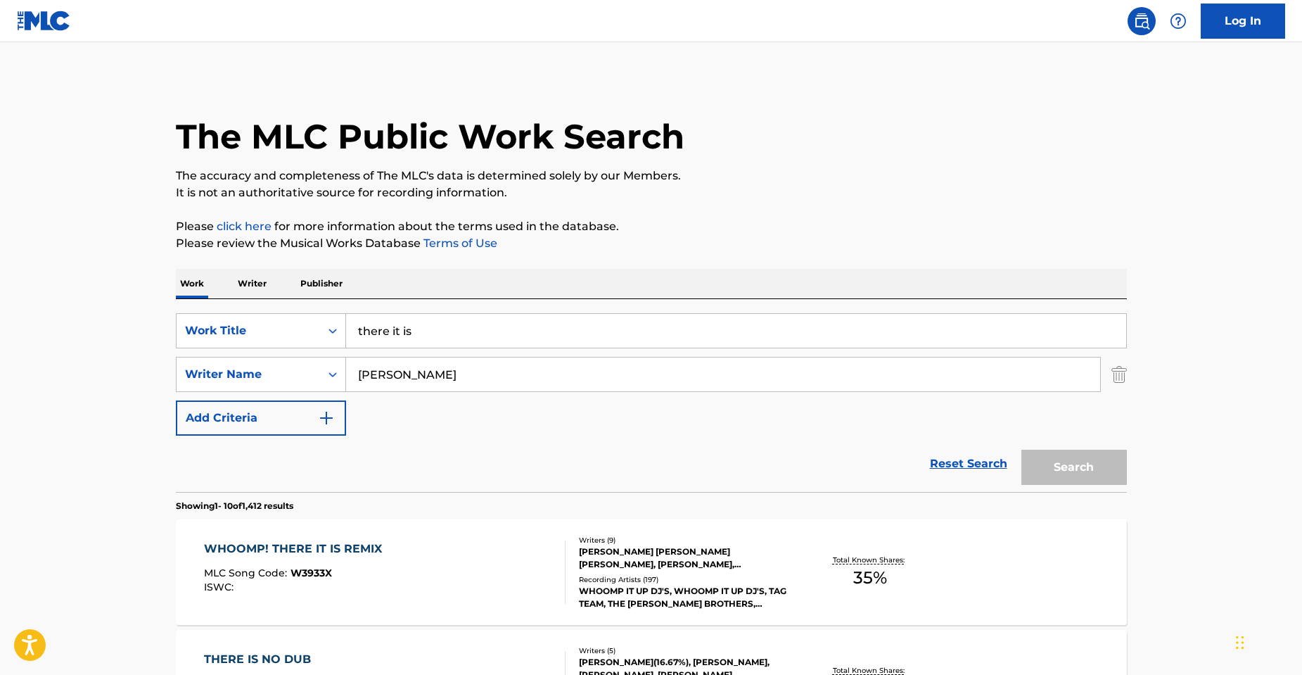
scroll to position [70, 0]
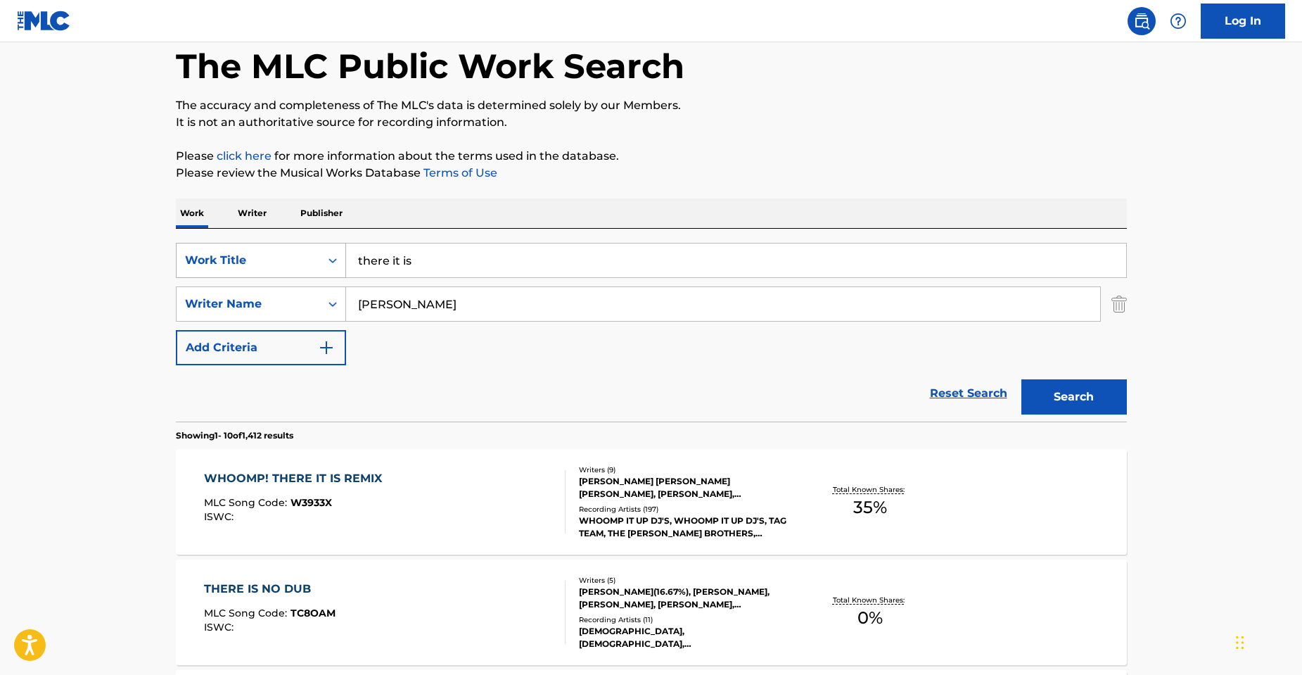
drag, startPoint x: 469, startPoint y: 307, endPoint x: 298, endPoint y: 267, distance: 174.9
click at [260, 292] on div "SearchWithCriteriaf74f94a9-36d2-412d-9de8-e6c73f46daf8 Writer Name [PERSON_NAME]" at bounding box center [651, 303] width 951 height 35
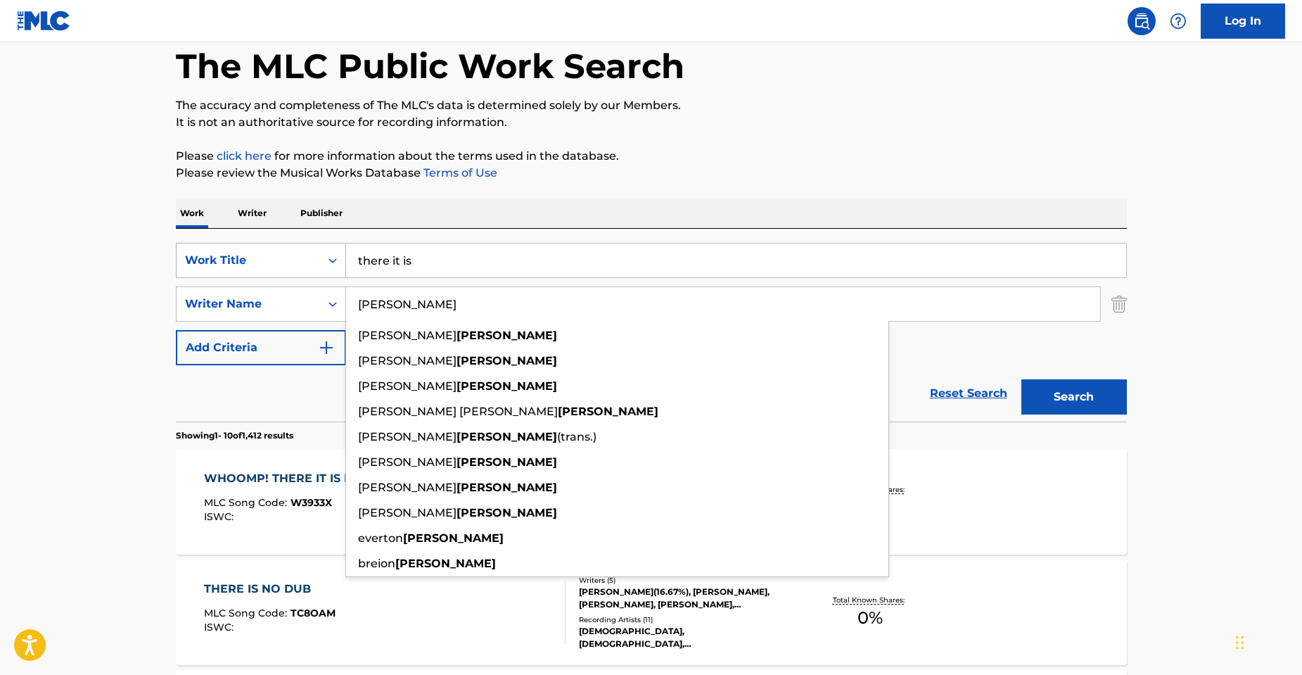
paste input "[PERSON_NAME]"
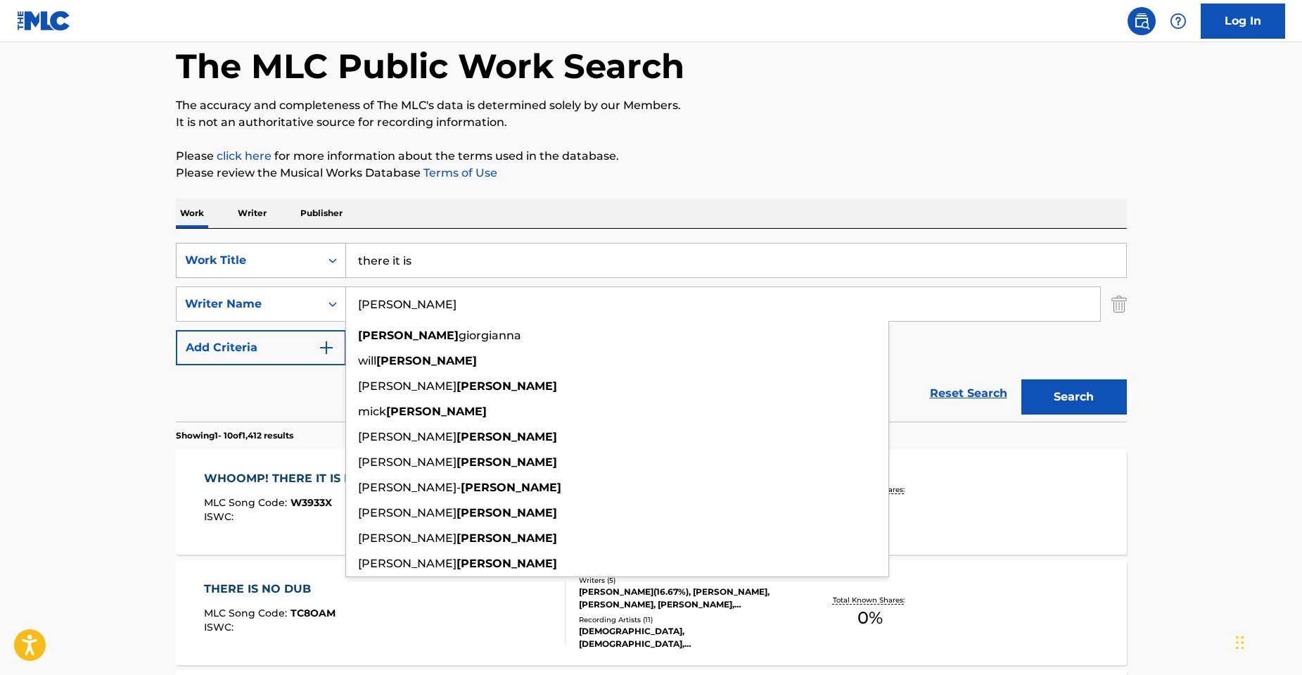
type input "[PERSON_NAME]"
click at [1022, 379] on button "Search" at bounding box center [1075, 396] width 106 height 35
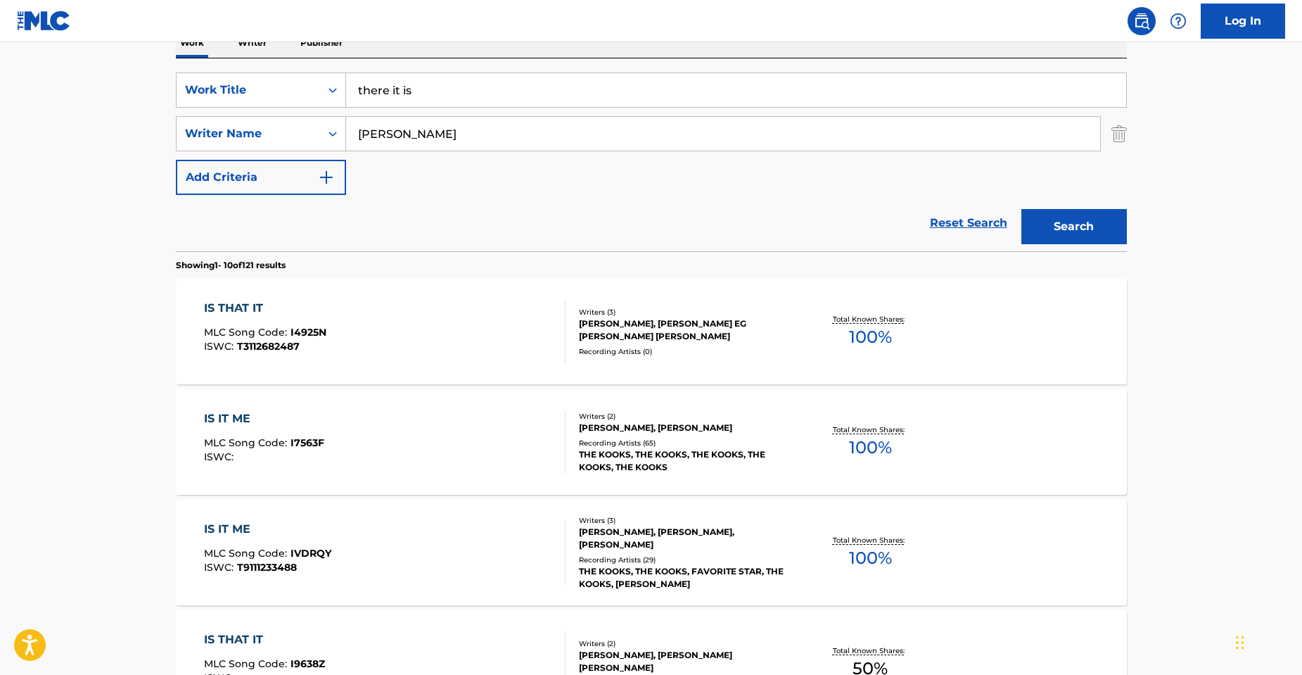
scroll to position [36, 0]
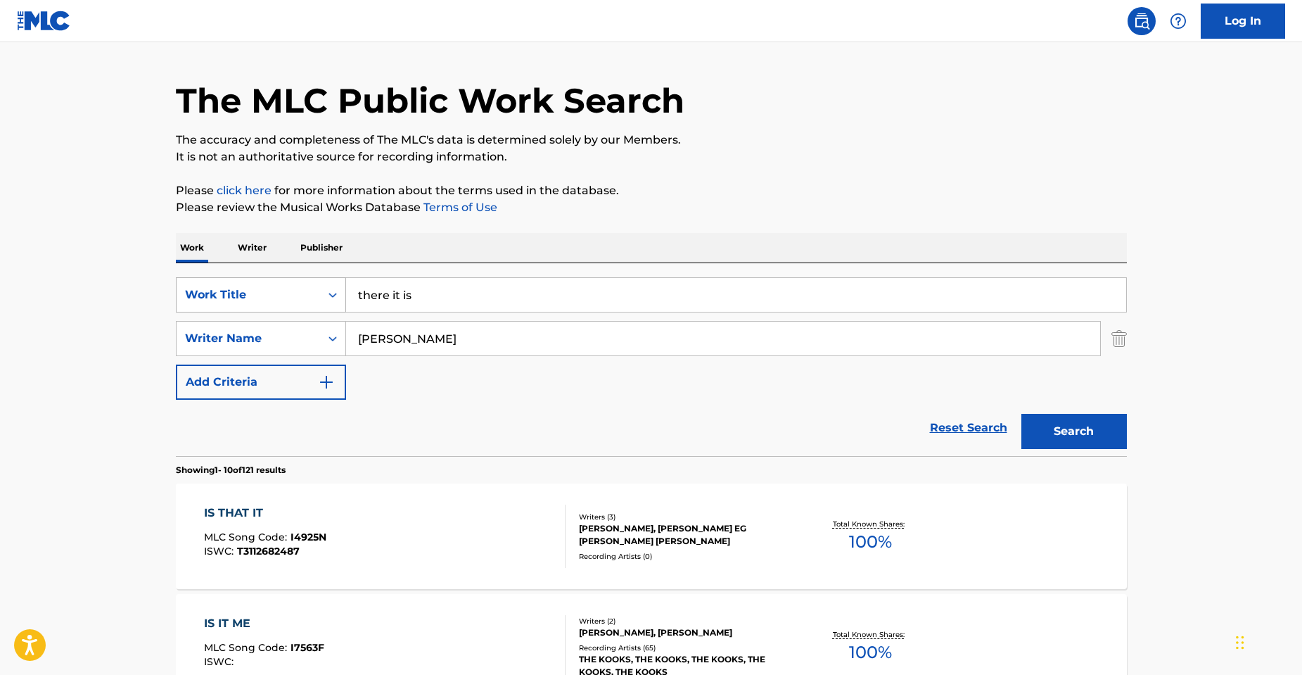
drag, startPoint x: 378, startPoint y: 289, endPoint x: 303, endPoint y: 288, distance: 75.3
click at [262, 298] on div "SearchWithCriteria52c91f11-d665-4b6a-a431-be20365eee61 Work Title there it is" at bounding box center [651, 294] width 951 height 35
paste input "Whoomp"
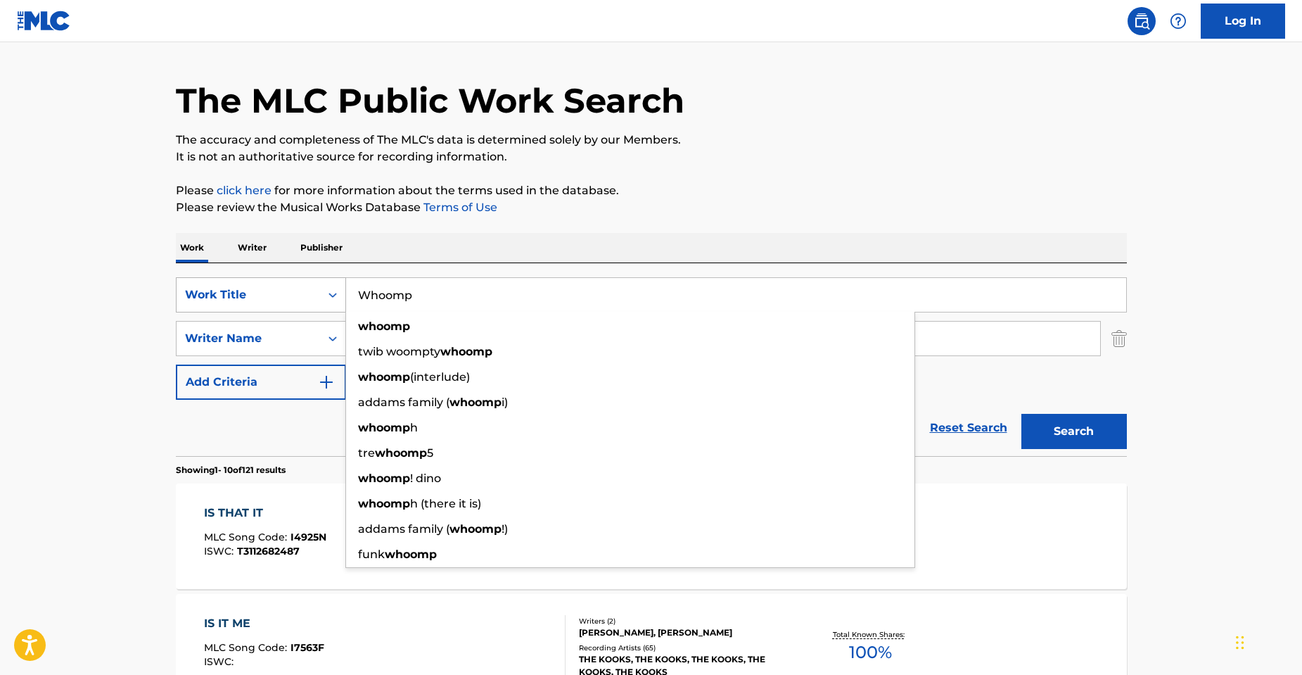
type input "Whoomp"
click at [1022, 414] on button "Search" at bounding box center [1075, 431] width 106 height 35
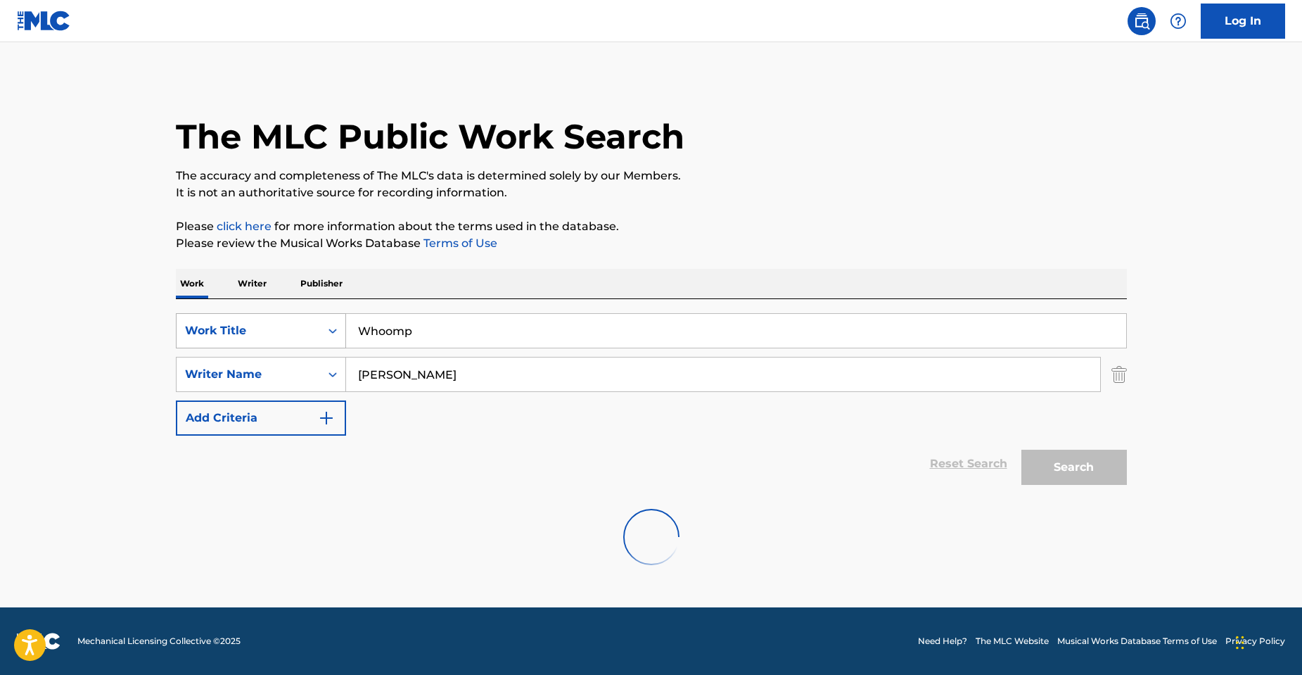
scroll to position [0, 0]
click at [423, 376] on input "[PERSON_NAME]" at bounding box center [723, 374] width 754 height 34
